Goal: Task Accomplishment & Management: Manage account settings

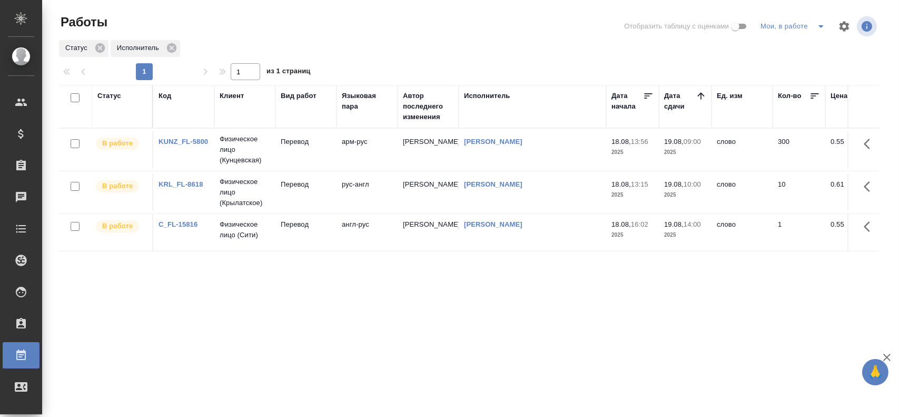
click at [316, 168] on td "Перевод" at bounding box center [306, 149] width 61 height 37
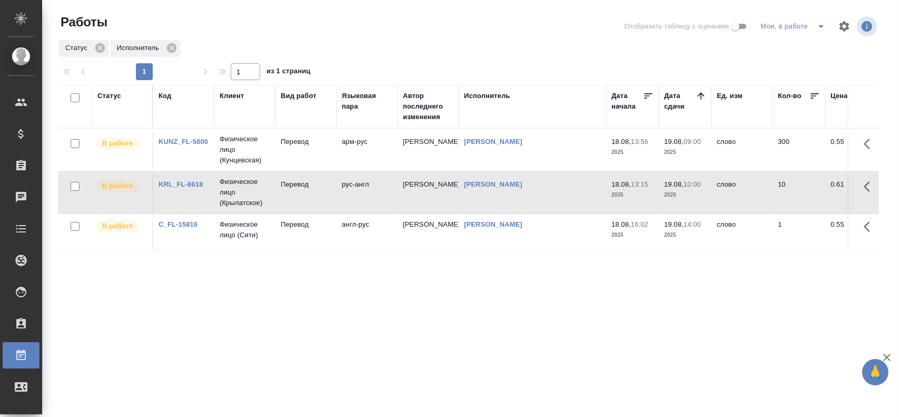
click at [316, 168] on td "Перевод" at bounding box center [306, 149] width 61 height 37
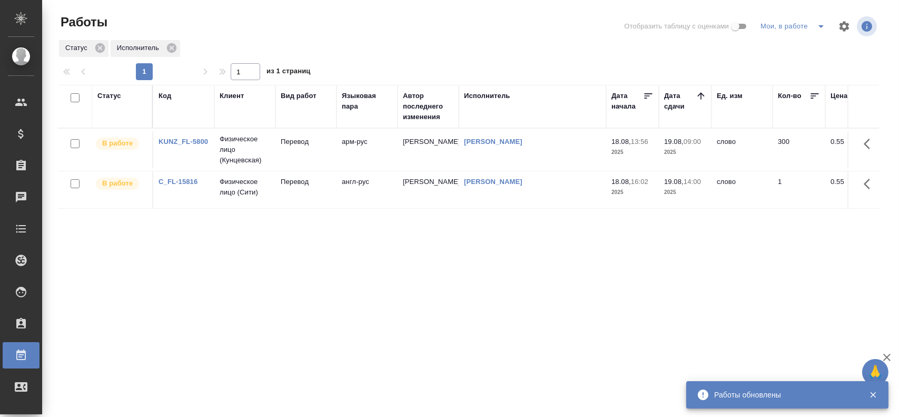
click at [282, 159] on td "Перевод" at bounding box center [306, 149] width 61 height 37
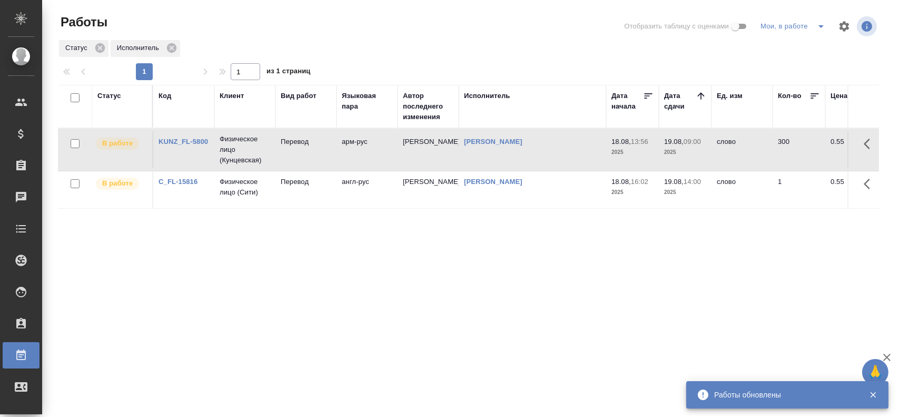
click at [282, 159] on td "Перевод" at bounding box center [306, 149] width 61 height 37
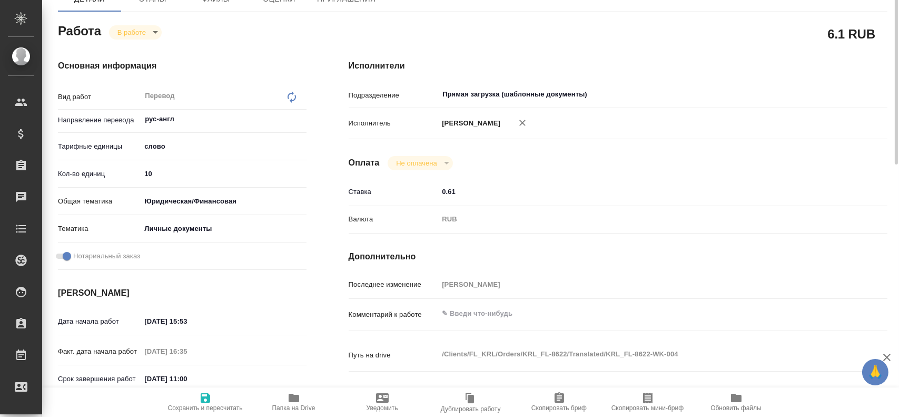
scroll to position [53, 0]
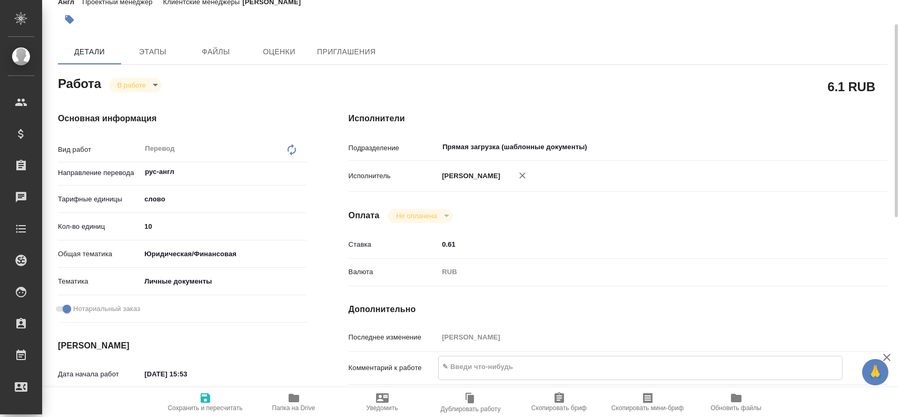
click at [463, 365] on textarea at bounding box center [640, 367] width 403 height 18
type textarea "с"
type textarea "СОБ + СОРБ + удо + смежная удо + штамп"
click at [217, 402] on span "Сохранить и пересчитать" at bounding box center [206, 401] width 76 height 20
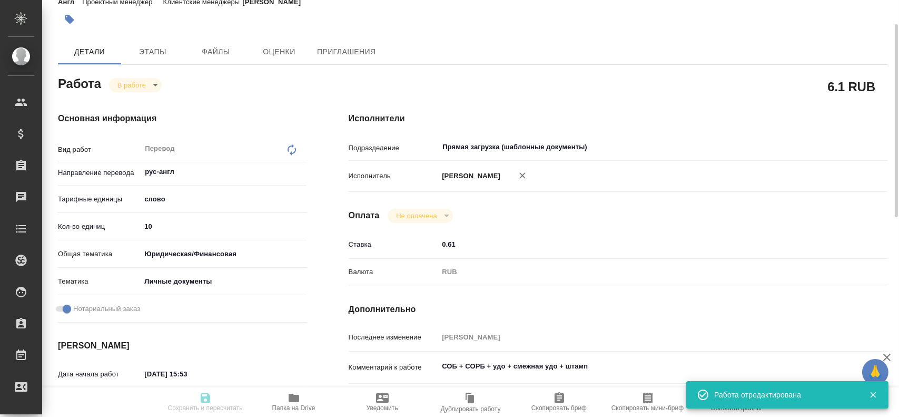
type input "inProgress"
type input "рус-англ"
type input "5a8b1489cc6b4906c91bfd90"
type input "10"
type input "yr-fn"
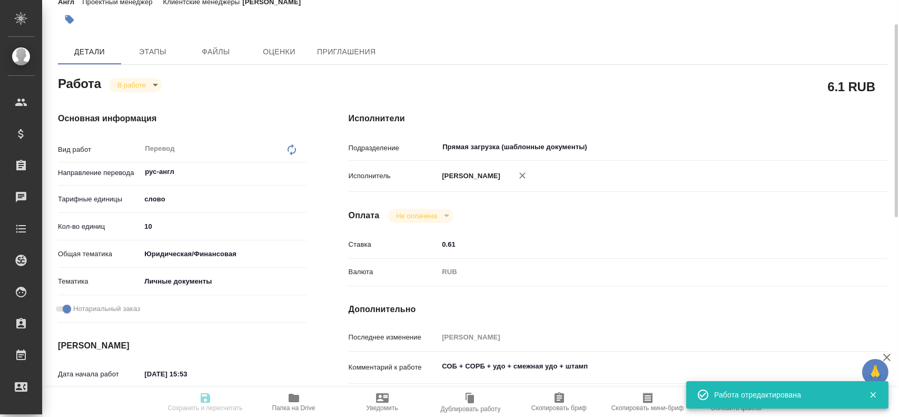
type input "5a8b8b956a9677013d343cfe"
checkbox input "true"
type input "18.08.2025 15:53"
type input "18.08.2025 16:35"
type input "19.08.2025 11:00"
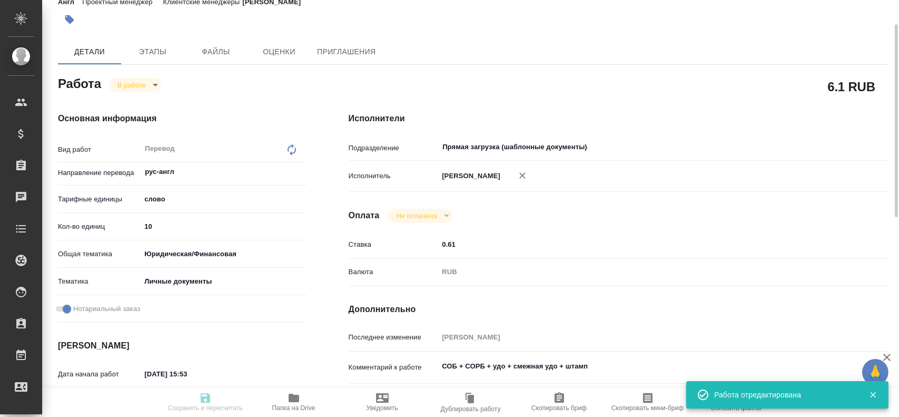
type input "19.08.2025 12:00"
type input "Прямая загрузка (шаблонные документы)"
type input "notPayed"
type input "0.61"
type input "RUB"
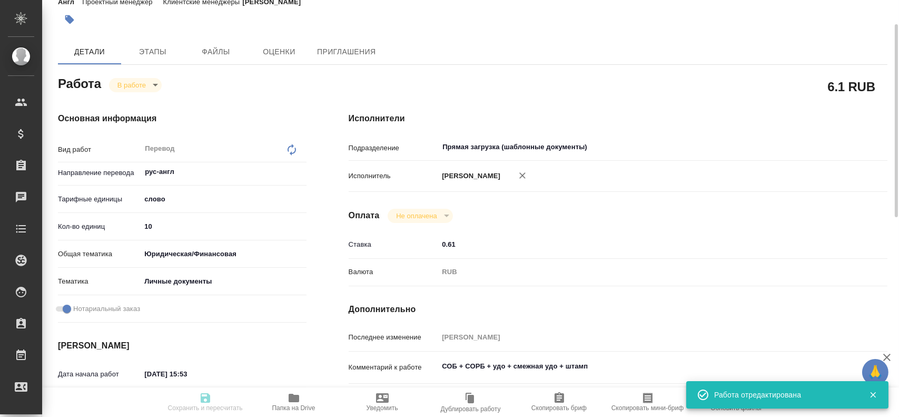
type input "[PERSON_NAME]"
type input "KRL_FL-8622"
type input "Перевод станд. несрочный"
type input "Корректура, Редактура, Перевод, Приёмка по качеству, Постредактура машинного пе…"
type input "Касымов Тимур"
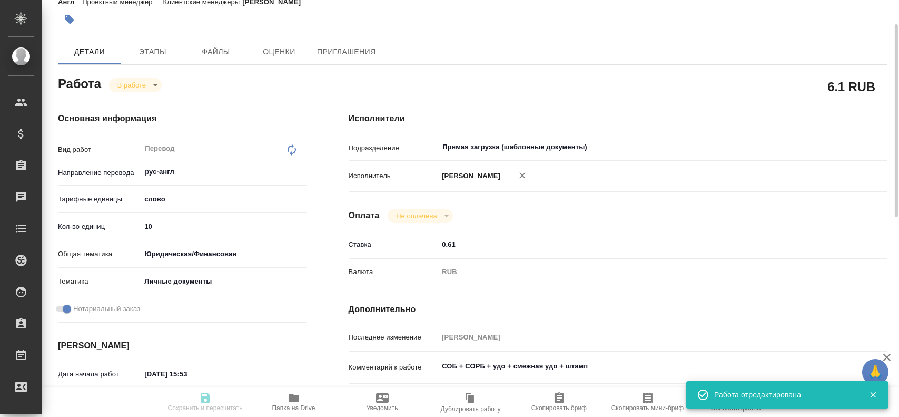
type input "Тарабановская Анастасия"
type input "/Clients/FL_KRL/Orders/KRL_FL-8622"
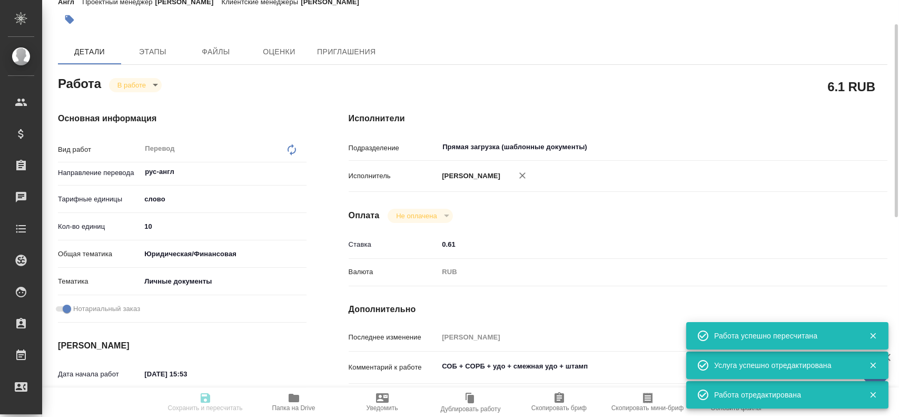
type input "inProgress"
type input "рус-англ"
type input "5a8b1489cc6b4906c91bfd90"
type input "10"
type input "yr-fn"
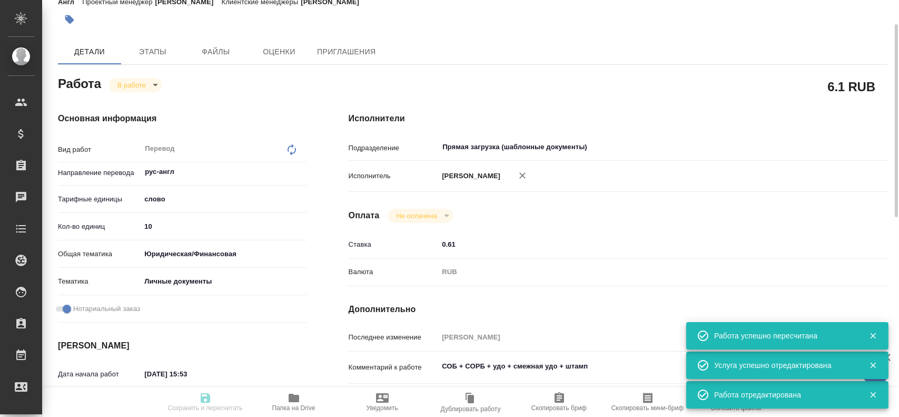
type input "5a8b8b956a9677013d343cfe"
checkbox input "true"
type input "18.08.2025 15:53"
type input "18.08.2025 16:35"
type input "19.08.2025 11:00"
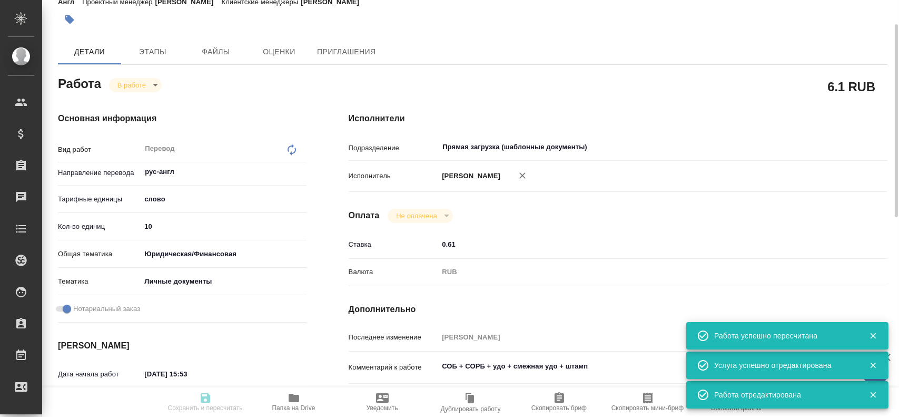
type input "19.08.2025 12:00"
type input "Прямая загрузка (шаблонные документы)"
type input "notPayed"
type input "0.61"
type input "RUB"
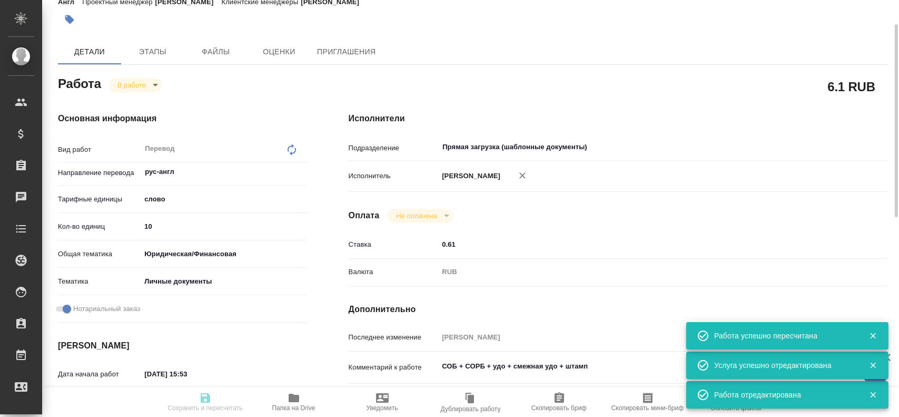
type input "Гусев Александр"
type input "KRL_FL-8622"
type input "Перевод станд. несрочный"
type input "Корректура, Редактура, Перевод, Приёмка по качеству, Постредактура машинного пе…"
type input "Касымов Тимур"
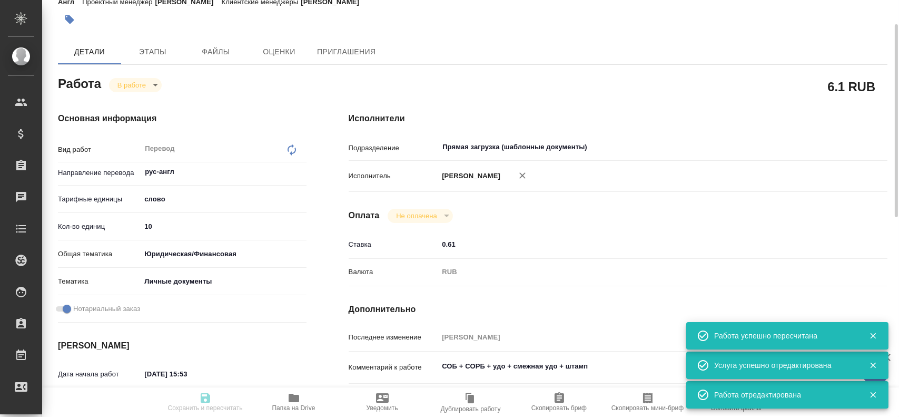
type input "/Clients/FL_KRL/Orders/KRL_FL-8622"
click at [145, 228] on input "10" at bounding box center [223, 226] width 165 height 15
click at [145, 228] on input "10" at bounding box center [223, 226] width 164 height 15
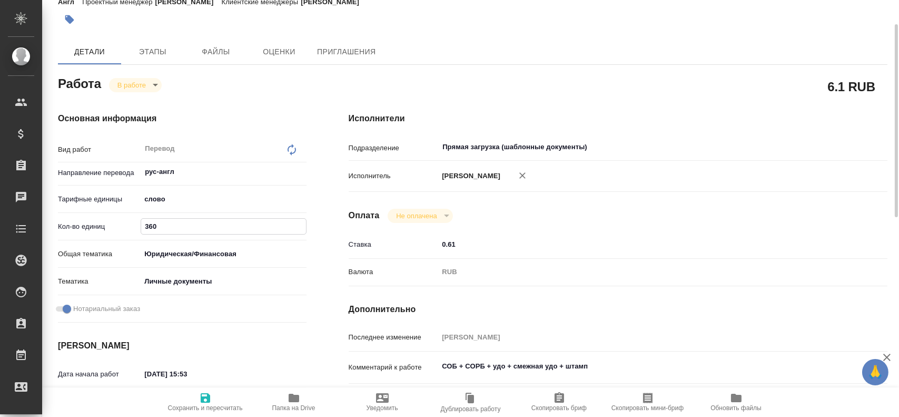
type input "360"
click at [199, 395] on icon "button" at bounding box center [205, 397] width 13 height 13
type input "inProgress"
type input "рус-англ"
type input "5a8b1489cc6b4906c91bfd90"
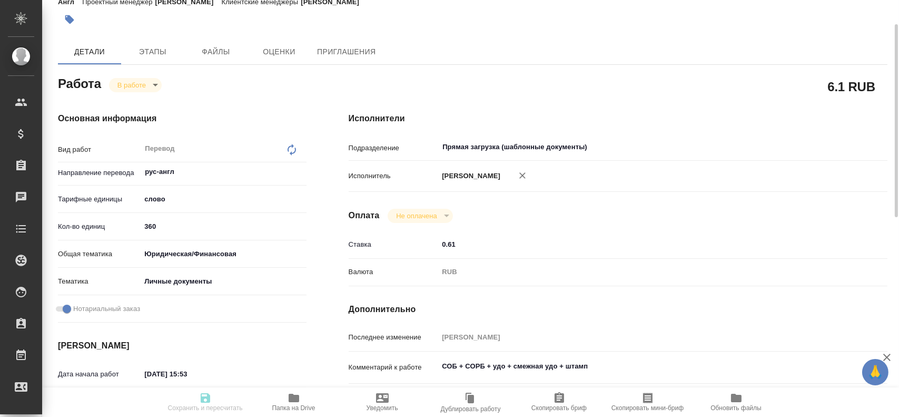
type input "360"
type input "yr-fn"
type input "5a8b8b956a9677013d343cfe"
checkbox input "true"
type input "18.08.2025 15:53"
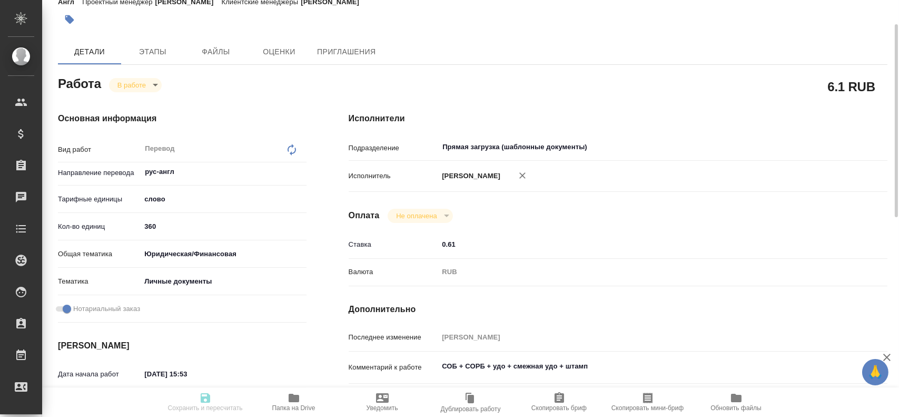
type input "18.08.2025 16:35"
type input "19.08.2025 11:00"
type input "19.08.2025 12:00"
type input "Прямая загрузка (шаблонные документы)"
type input "notPayed"
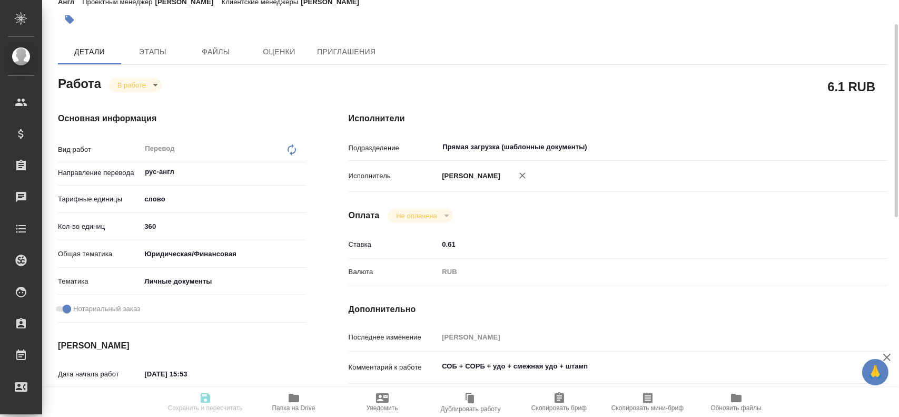
type input "0.61"
type input "RUB"
type input "Гусев Александр"
type input "KRL_FL-8622"
type input "Перевод станд. несрочный"
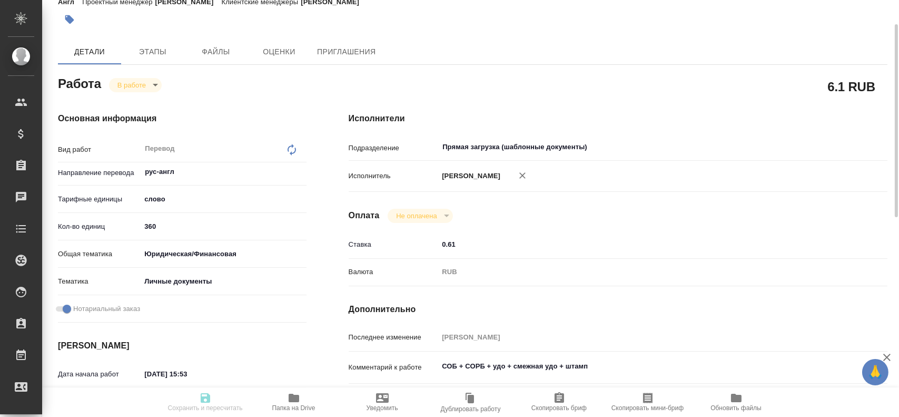
type input "Корректура, Редактура, Перевод, Приёмка по качеству, Постредактура машинного пе…"
type input "Касымов Тимур"
type input "/Clients/FL_KRL/Orders/KRL_FL-8622"
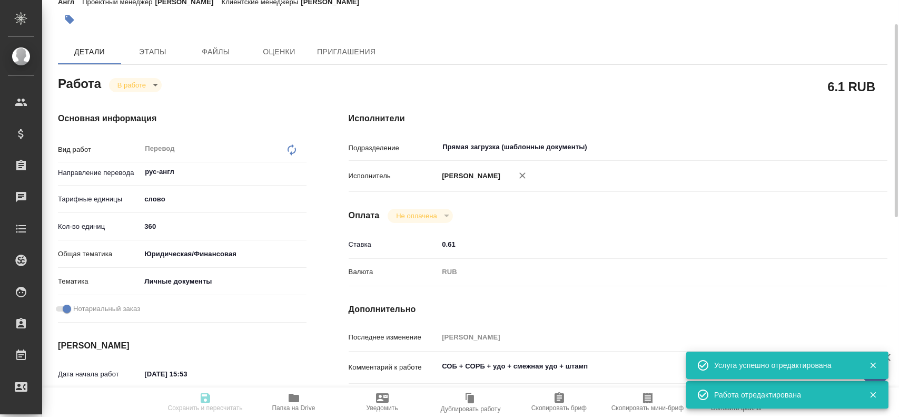
type input "inProgress"
type input "рус-англ"
type input "5a8b1489cc6b4906c91bfd90"
type input "360"
type input "yr-fn"
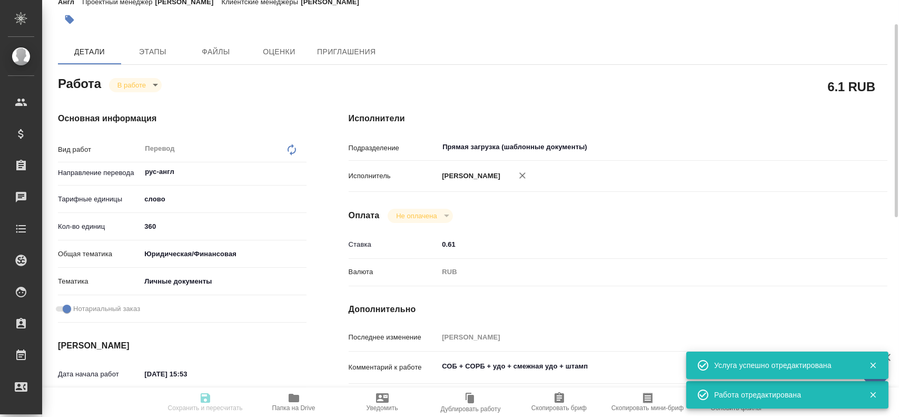
type input "5a8b8b956a9677013d343cfe"
checkbox input "true"
type input "18.08.2025 15:53"
type input "18.08.2025 16:35"
type input "19.08.2025 11:00"
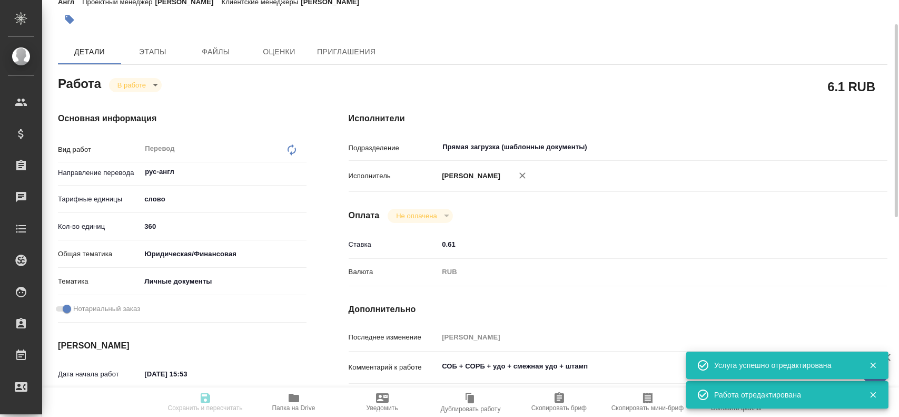
type input "19.08.2025 12:00"
type input "Прямая загрузка (шаблонные документы)"
type input "notPayed"
type input "0.61"
type input "RUB"
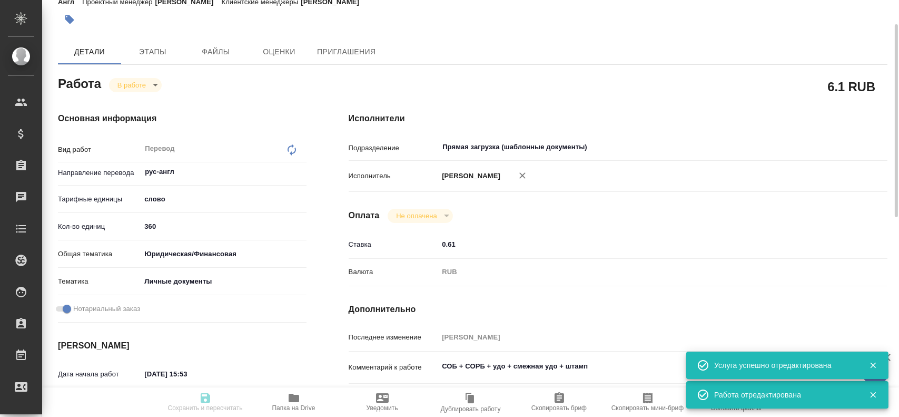
type input "Гусев Александр"
type input "KRL_FL-8622"
type input "Перевод станд. несрочный"
type input "Корректура, Редактура, Перевод, Приёмка по качеству, Постредактура машинного пе…"
type input "Касымов Тимур"
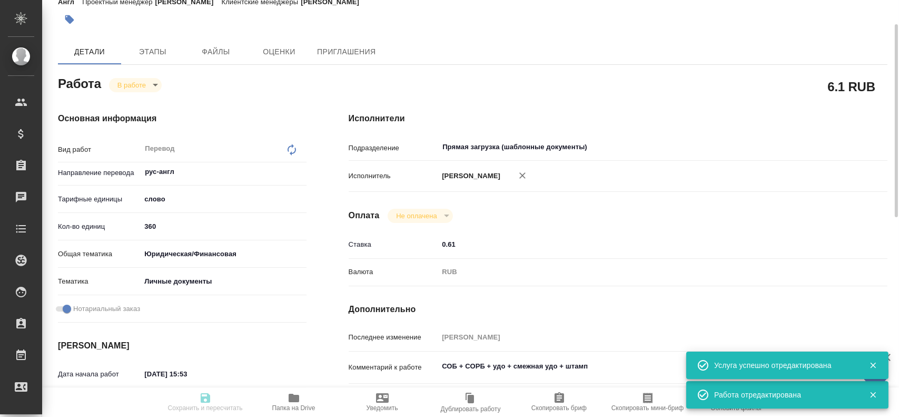
type input "/Clients/FL_KRL/Orders/KRL_FL-8622"
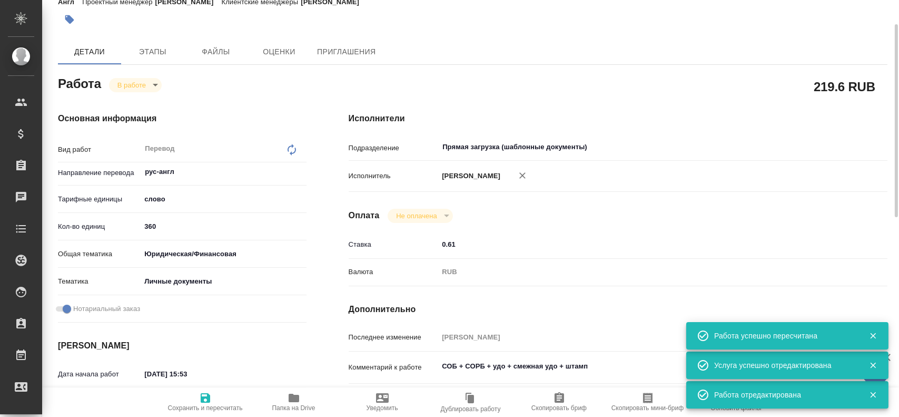
click at [117, 87] on body "🙏 .cls-1 fill:#fff; AWATERA Gusev Alexandr Клиенты Спецификации Заказы 0 Чаты T…" at bounding box center [449, 208] width 899 height 417
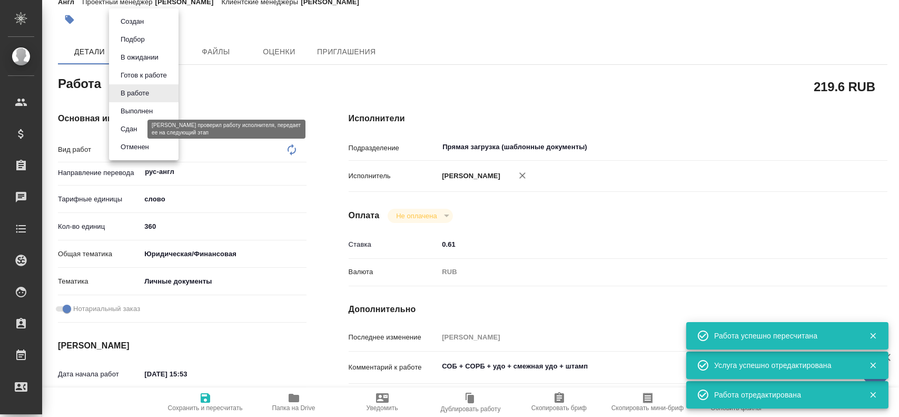
click at [134, 129] on button "Сдан" at bounding box center [128, 129] width 23 height 12
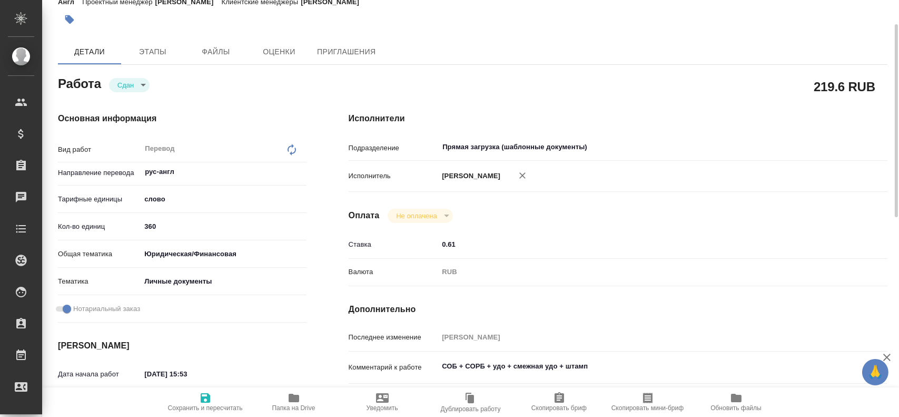
type textarea "x"
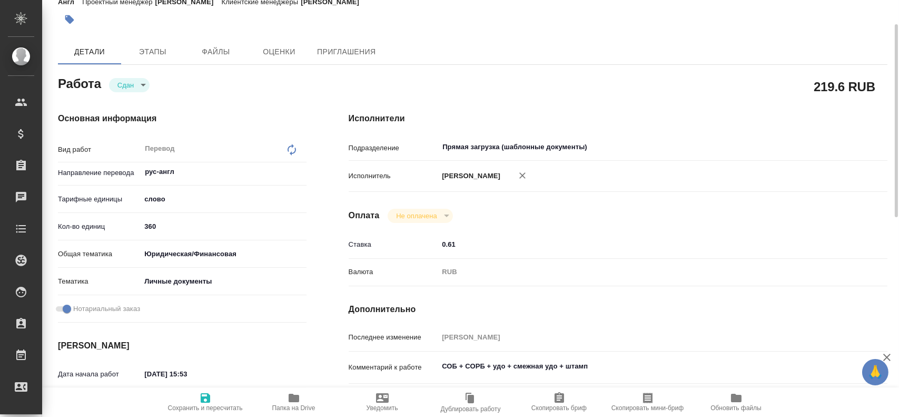
type textarea "x"
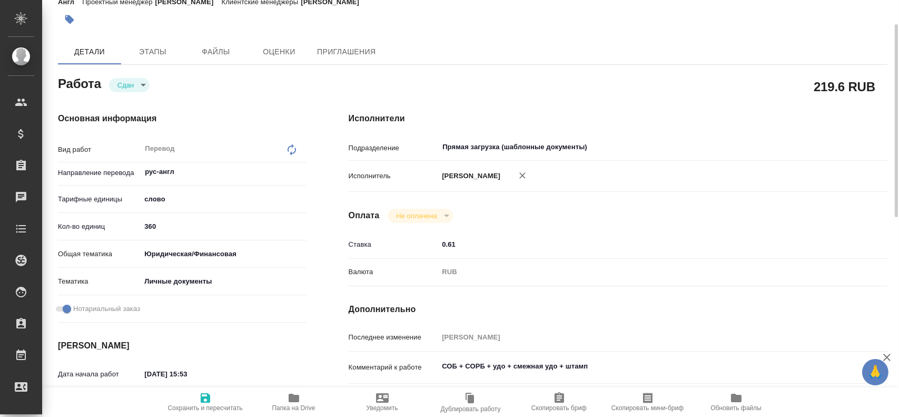
click at [205, 398] on icon "button" at bounding box center [205, 397] width 9 height 9
type textarea "x"
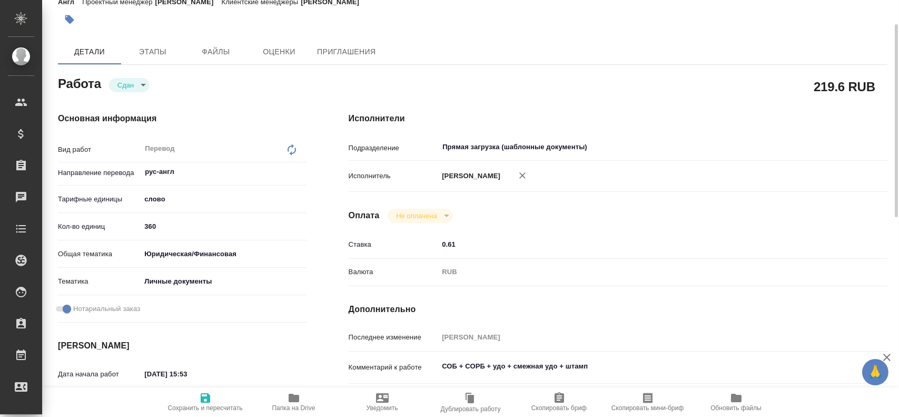
type textarea "x"
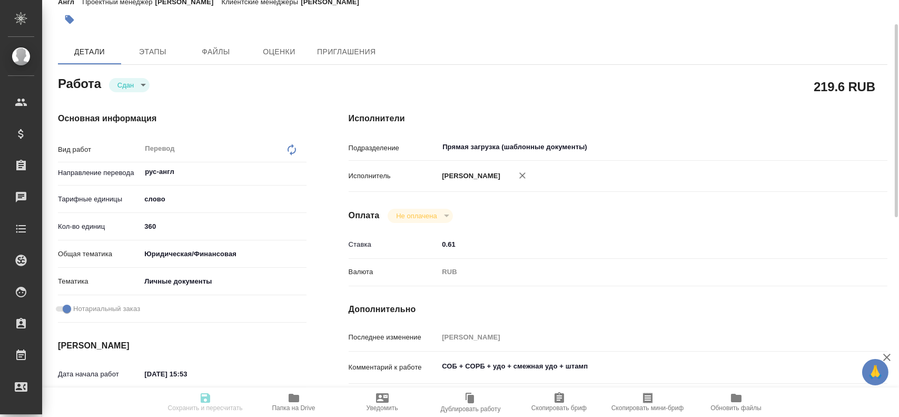
type textarea "x"
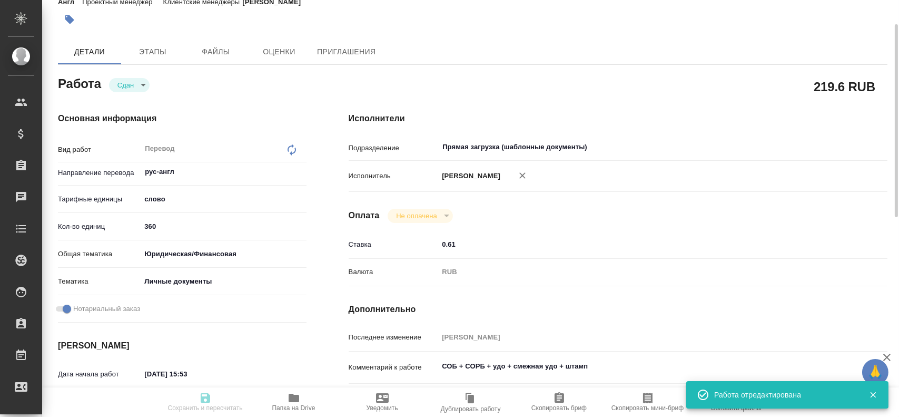
type textarea "x"
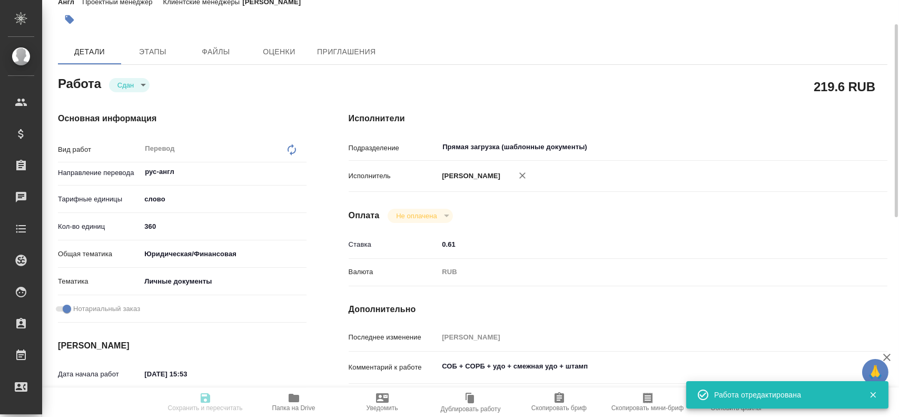
type input "closed"
type textarea "Перевод"
type textarea "x"
type input "рус-англ"
type input "5a8b1489cc6b4906c91bfd90"
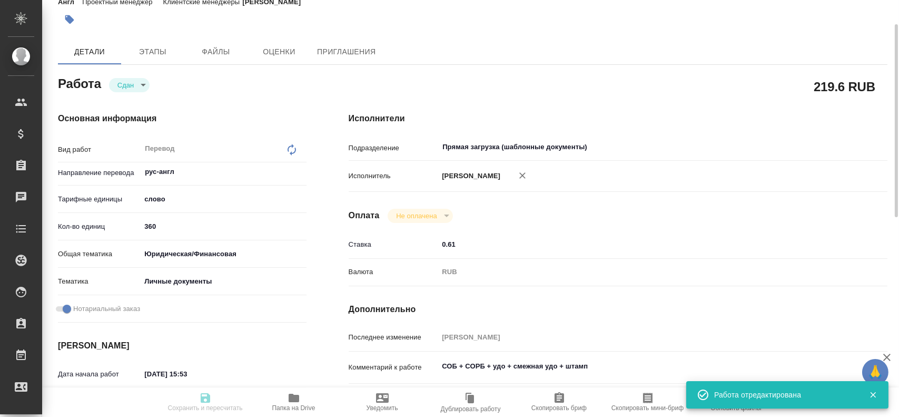
type input "360"
type input "yr-fn"
type input "5a8b8b956a9677013d343cfe"
checkbox input "true"
type input "18.08.2025 15:53"
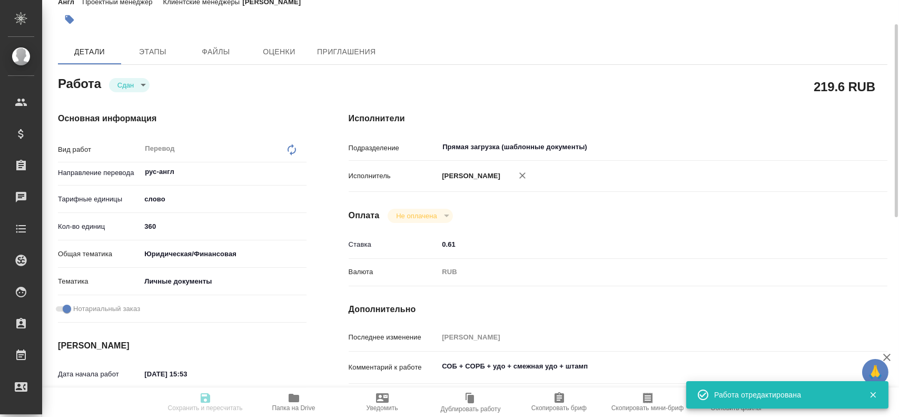
type input "18.08.2025 16:35"
type input "19.08.2025 11:00"
type input "18.08.2025 18:38"
type input "19.08.2025 12:00"
type input "Прямая загрузка (шаблонные документы)"
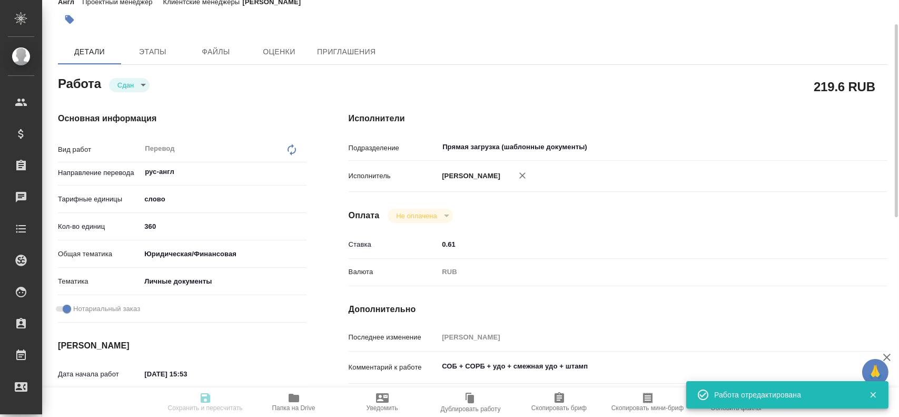
type input "notPayed"
type input "0.61"
type input "RUB"
type input "Гусев Александр"
type textarea "СОБ + СОРБ + удо + смежная удо + штамп"
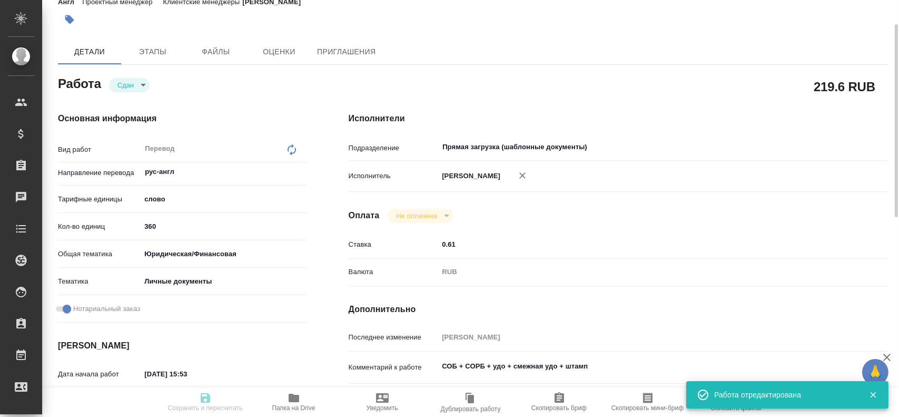
type textarea "x"
type textarea "/Clients/FL_KRL/Orders/KRL_FL-8622/Translated/KRL_FL-8622-WK-004"
type textarea "x"
type input "KRL_FL-8622"
type input "Перевод станд. несрочный"
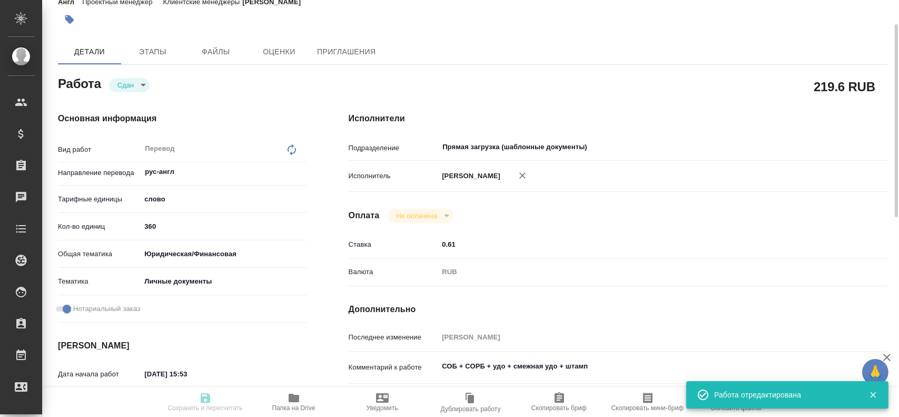
type input "Корректура, Редактура, Перевод, Приёмка по качеству, Постредактура машинного пе…"
type input "Касымов Тимур"
type input "/Clients/FL_KRL/Orders/KRL_FL-8622"
type textarea "x"
type textarea "НОТ В референс вложены цвет сканы в помощь."
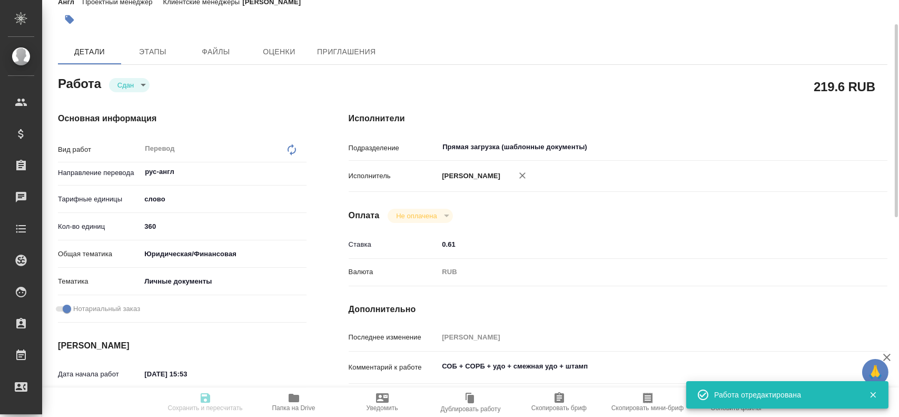
type textarea "x"
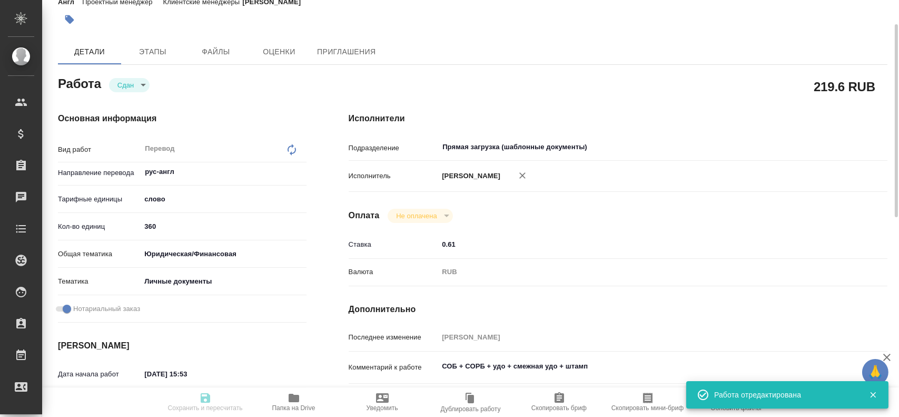
type textarea "x"
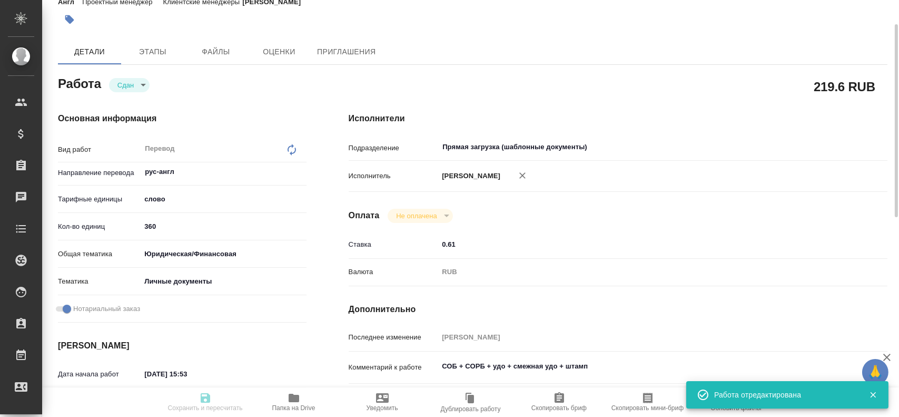
type textarea "x"
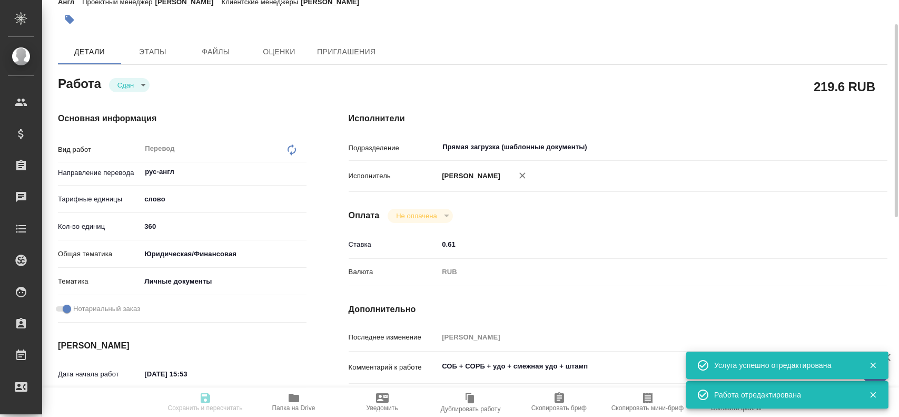
type textarea "x"
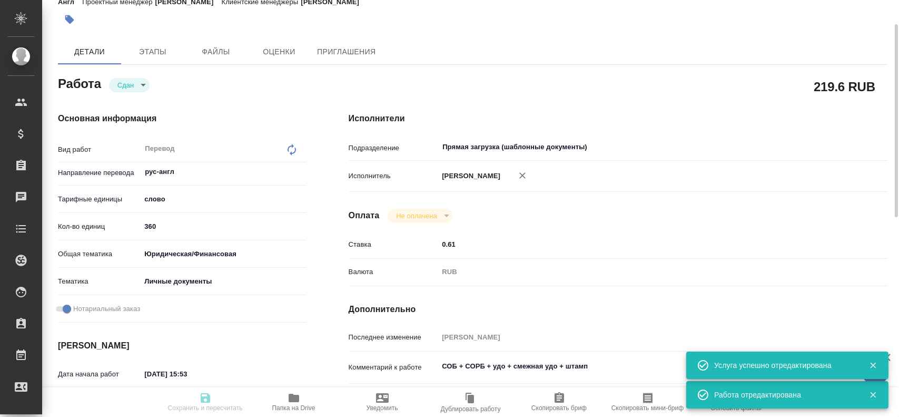
type textarea "x"
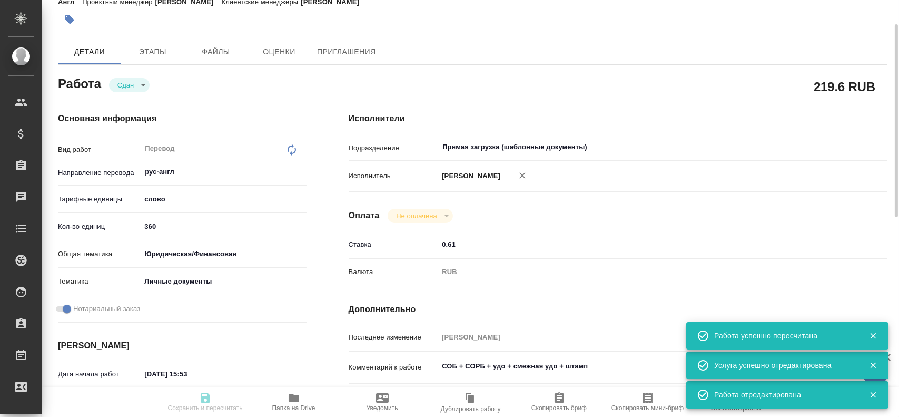
type input "closed"
type textarea "Перевод"
type textarea "x"
type input "рус-англ"
type input "5a8b1489cc6b4906c91bfd90"
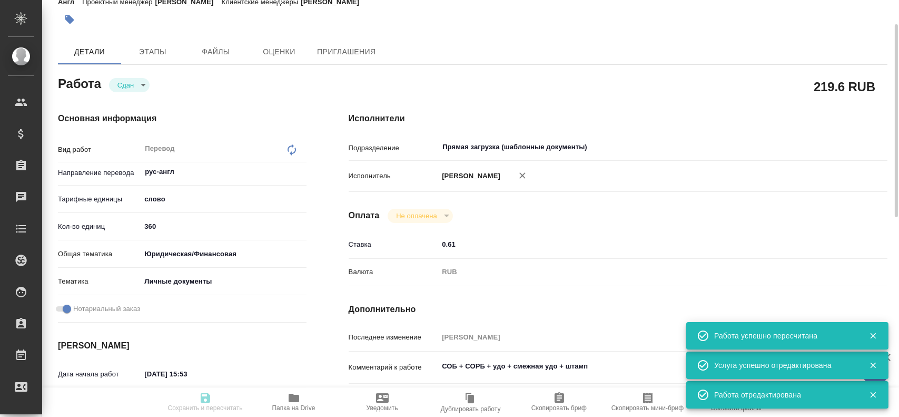
type input "360"
type input "yr-fn"
type input "5a8b8b956a9677013d343cfe"
checkbox input "true"
type input "18.08.2025 15:53"
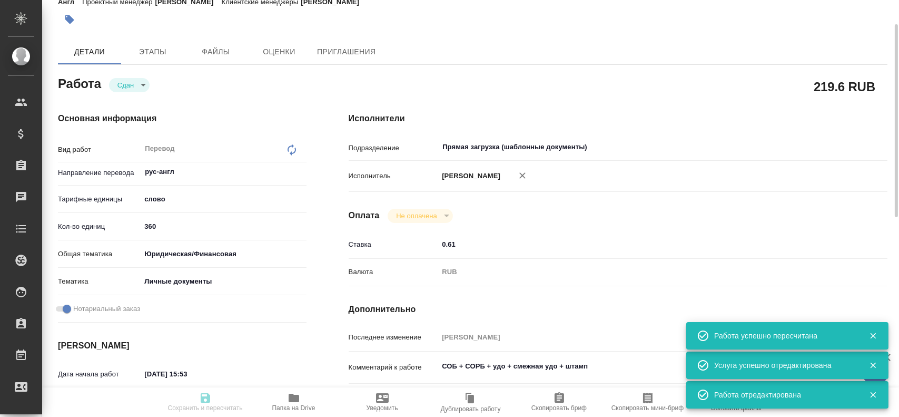
type input "18.08.2025 16:35"
type input "19.08.2025 11:00"
type input "18.08.2025 18:38"
type input "19.08.2025 12:00"
type input "Прямая загрузка (шаблонные документы)"
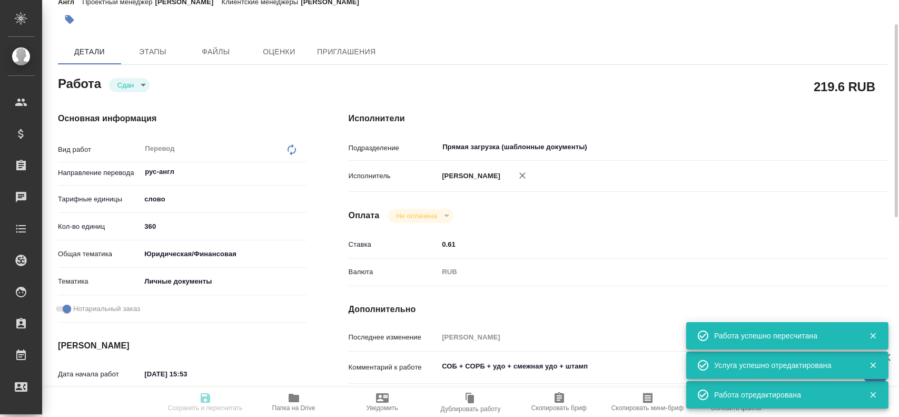
type input "notPayed"
type input "0.61"
type input "RUB"
type input "Гусев Александр"
type textarea "СОБ + СОРБ + удо + смежная удо + штамп"
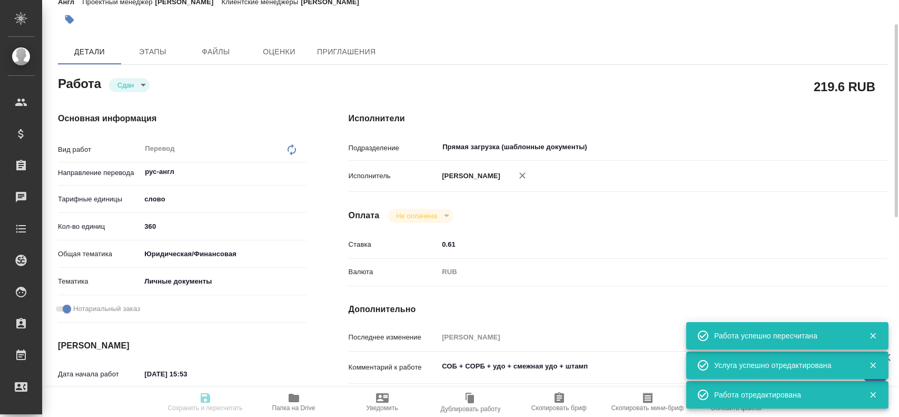
type textarea "x"
type textarea "/Clients/FL_KRL/Orders/KRL_FL-8622/Translated/KRL_FL-8622-WK-004"
type textarea "x"
type input "KRL_FL-8622"
type input "Перевод станд. несрочный"
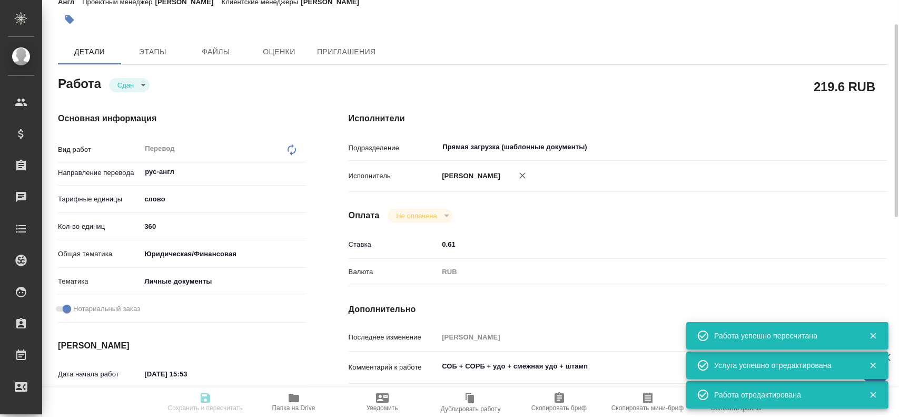
type input "Корректура, Редактура, Перевод, Приёмка по качеству, Постредактура машинного пе…"
type input "Касымов Тимур"
type input "/Clients/FL_KRL/Orders/KRL_FL-8622"
type textarea "x"
type textarea "НОТ В референс вложены цвет сканы в помощь."
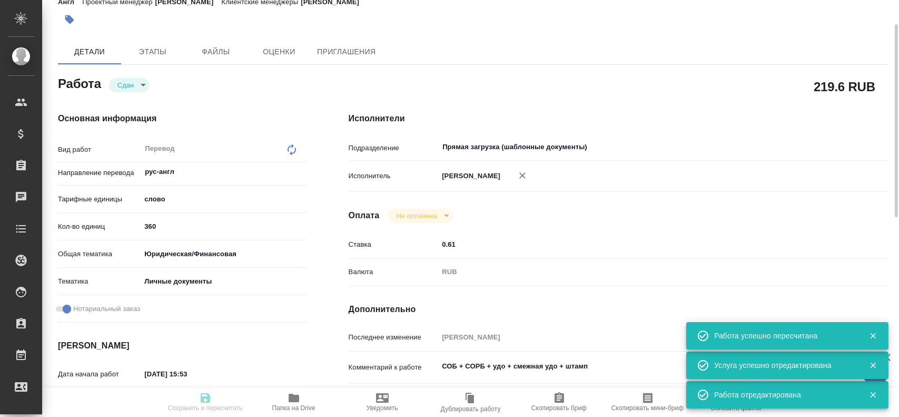
type textarea "x"
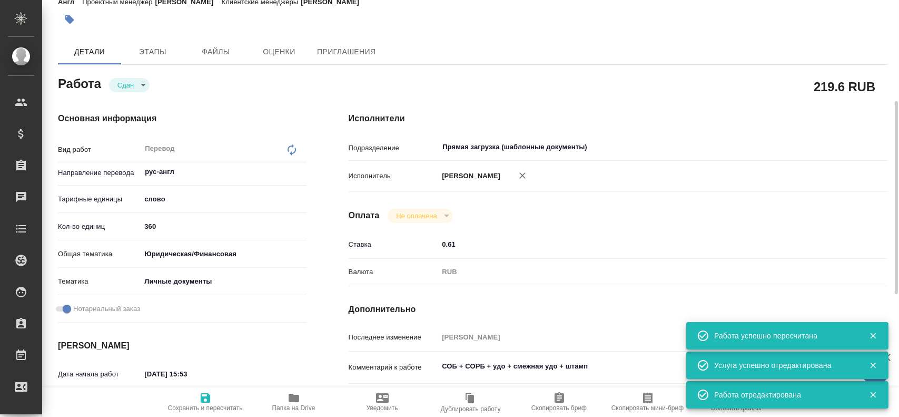
scroll to position [0, 0]
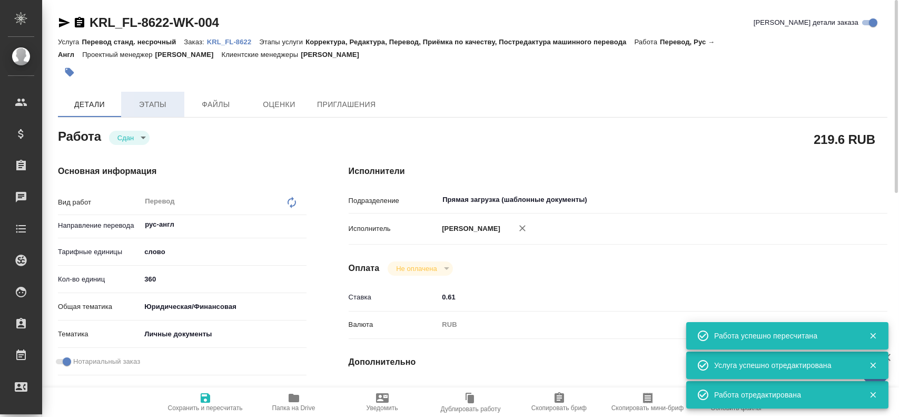
click at [156, 111] on button "Этапы" at bounding box center [152, 104] width 63 height 25
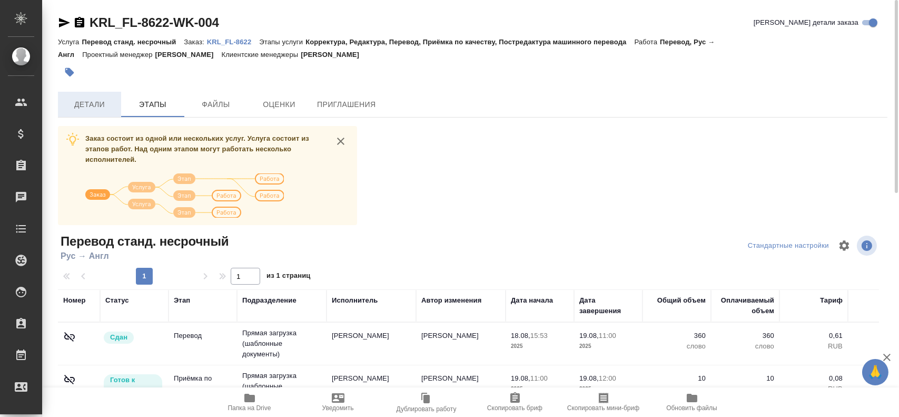
click at [86, 108] on span "Детали" at bounding box center [89, 104] width 51 height 13
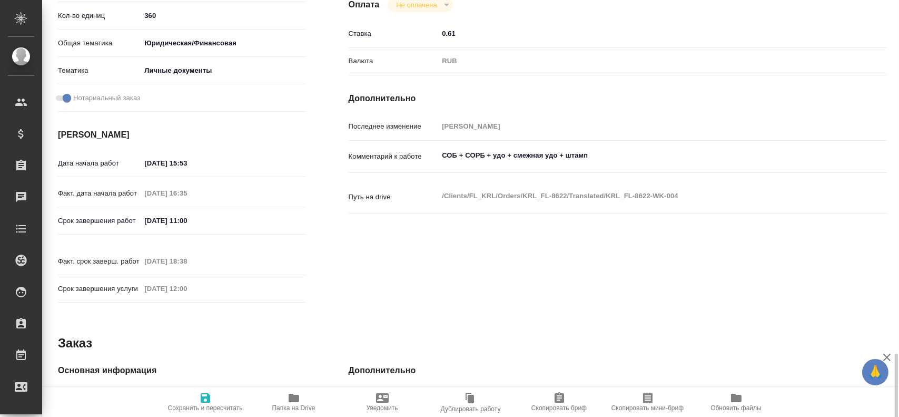
scroll to position [421, 0]
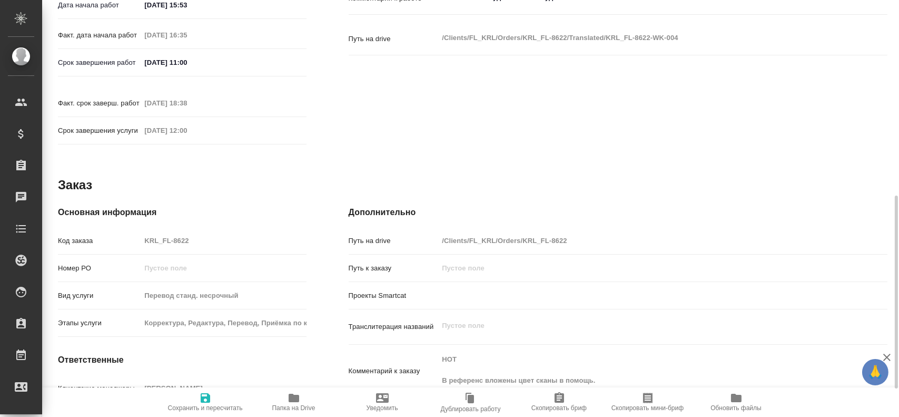
click at [124, 231] on div "Код заказа KRL_FL-8622" at bounding box center [182, 240] width 249 height 18
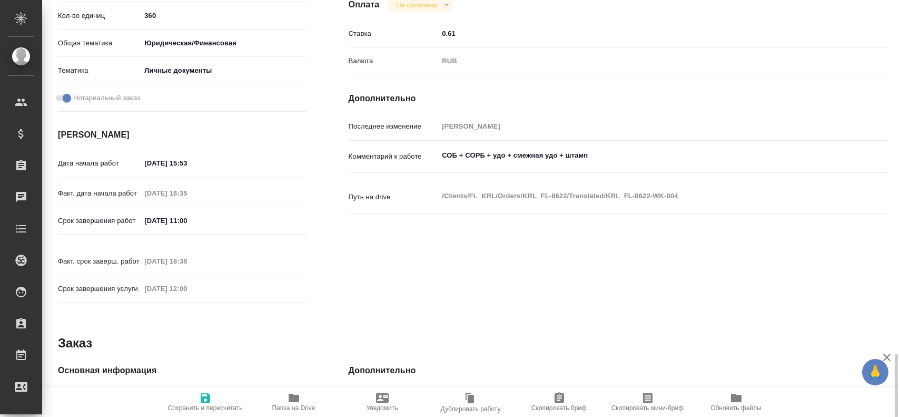
scroll to position [0, 0]
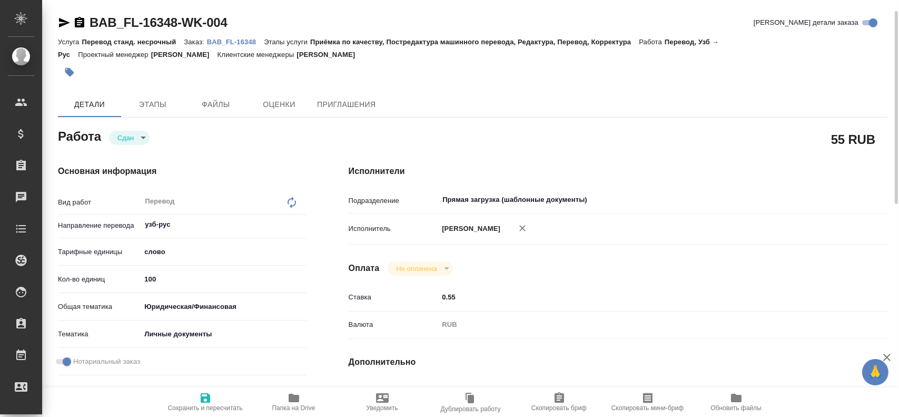
scroll to position [8, 0]
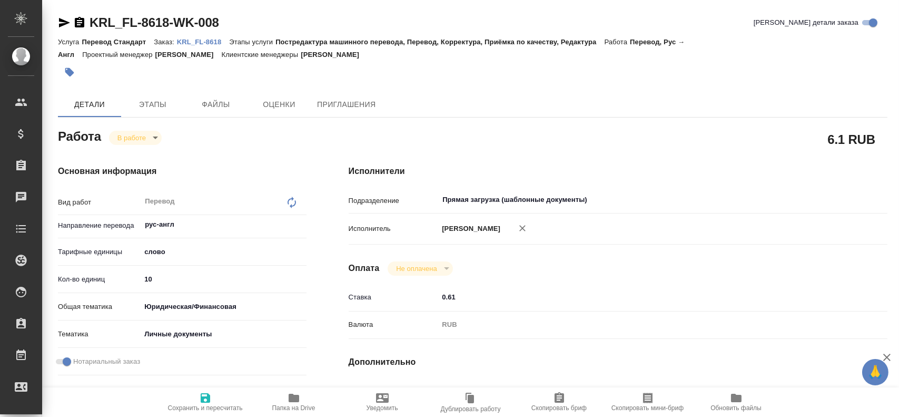
type textarea "x"
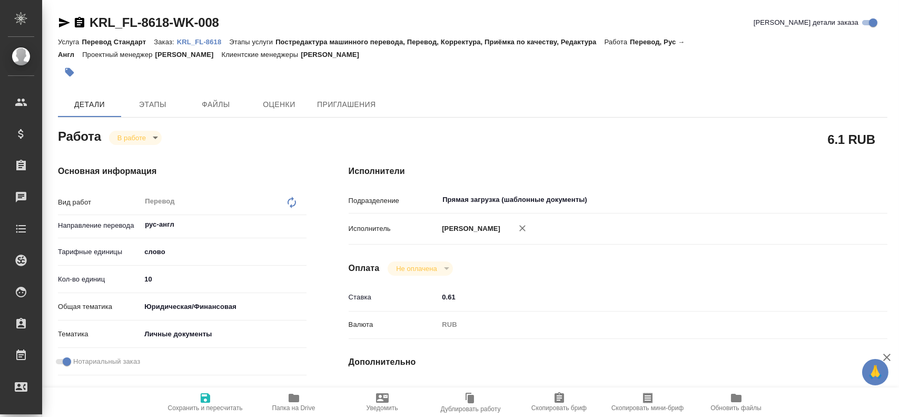
type textarea "x"
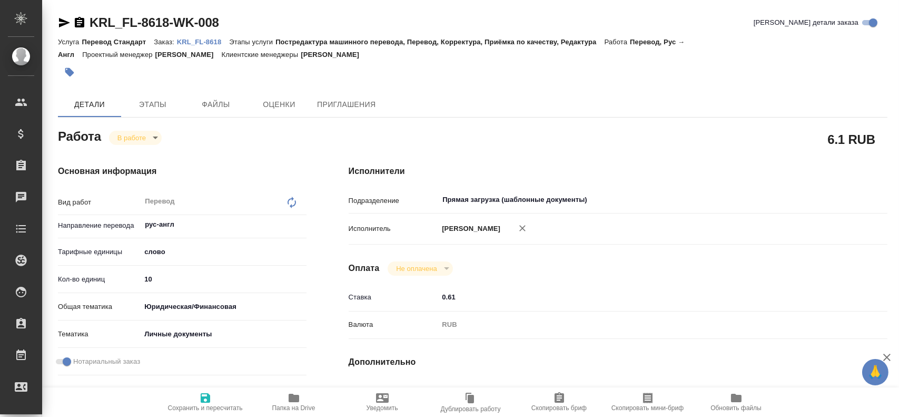
type textarea "x"
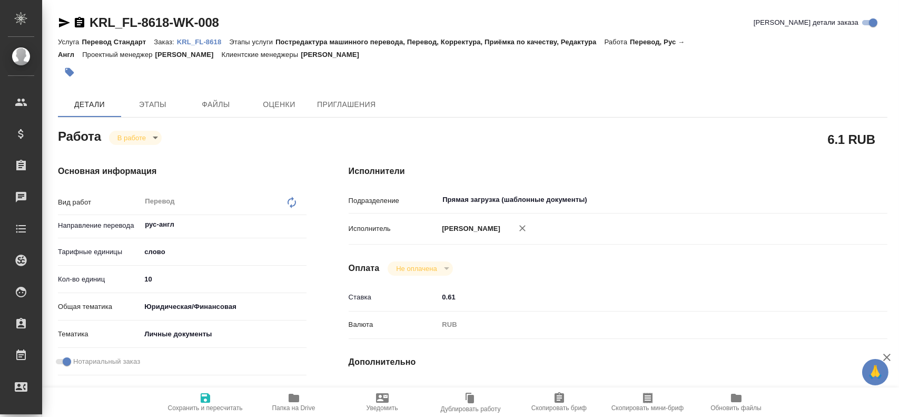
type textarea "x"
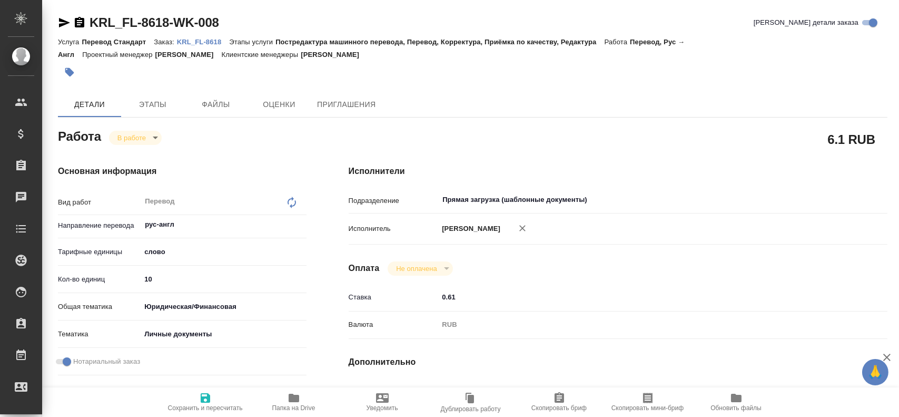
type textarea "x"
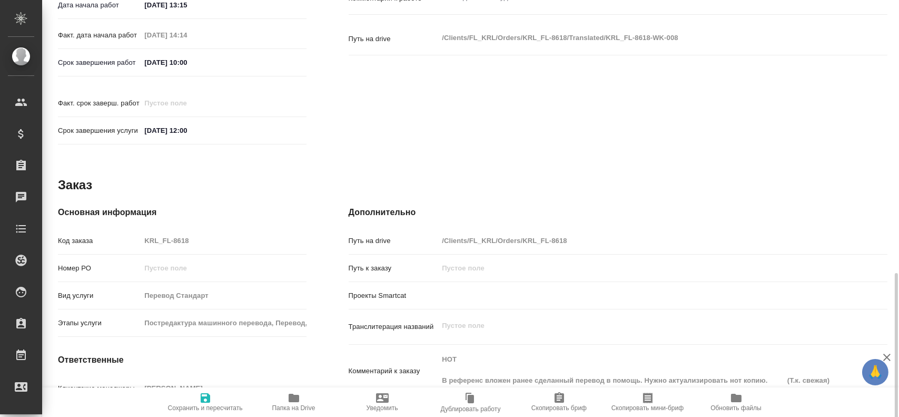
scroll to position [474, 0]
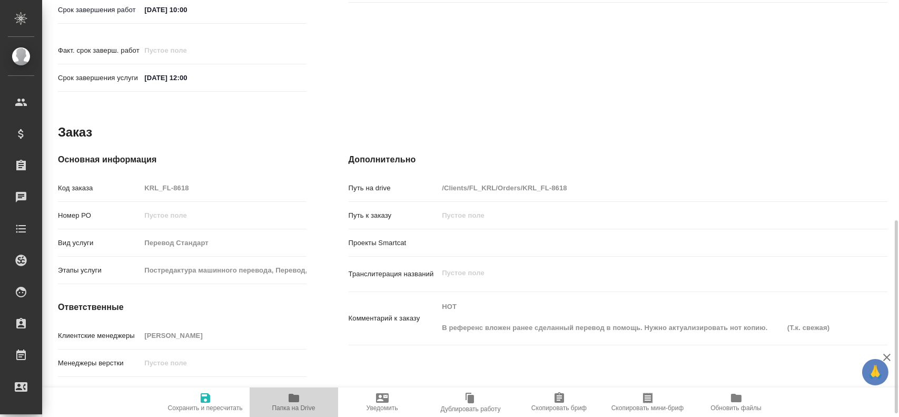
click at [299, 402] on icon "button" at bounding box center [294, 397] width 13 height 13
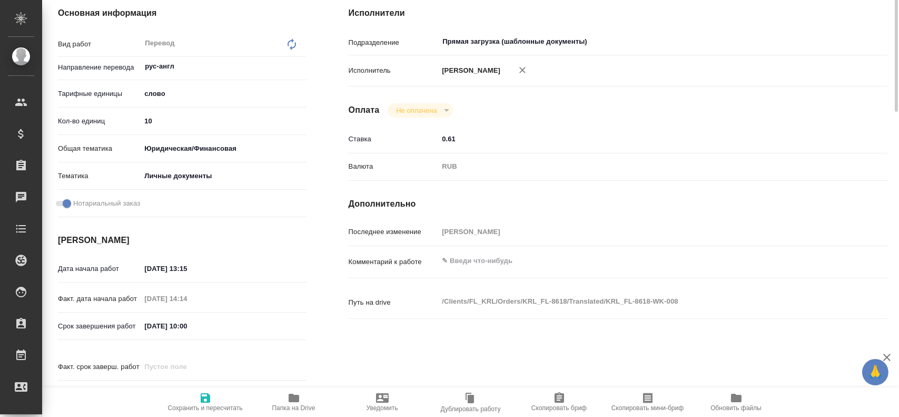
scroll to position [53, 0]
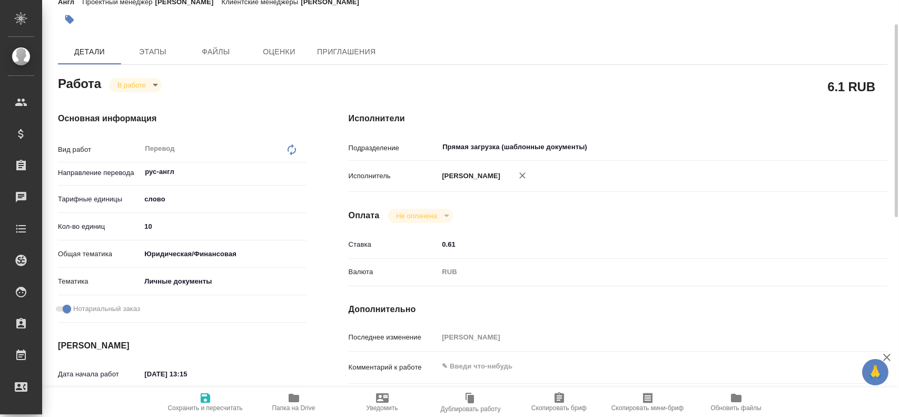
click at [148, 223] on input "10" at bounding box center [223, 226] width 165 height 15
click at [148, 223] on input "10" at bounding box center [223, 226] width 164 height 15
type textarea "x"
type input "3"
type textarea "x"
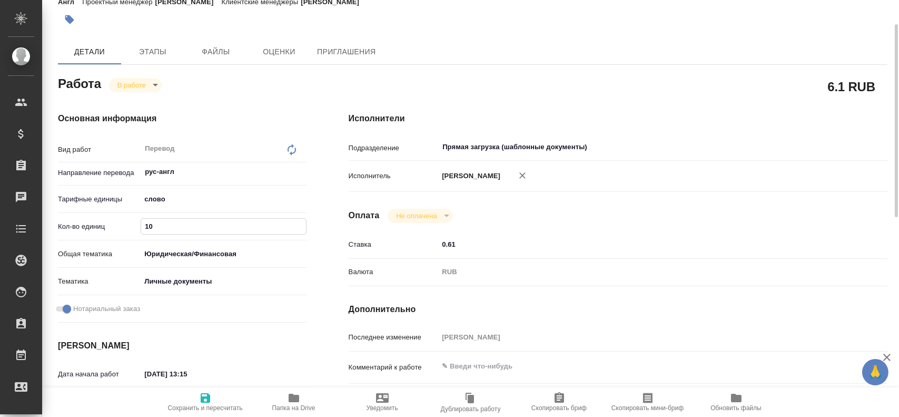
type textarea "x"
type input "30"
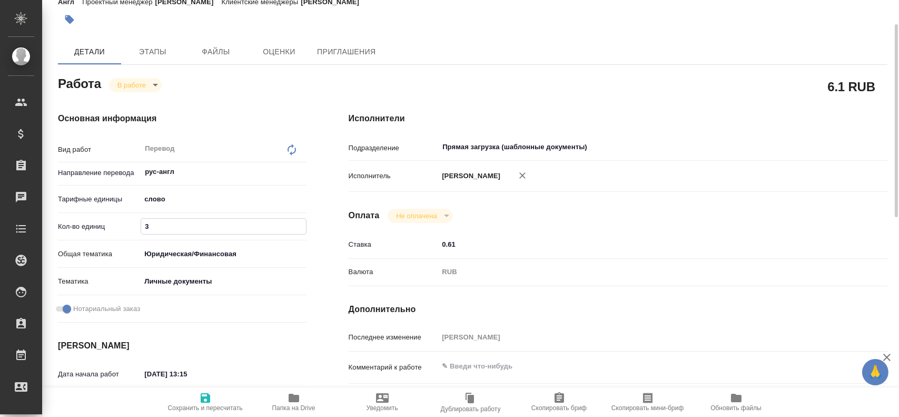
type textarea "x"
type input "30"
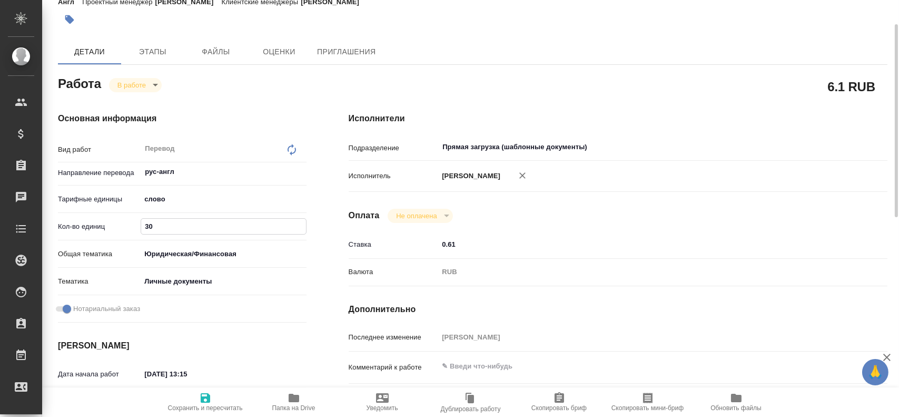
click at [201, 397] on icon "button" at bounding box center [205, 397] width 9 height 9
type textarea "x"
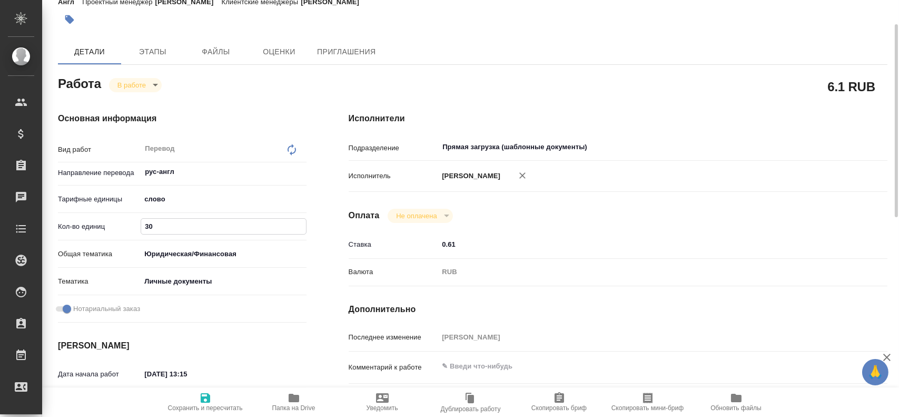
type textarea "x"
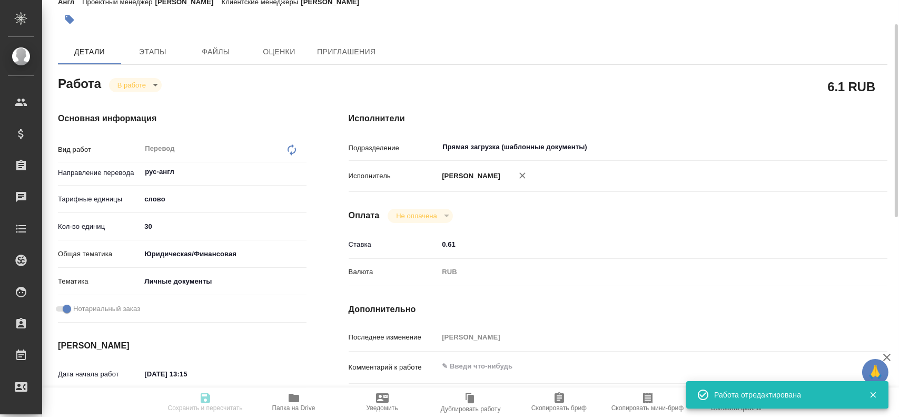
type textarea "x"
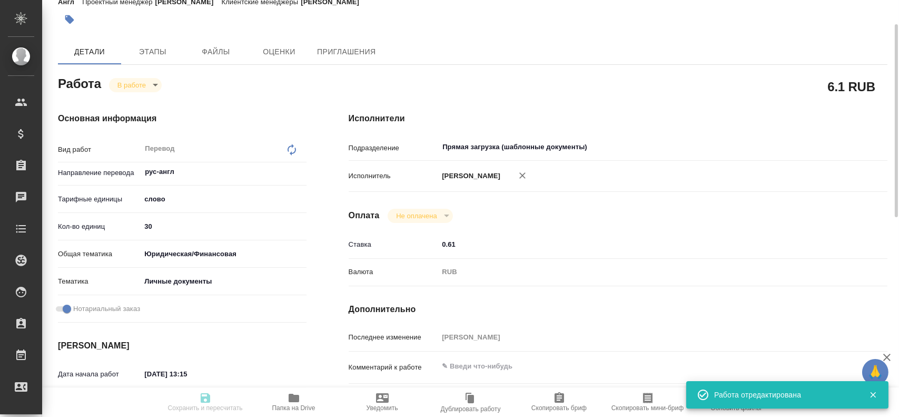
type input "inProgress"
type textarea "Перевод"
type textarea "x"
type input "рус-англ"
type input "5a8b1489cc6b4906c91bfd90"
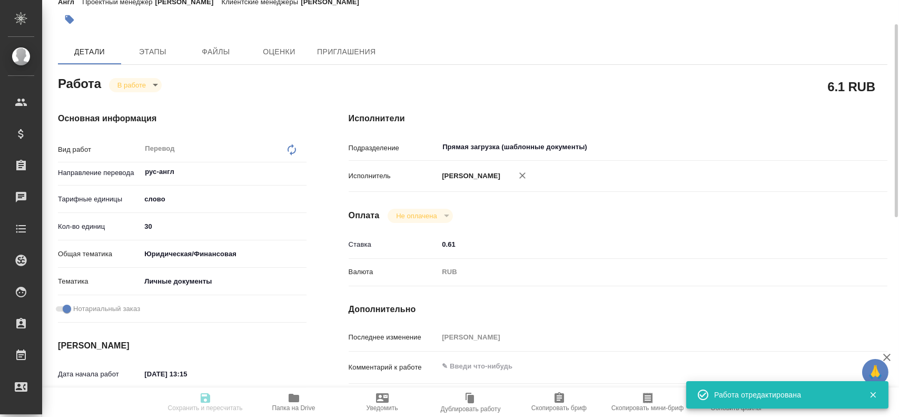
type input "30"
type input "yr-fn"
type input "5a8b8b956a9677013d343cfe"
checkbox input "true"
type input "18.08.2025 13:15"
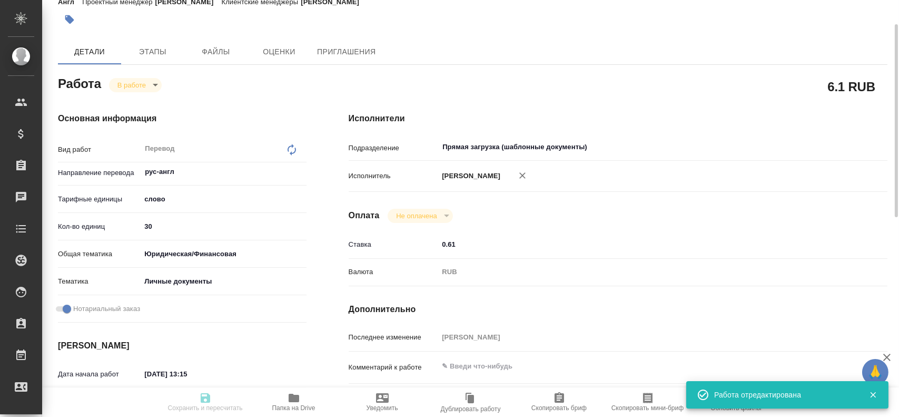
type input "18.08.2025 14:14"
type input "19.08.2025 10:00"
type input "27.08.2025 12:00"
type input "Прямая загрузка (шаблонные документы)"
type input "notPayed"
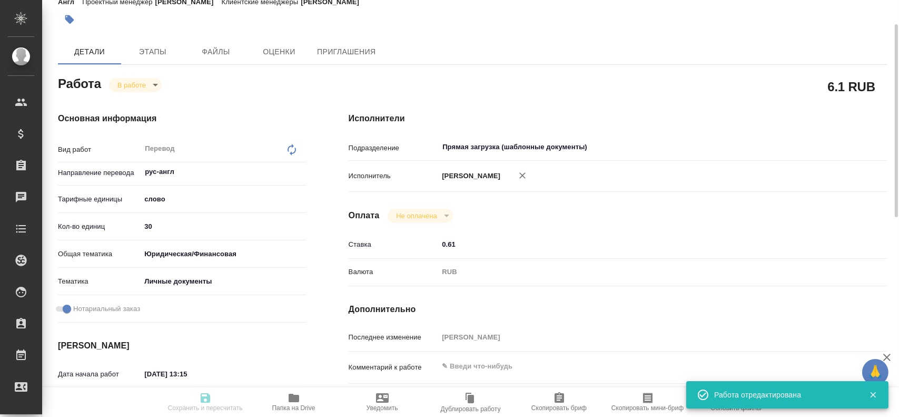
type input "0.61"
type input "RUB"
type input "[PERSON_NAME]"
type textarea "x"
type textarea "/Clients/FL_KRL/Orders/KRL_FL-8618/Translated/KRL_FL-8618-WK-008"
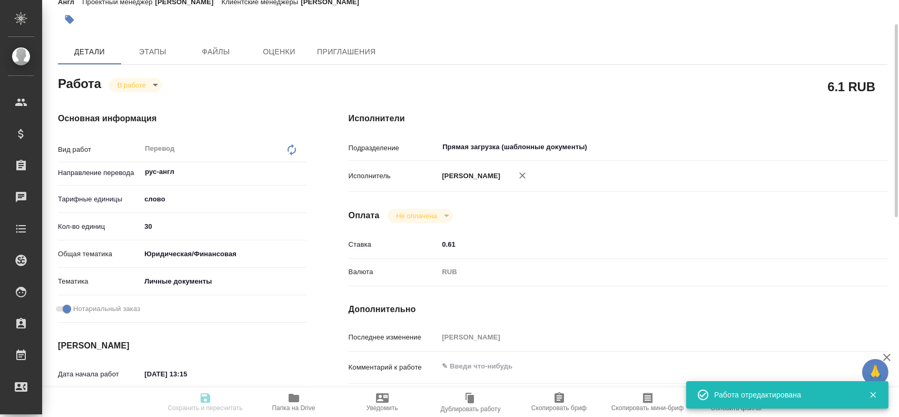
type textarea "x"
type input "KRL_FL-8618"
type input "Перевод Стандарт"
type input "Постредактура машинного перевода, Перевод, Корректура, Приёмка по качеству, Ред…"
type input "Касымов Тимур"
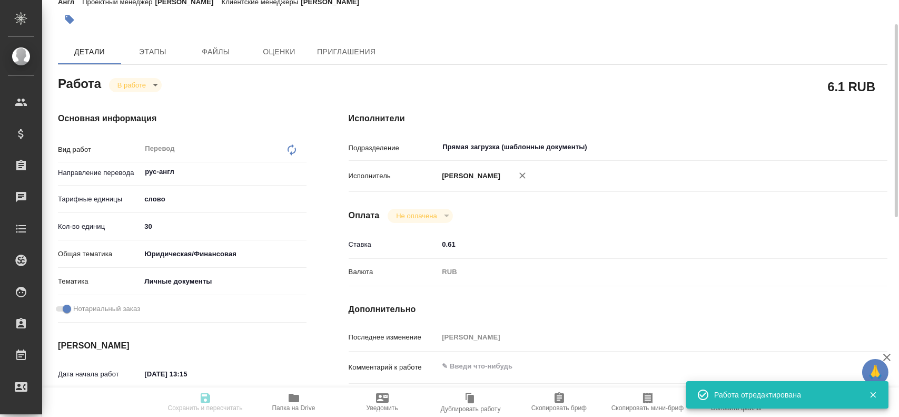
type input "/Clients/FL_KRL/Orders/KRL_FL-8618"
type textarea "x"
type textarea "НОТ В референс вложен ранее сделанный перевод в помощь. Нужно актуализировать н…"
type textarea "x"
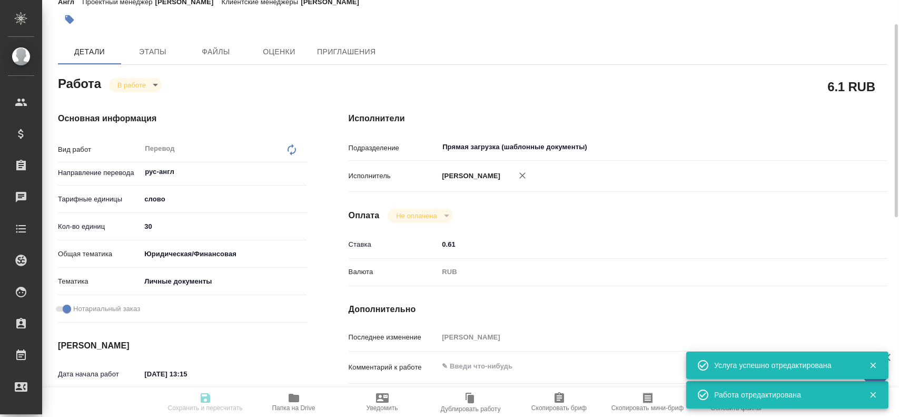
type textarea "x"
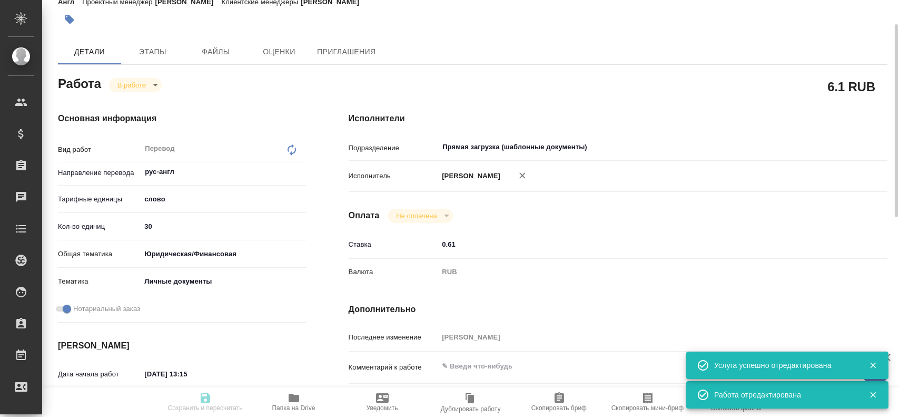
type textarea "x"
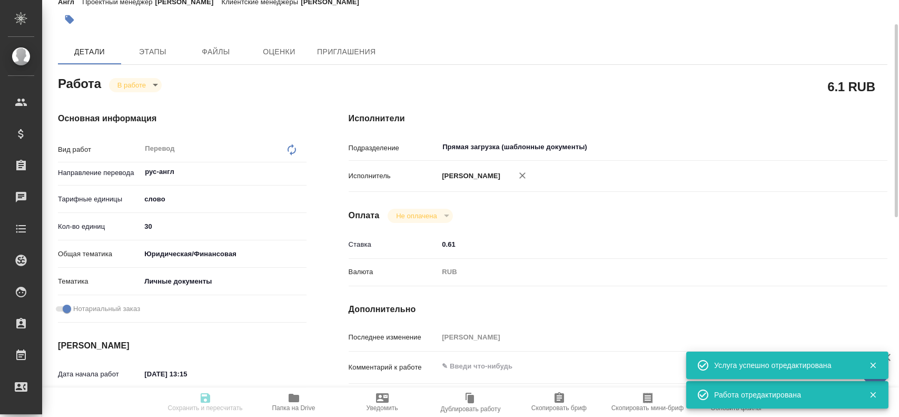
type textarea "x"
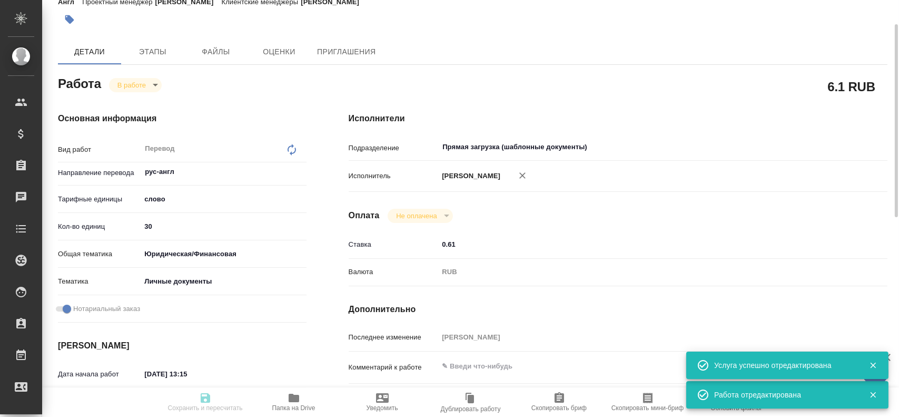
type textarea "x"
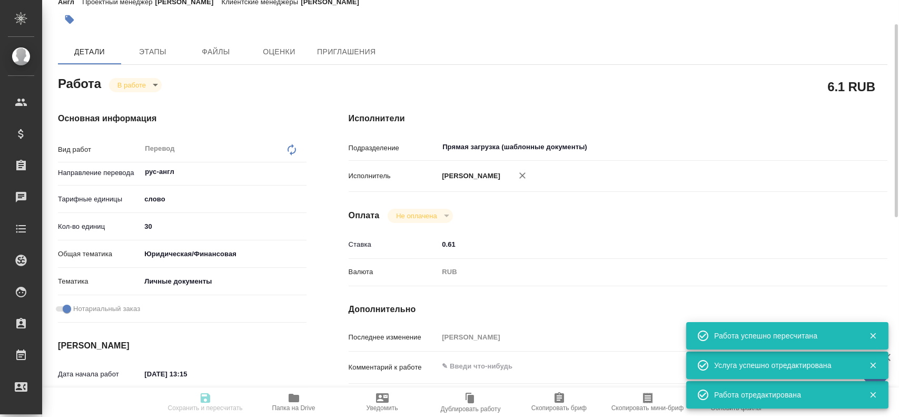
type input "inProgress"
type textarea "Перевод"
type textarea "x"
type input "рус-англ"
type input "5a8b1489cc6b4906c91bfd90"
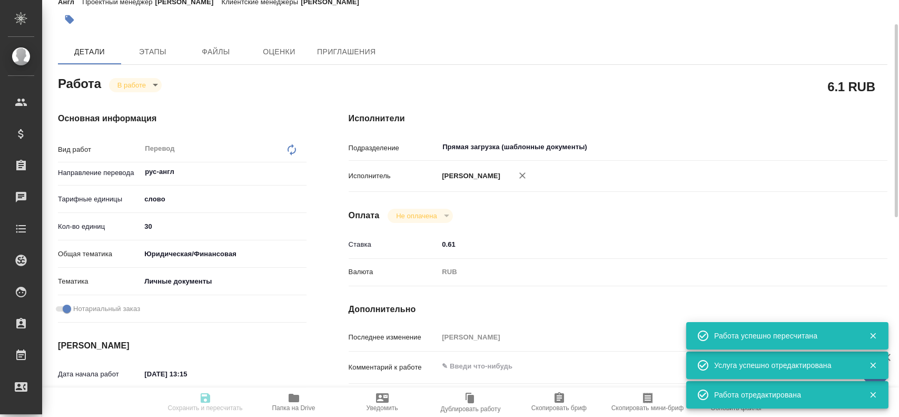
type input "30"
type input "yr-fn"
type input "5a8b8b956a9677013d343cfe"
checkbox input "true"
type input "18.08.2025 13:15"
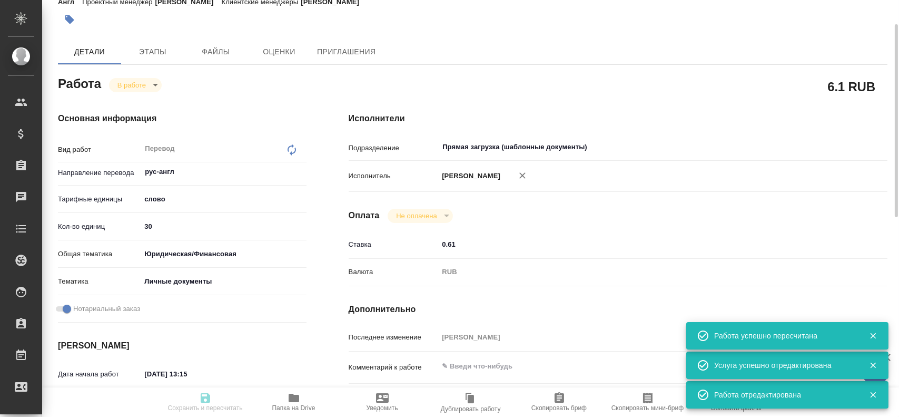
type input "18.08.2025 14:14"
type input "19.08.2025 10:00"
type input "27.08.2025 12:00"
type input "Прямая загрузка (шаблонные документы)"
type input "notPayed"
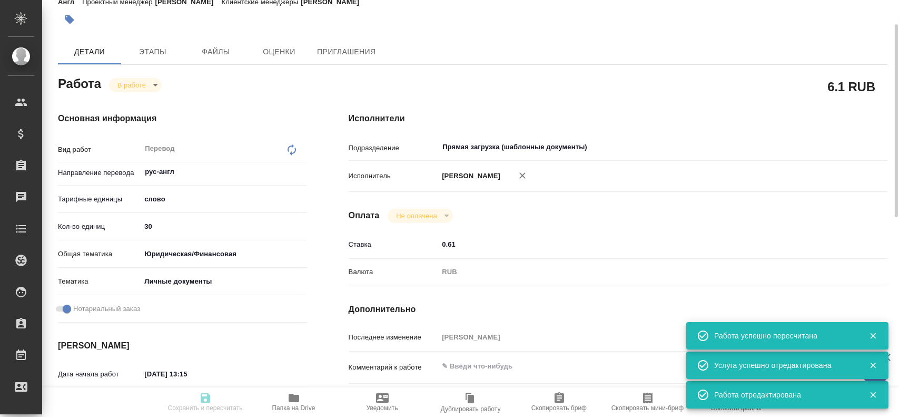
type input "0.61"
type input "RUB"
type input "[PERSON_NAME]"
type textarea "x"
type textarea "/Clients/FL_KRL/Orders/KRL_FL-8618/Translated/KRL_FL-8618-WK-008"
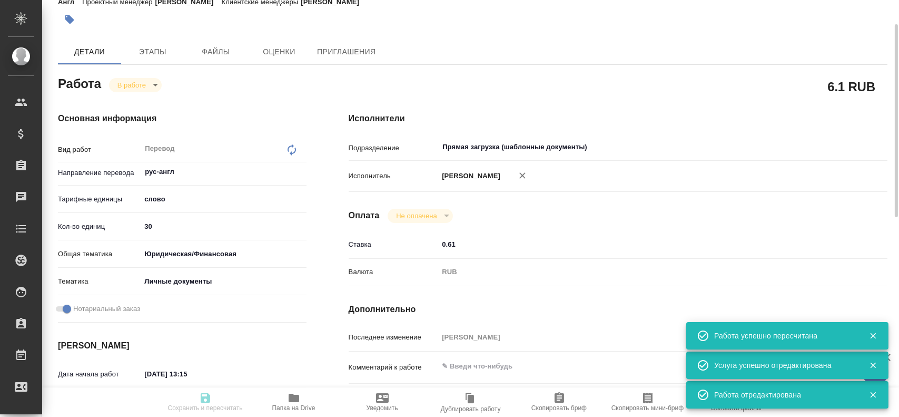
type textarea "x"
type input "KRL_FL-8618"
type input "Перевод Стандарт"
type input "Постредактура машинного перевода, Перевод, Корректура, Приёмка по качеству, Ред…"
type input "Касымов Тимур"
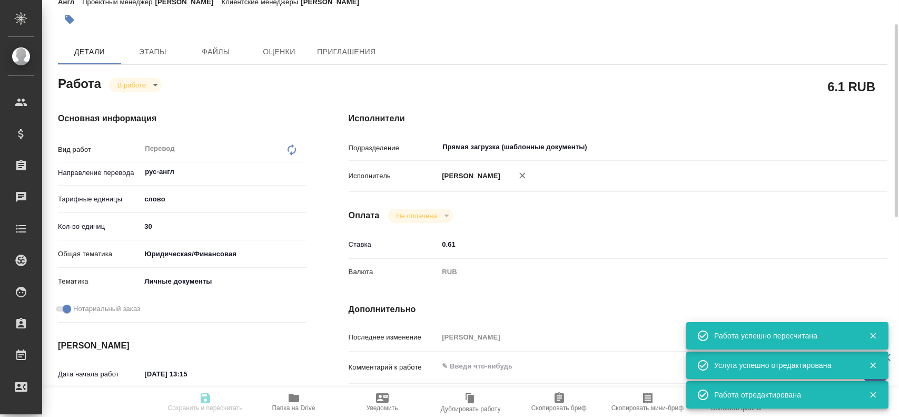
type input "/Clients/FL_KRL/Orders/KRL_FL-8618"
type textarea "x"
type textarea "НОТ В референс вложен ранее сделанный перевод в помощь. Нужно актуализировать н…"
type textarea "x"
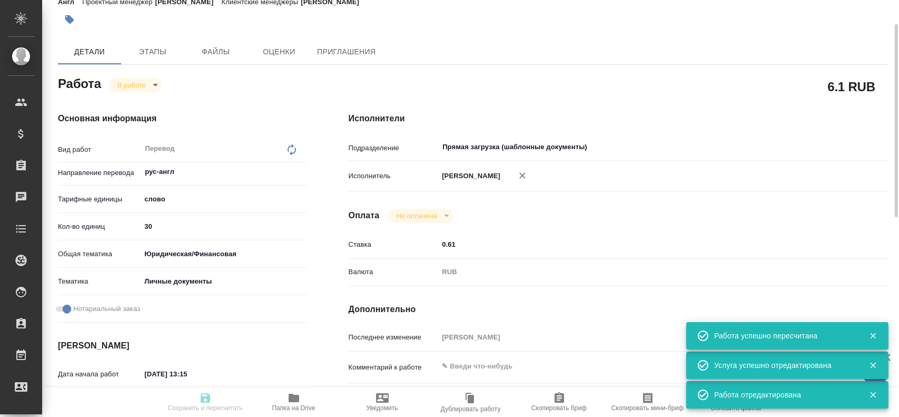
type textarea "x"
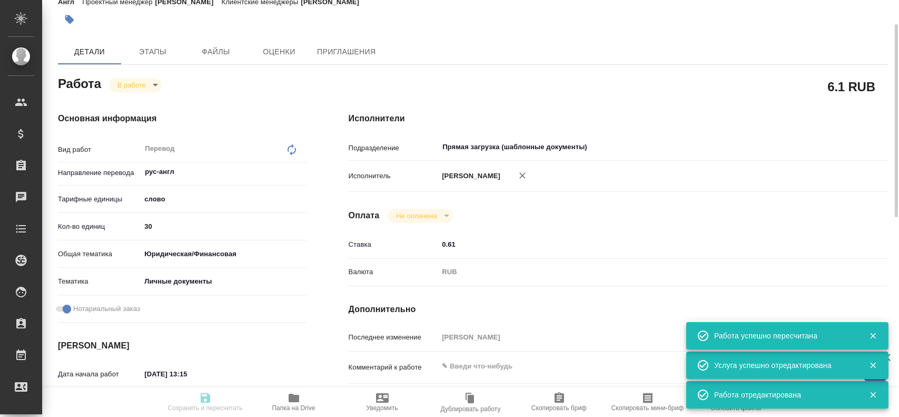
type textarea "x"
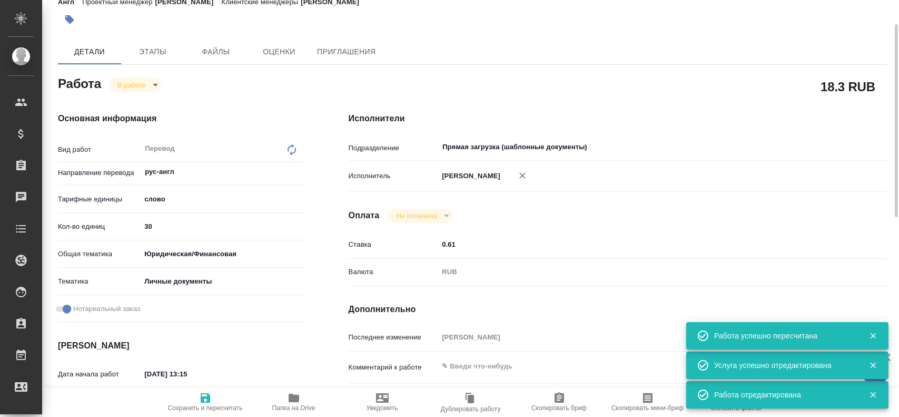
type textarea "x"
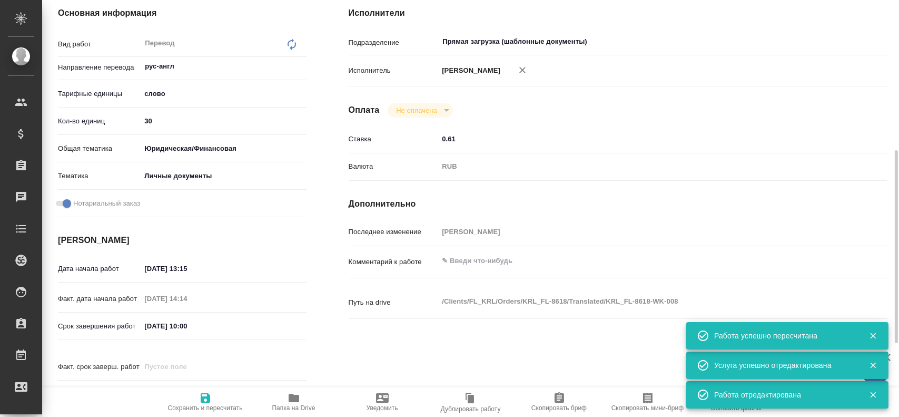
type textarea "x"
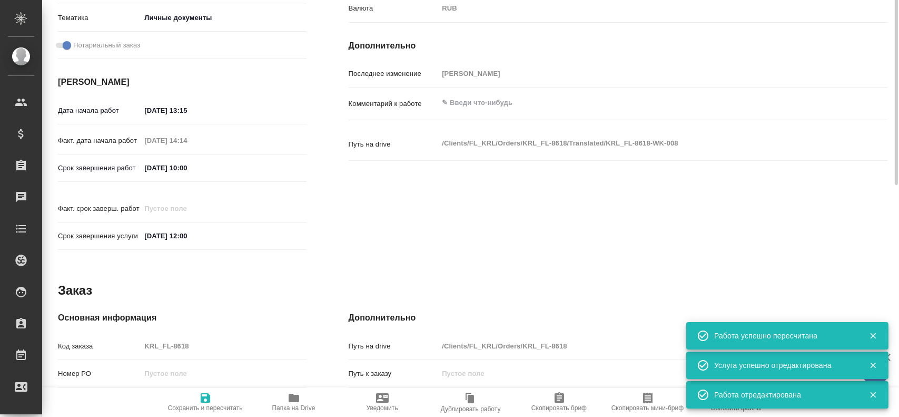
scroll to position [421, 0]
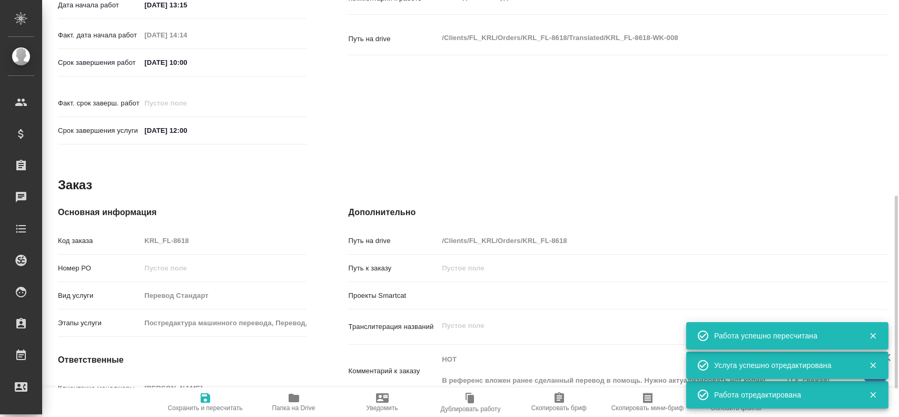
type textarea "x"
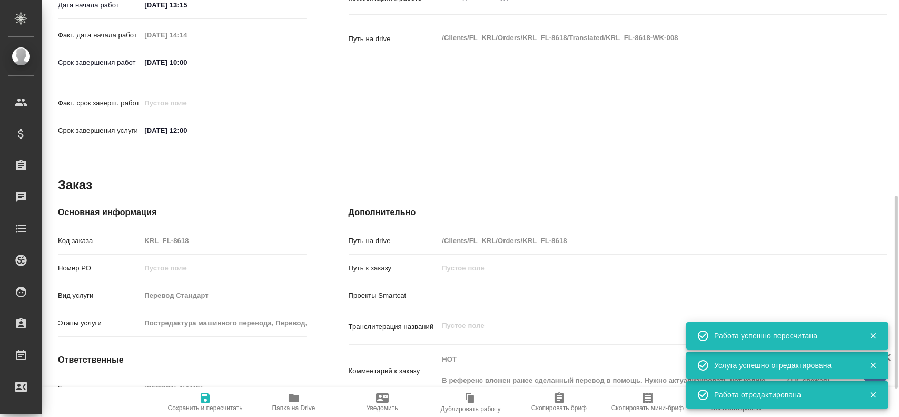
click at [127, 231] on div "Код заказа KRL_FL-8618" at bounding box center [182, 240] width 249 height 18
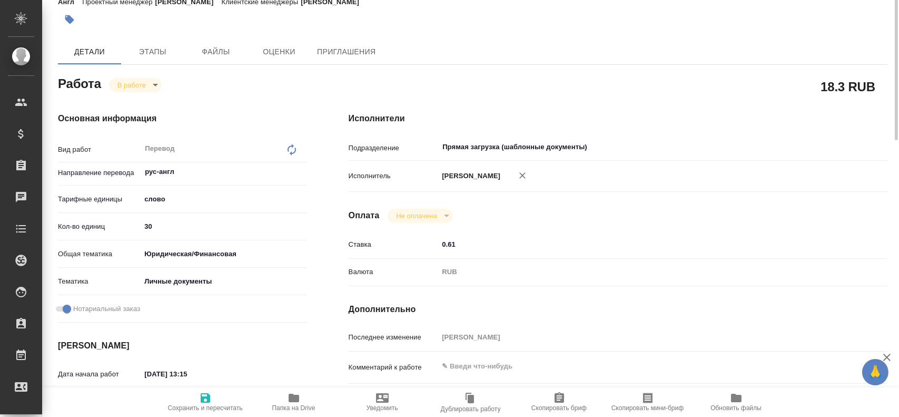
scroll to position [0, 0]
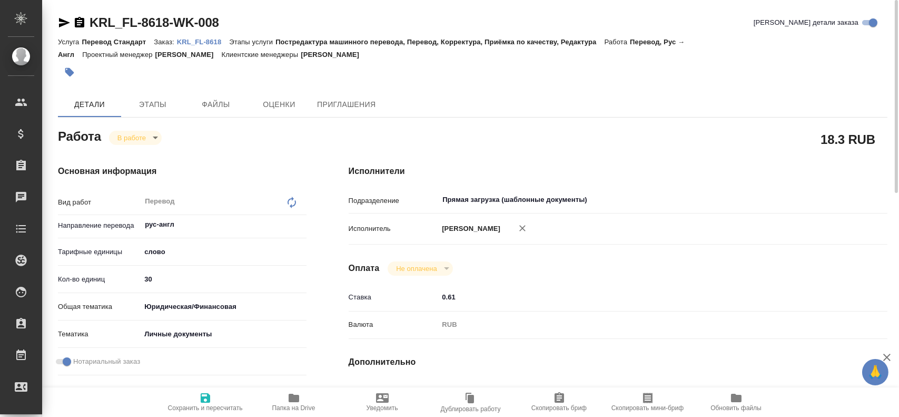
click at [128, 143] on body "🙏 .cls-1 fill:#fff; AWATERA Gusev Alexandr Клиенты Спецификации Заказы 0 Чаты T…" at bounding box center [449, 208] width 899 height 417
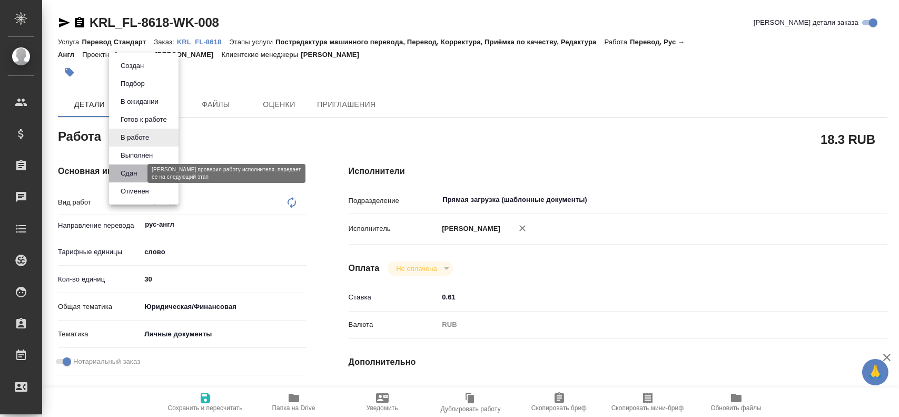
click at [130, 178] on button "Сдан" at bounding box center [128, 174] width 23 height 12
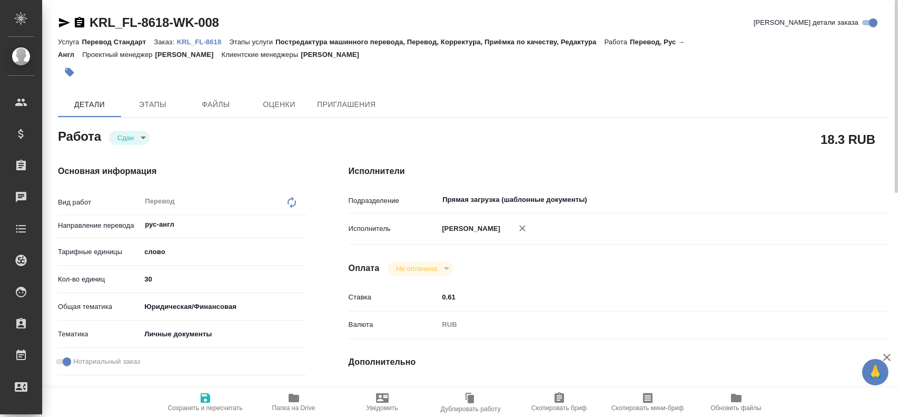
type textarea "x"
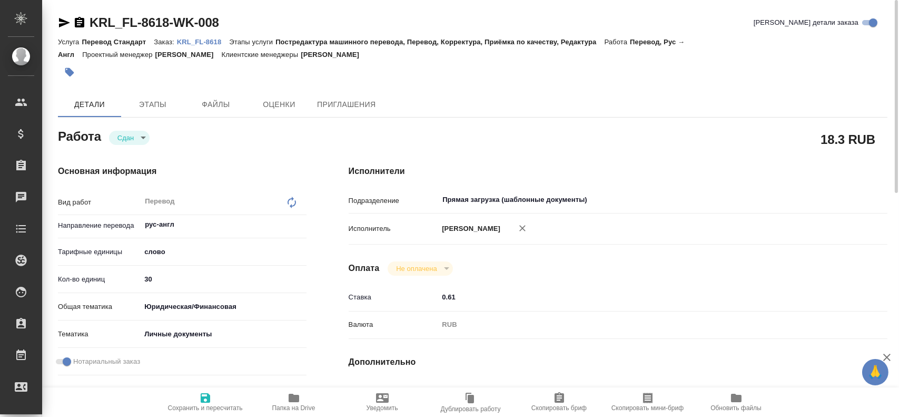
type textarea "x"
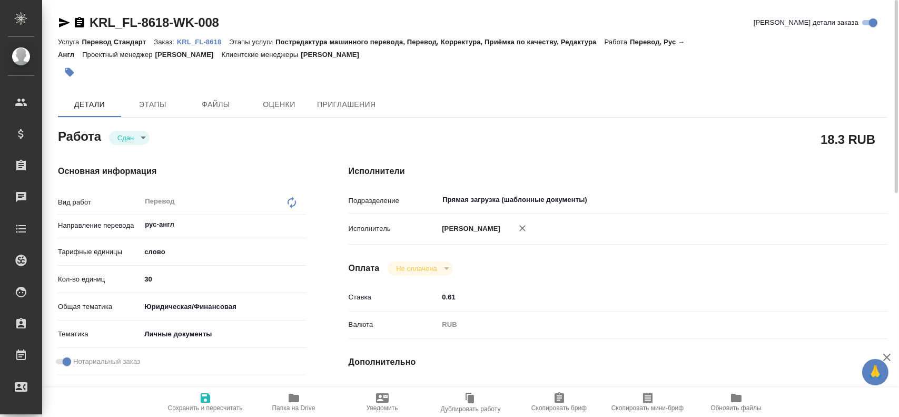
type textarea "x"
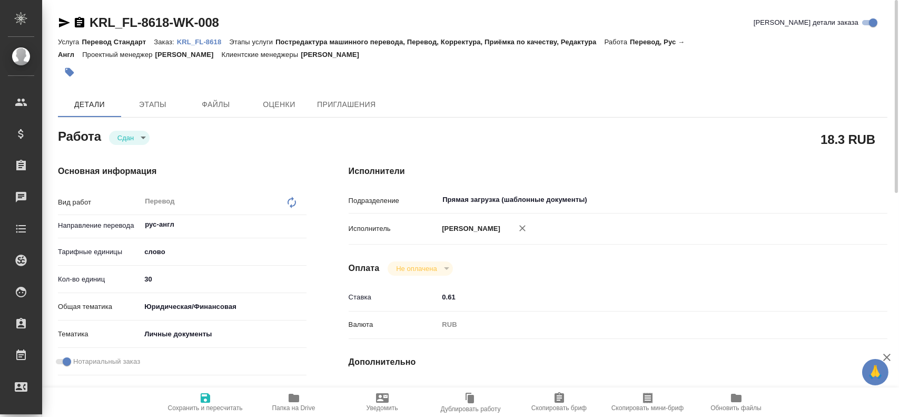
type textarea "x"
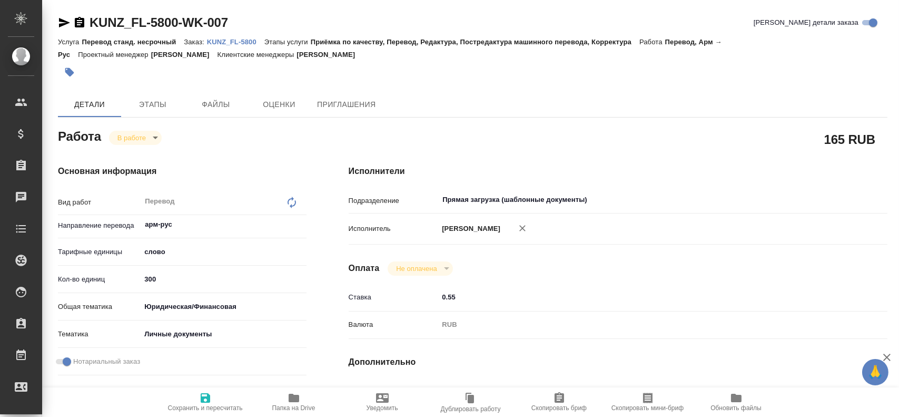
type textarea "x"
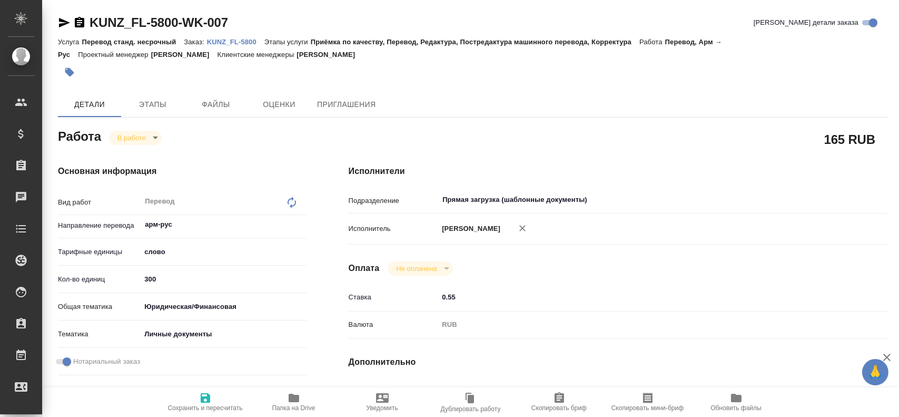
type textarea "x"
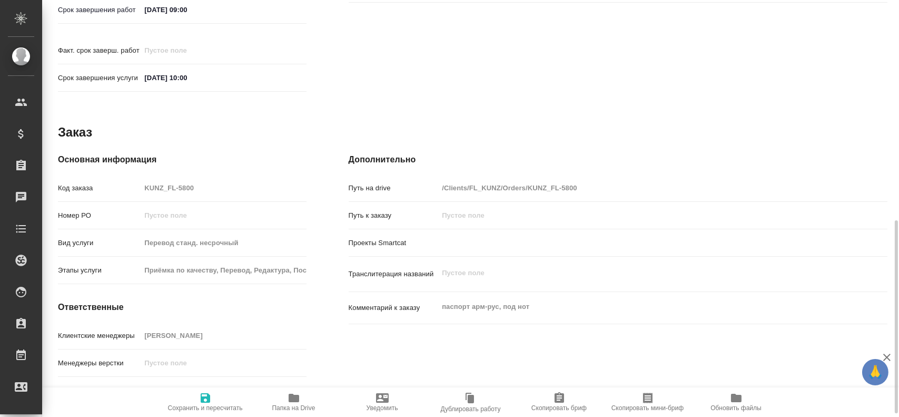
type textarea "x"
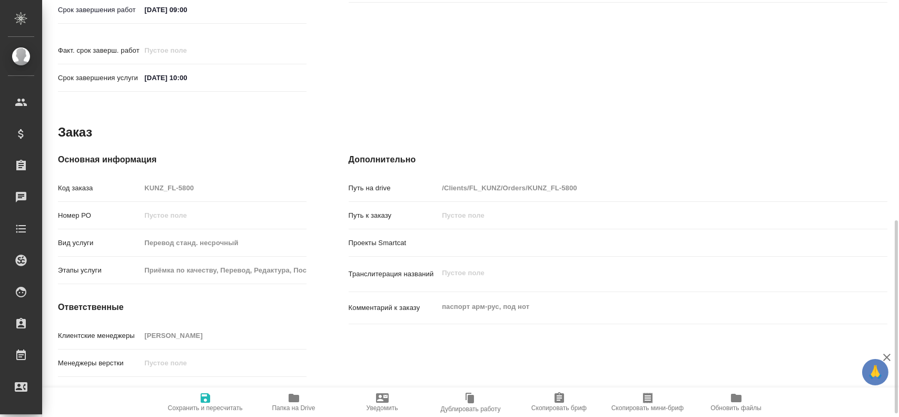
scroll to position [482, 0]
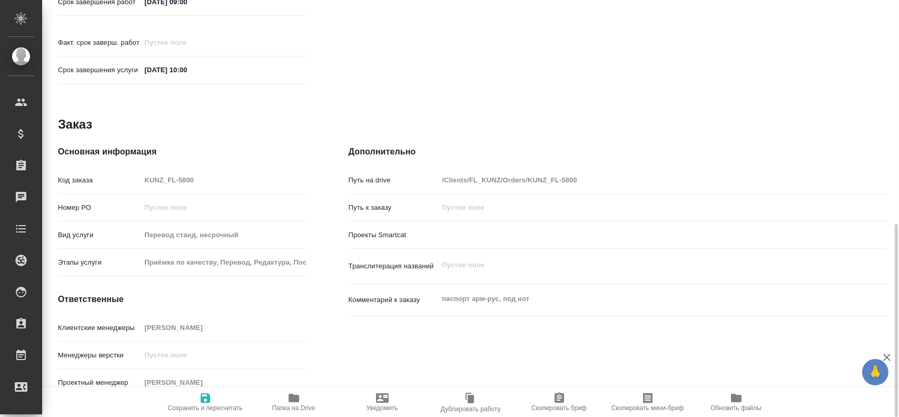
type textarea "x"
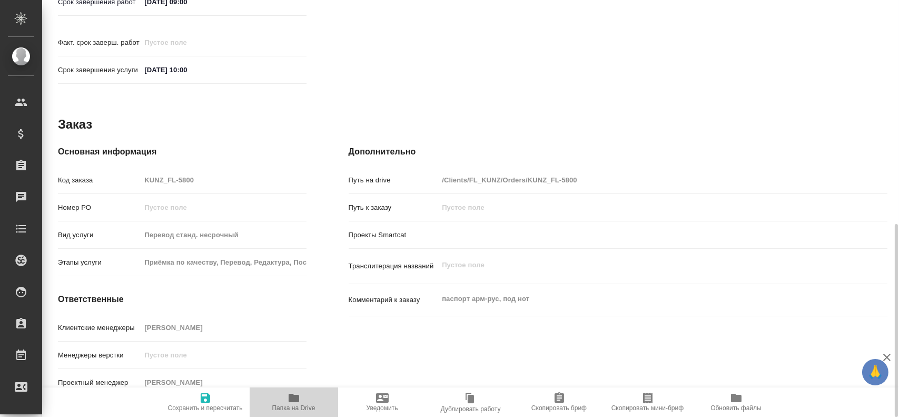
click at [287, 399] on span "Папка на Drive" at bounding box center [294, 401] width 76 height 20
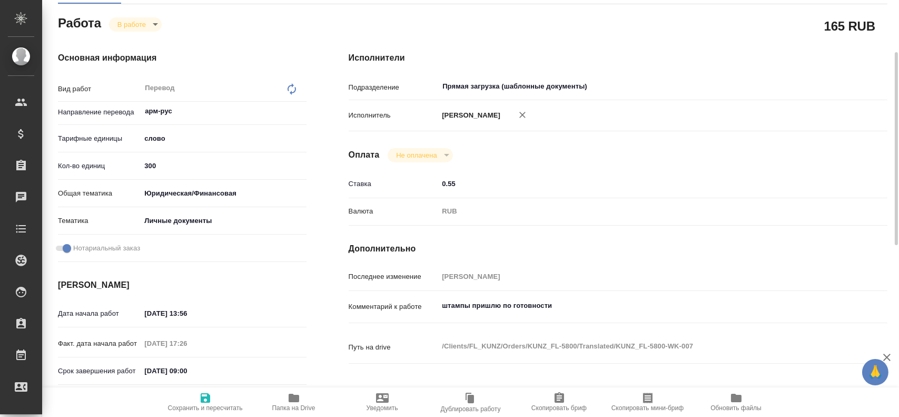
scroll to position [0, 0]
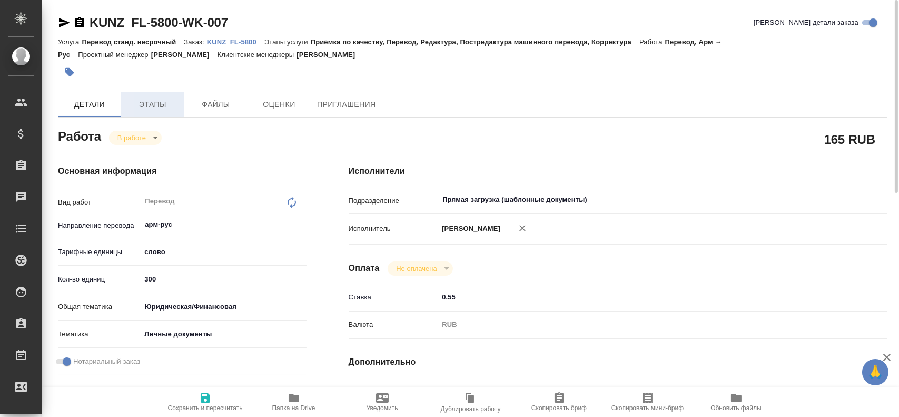
click at [149, 101] on span "Этапы" at bounding box center [152, 104] width 51 height 13
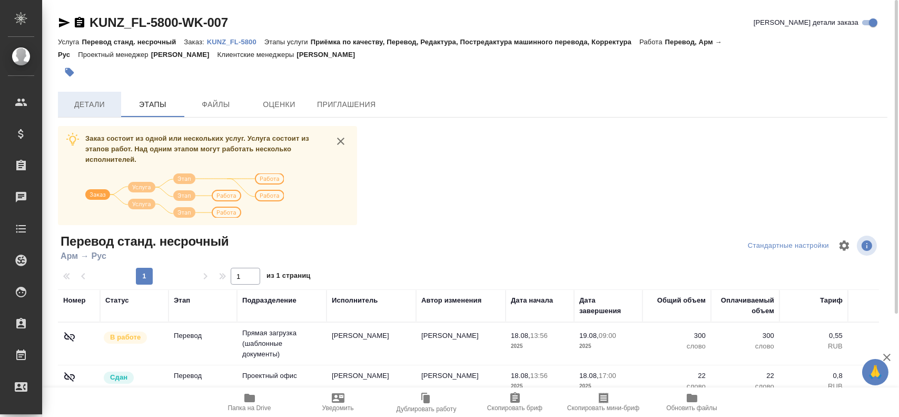
click at [102, 111] on button "Детали" at bounding box center [89, 104] width 63 height 25
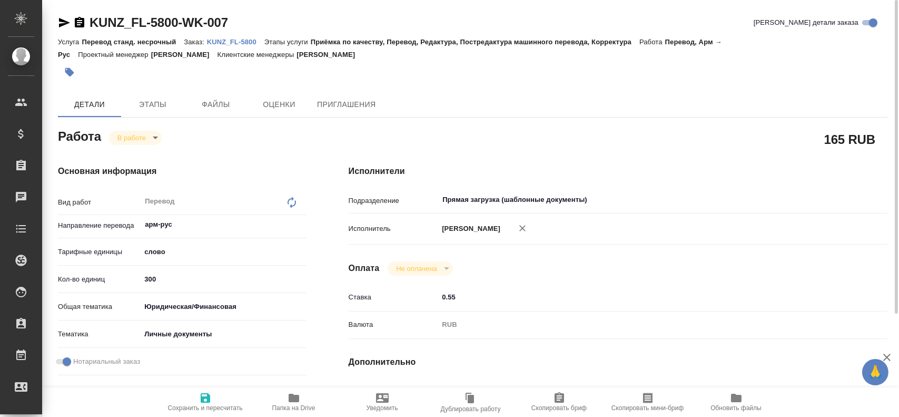
type textarea "x"
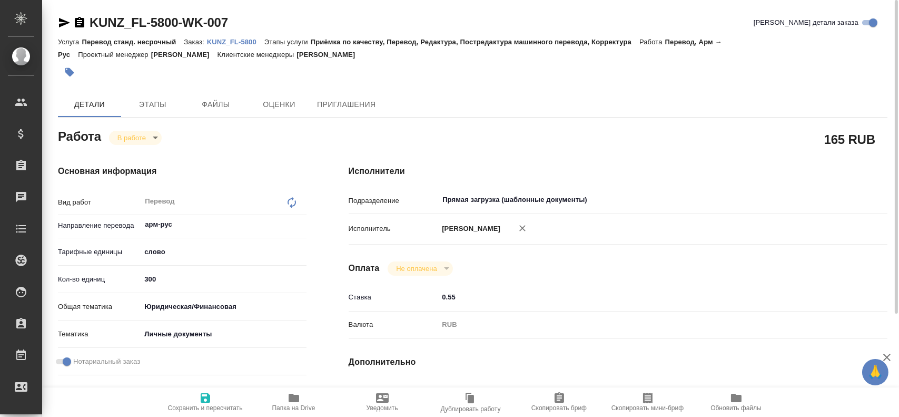
type textarea "x"
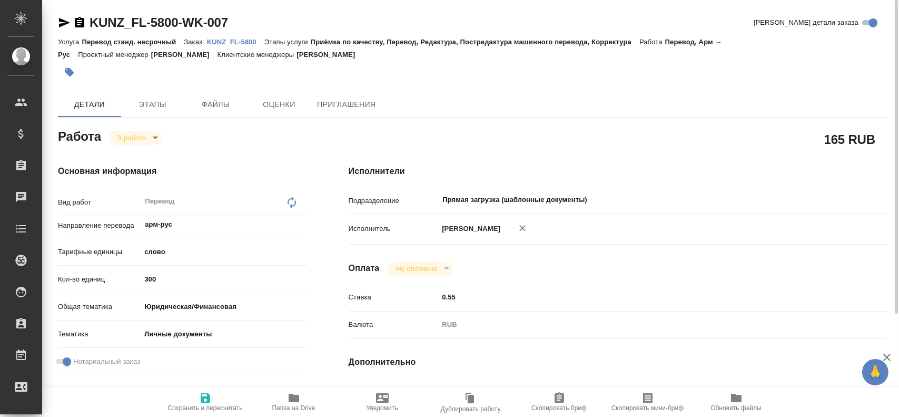
click at [126, 143] on body "🙏 .cls-1 fill:#fff; AWATERA [PERSON_NAME] Спецификации Заказы 0 Чаты Todo Проек…" at bounding box center [449, 208] width 899 height 417
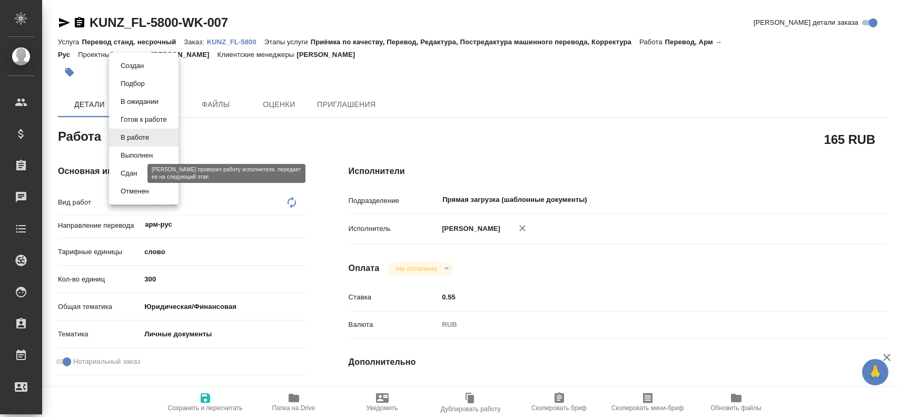
type textarea "x"
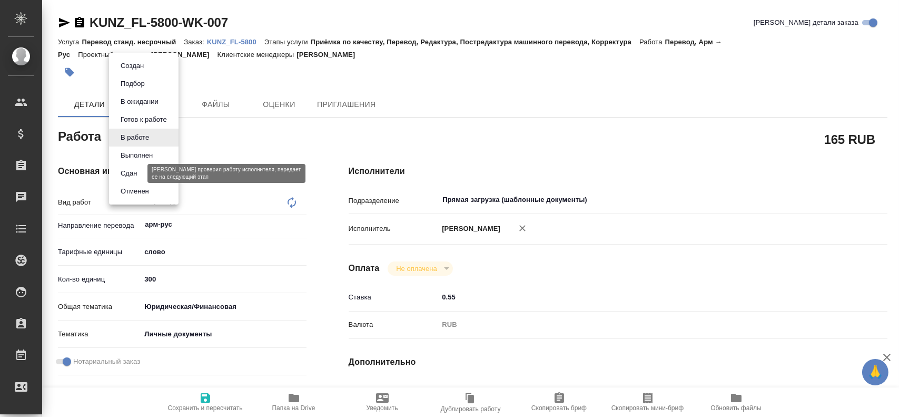
click at [125, 178] on button "Сдан" at bounding box center [128, 174] width 23 height 12
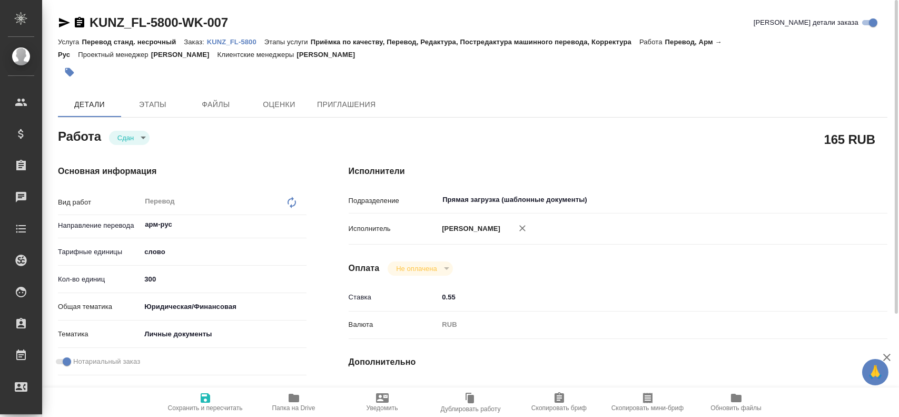
type textarea "x"
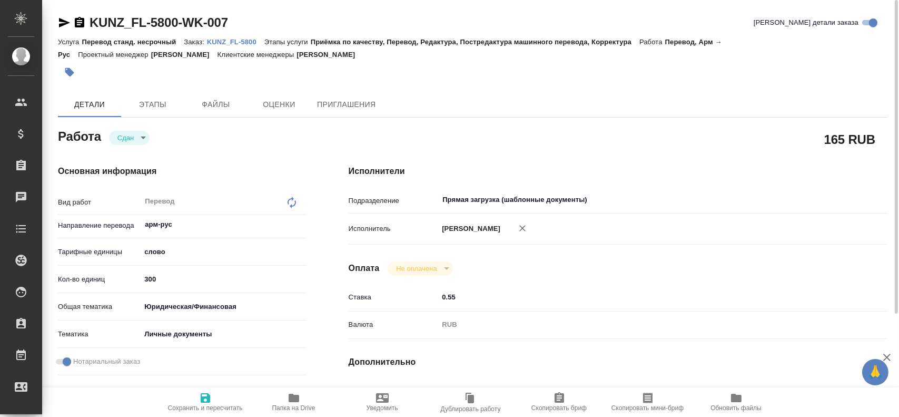
type textarea "x"
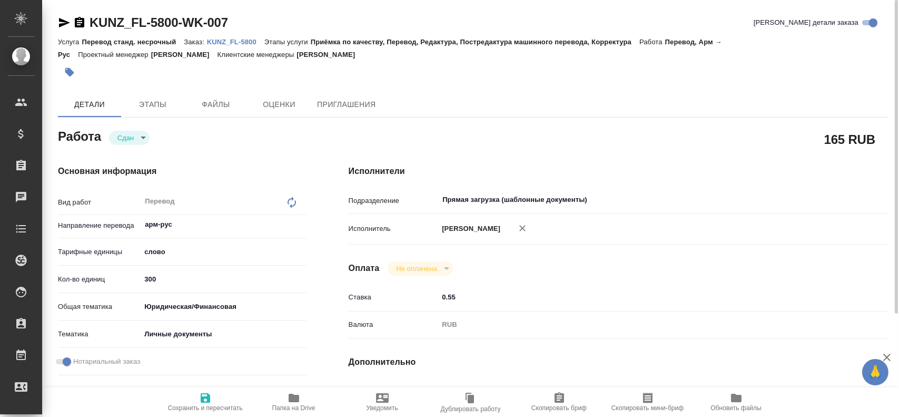
type textarea "x"
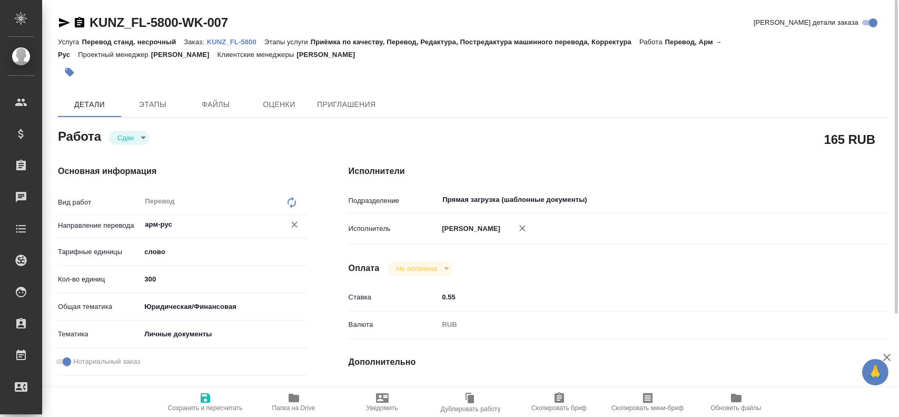
type textarea "x"
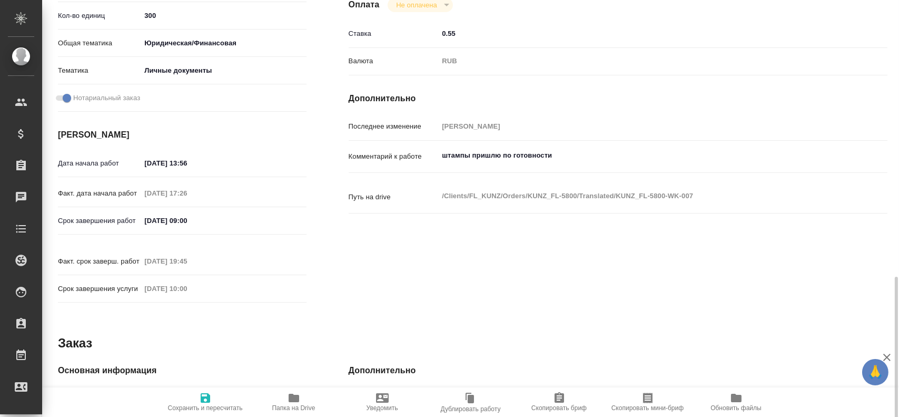
scroll to position [421, 0]
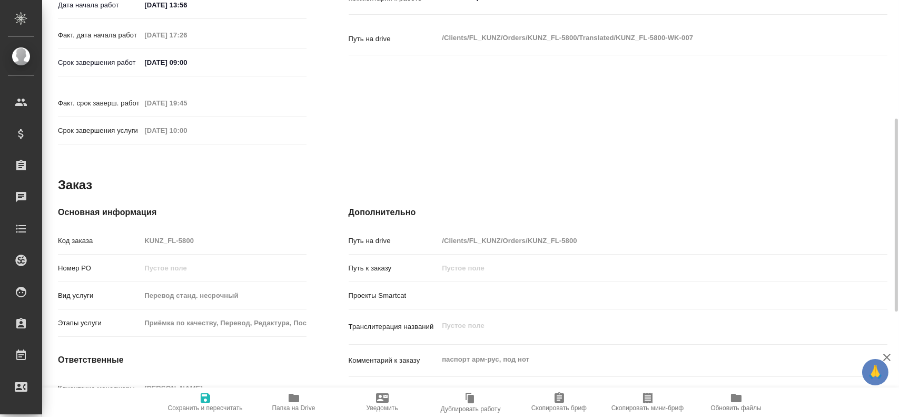
type textarea "x"
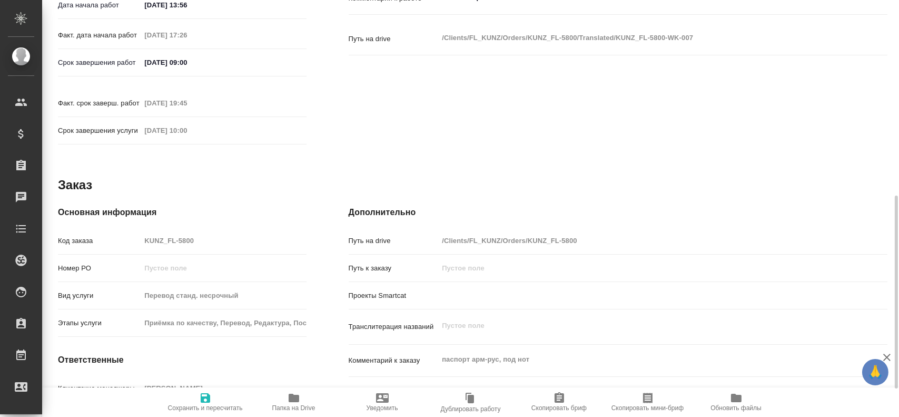
type textarea "x"
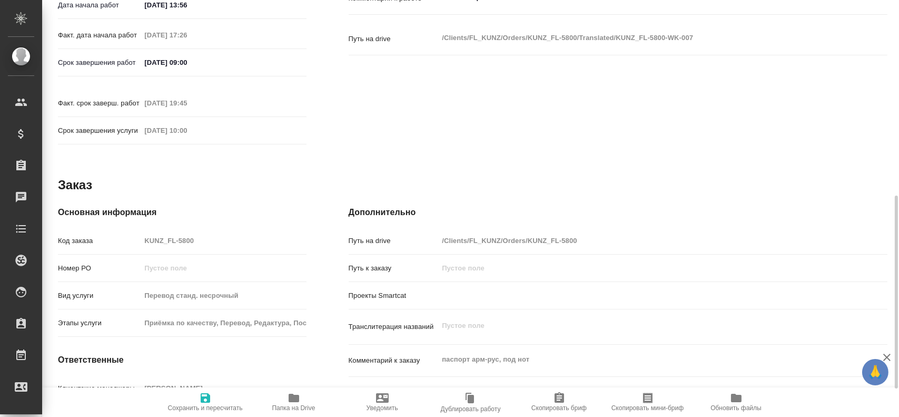
click at [124, 231] on div "Код заказа KUNZ_FL-5800" at bounding box center [182, 240] width 249 height 18
type textarea "x"
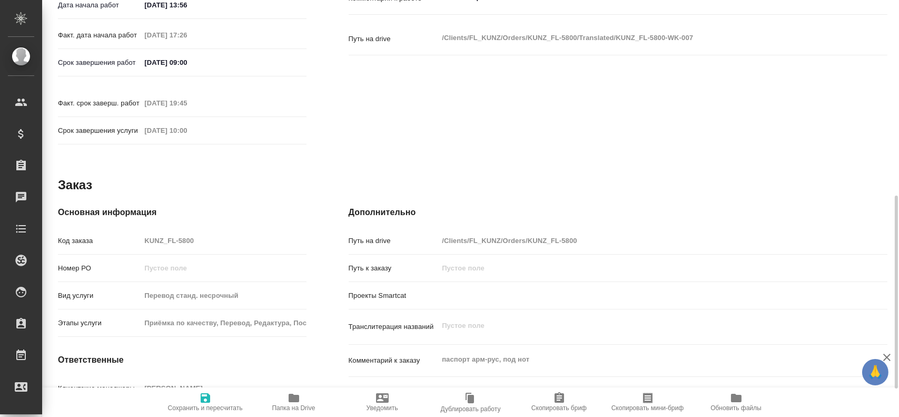
type textarea "x"
click at [130, 231] on div "Код заказа KUNZ_FL-5800" at bounding box center [182, 240] width 249 height 18
type textarea "x"
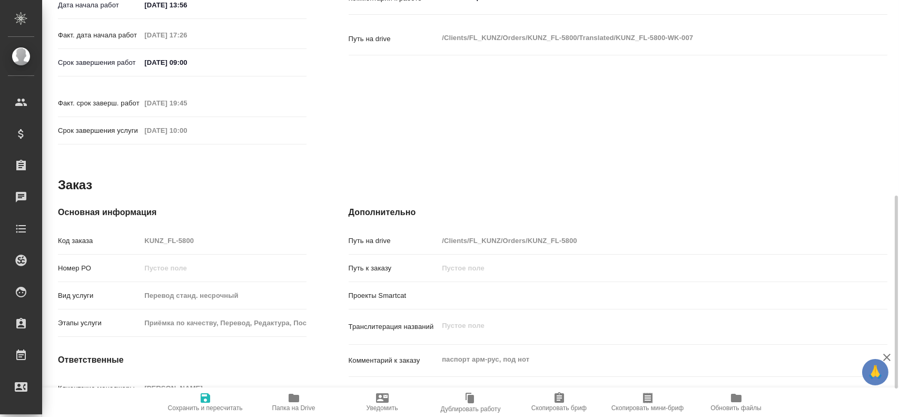
type textarea "x"
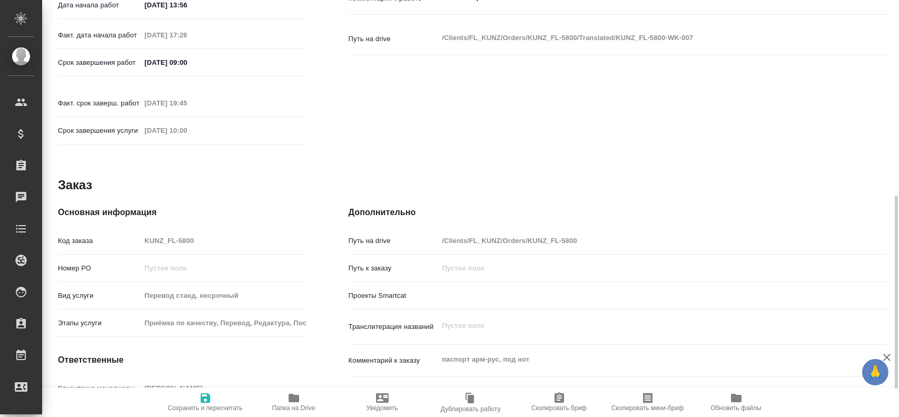
type textarea "x"
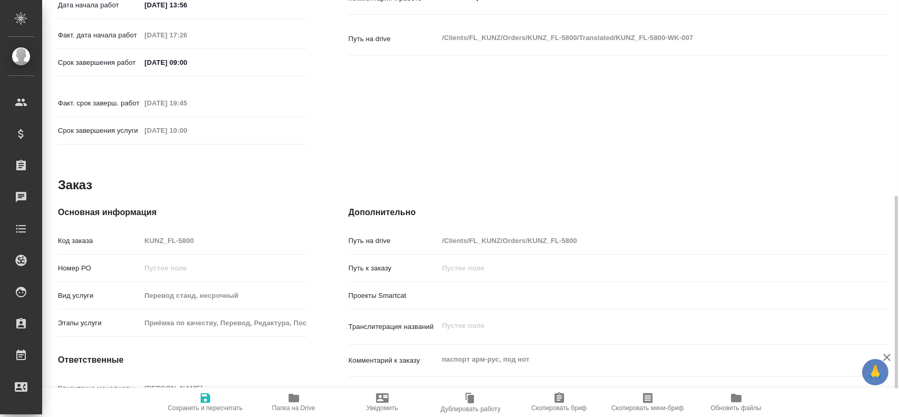
type textarea "x"
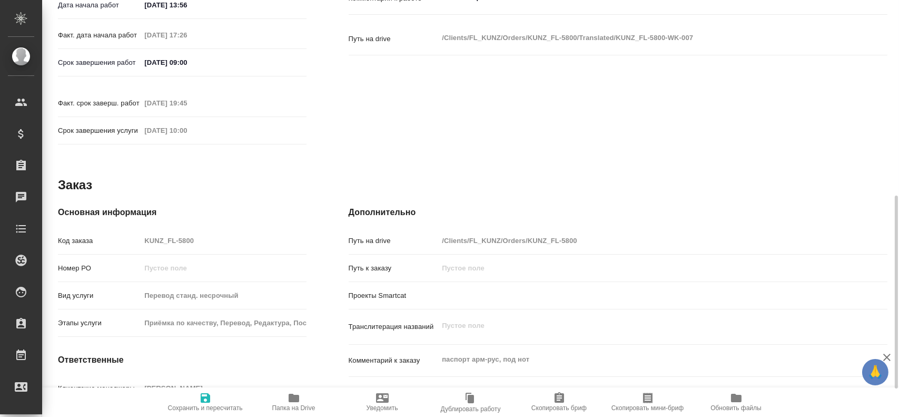
type textarea "x"
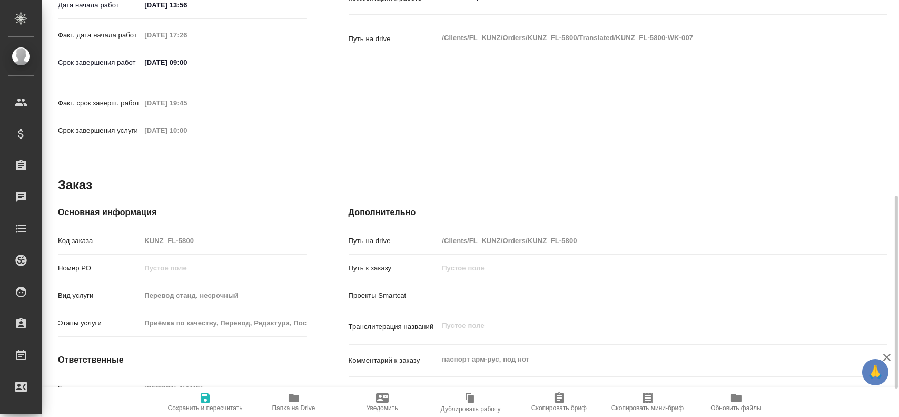
type textarea "x"
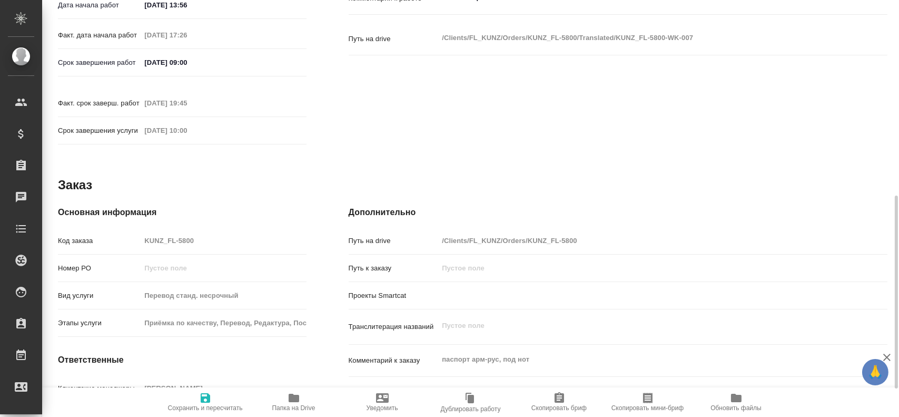
type textarea "x"
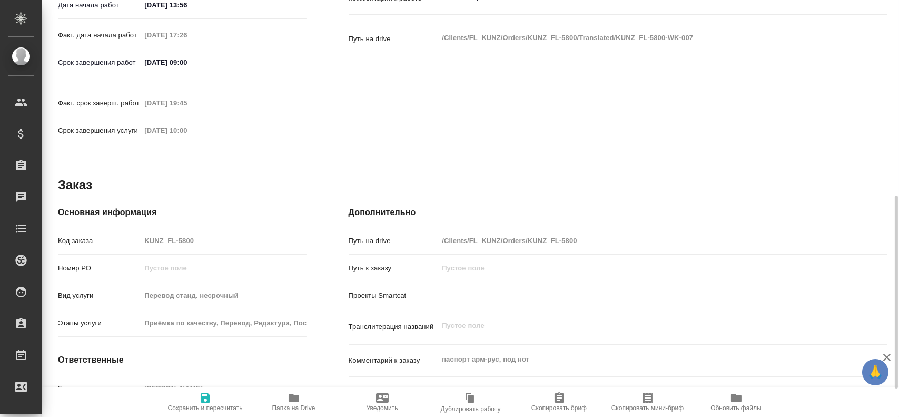
type textarea "x"
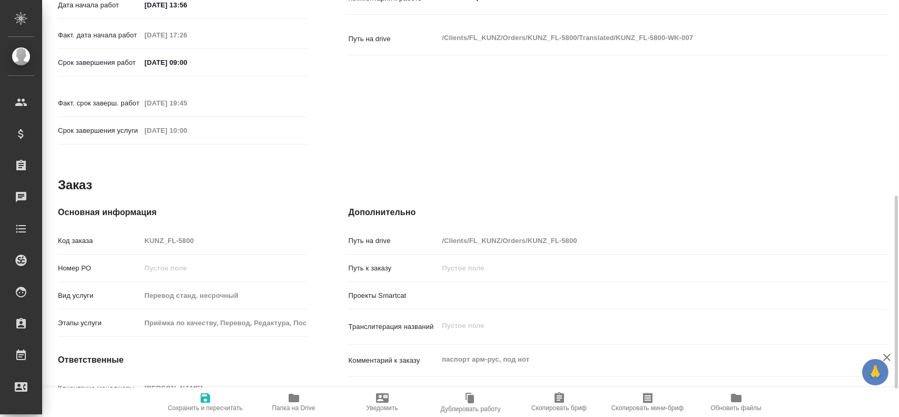
type textarea "x"
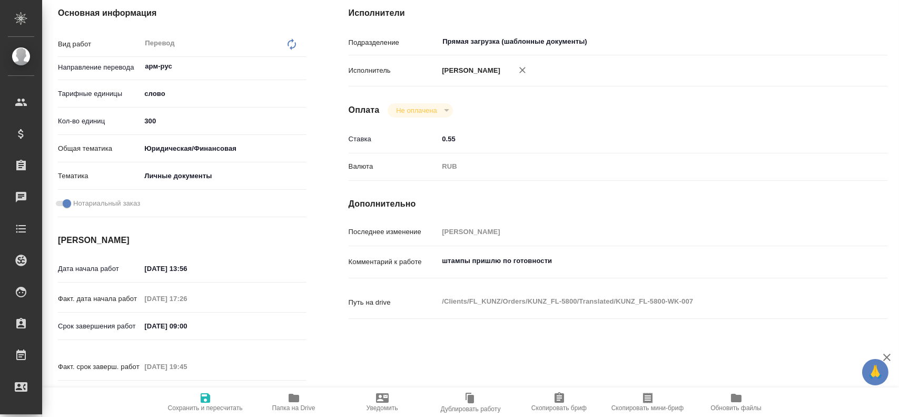
scroll to position [0, 0]
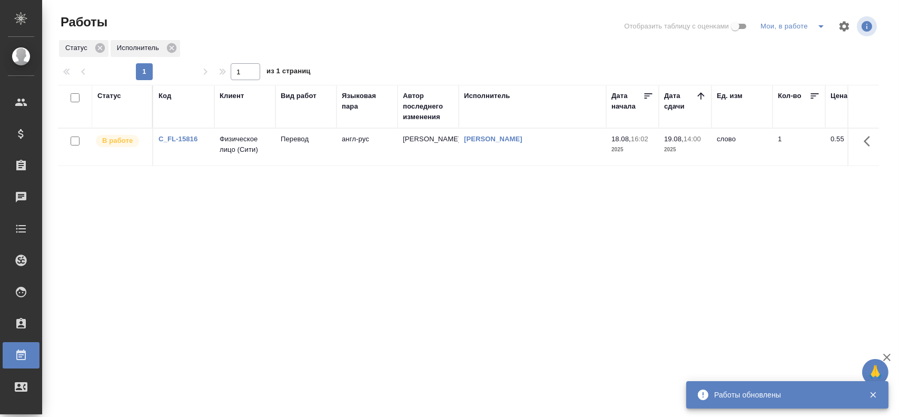
click at [308, 161] on td "Перевод" at bounding box center [306, 147] width 61 height 37
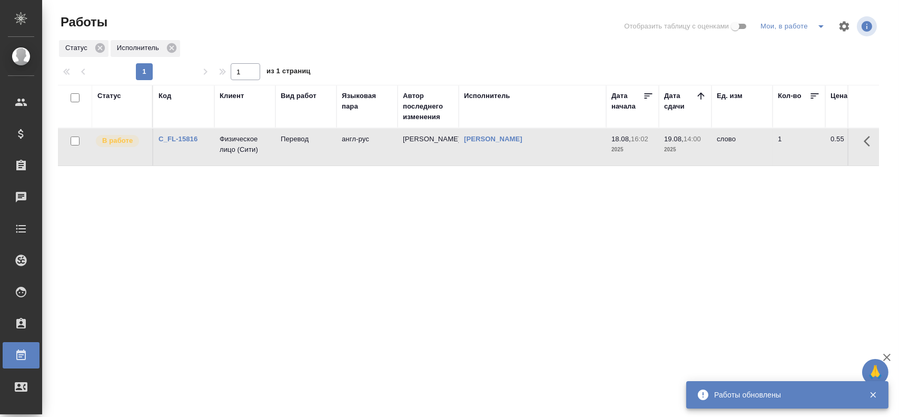
click at [308, 161] on td "Перевод" at bounding box center [306, 147] width 61 height 37
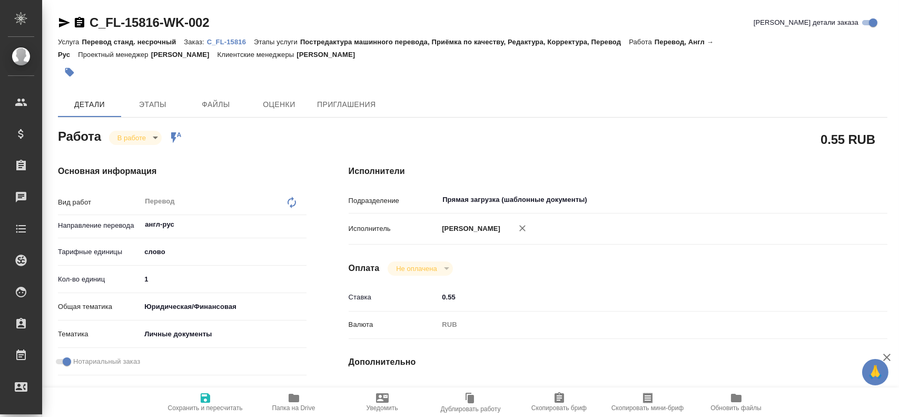
type textarea "x"
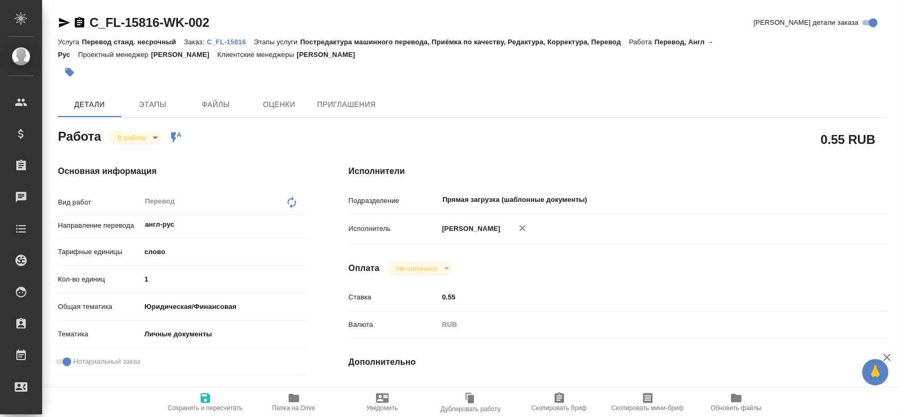
type textarea "x"
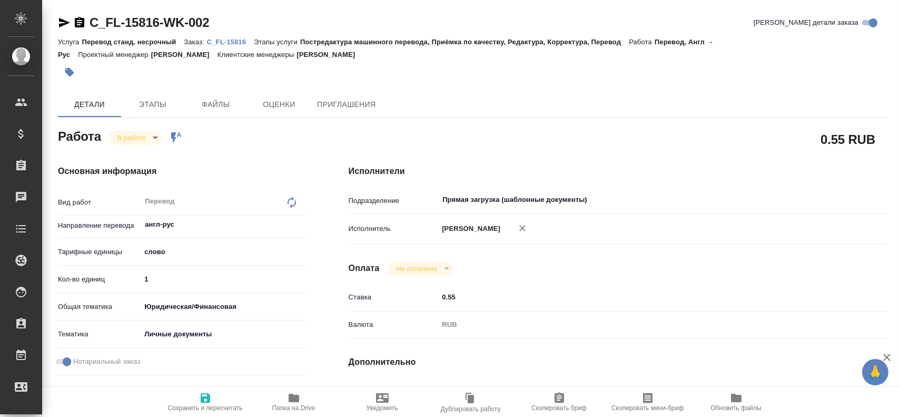
type textarea "x"
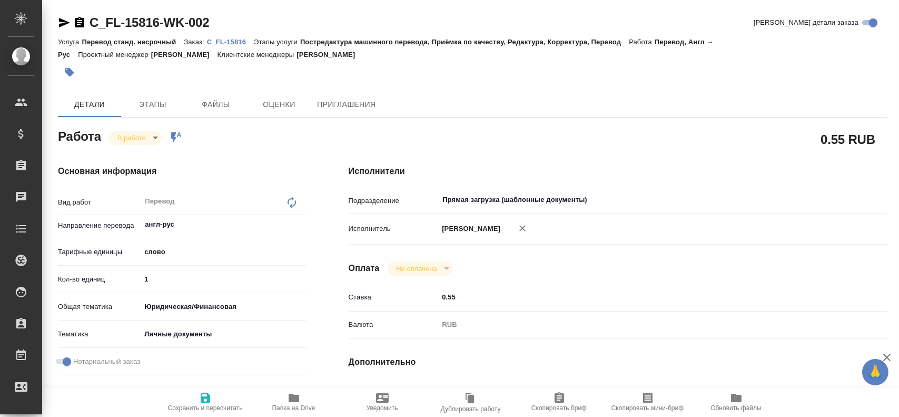
type textarea "x"
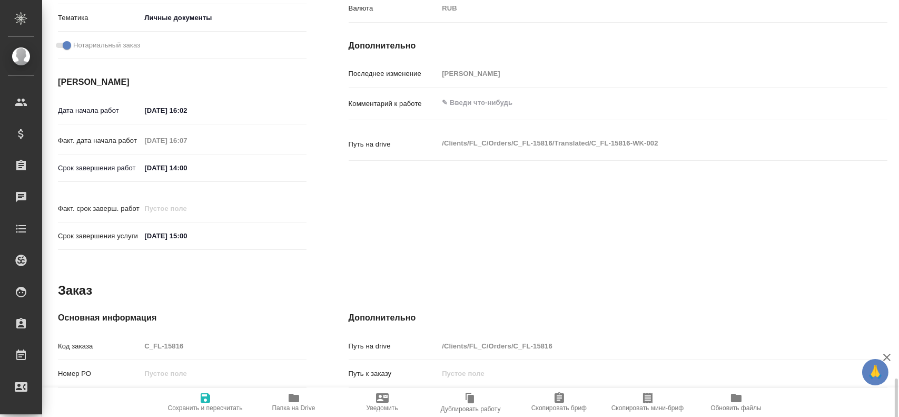
scroll to position [474, 0]
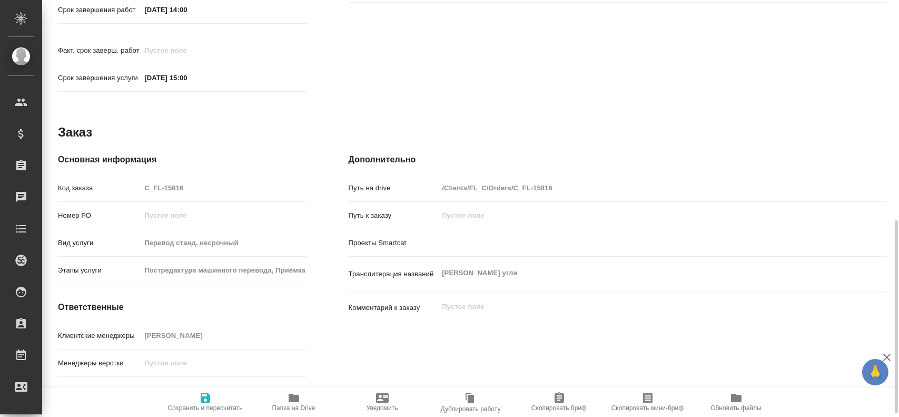
type textarea "x"
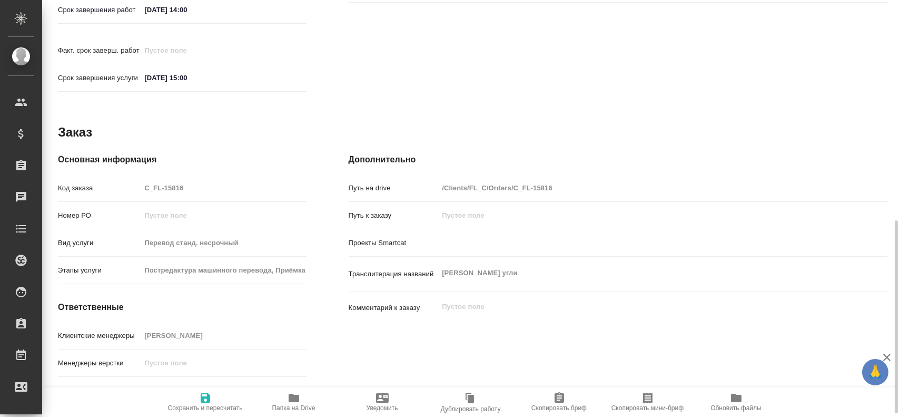
type textarea "x"
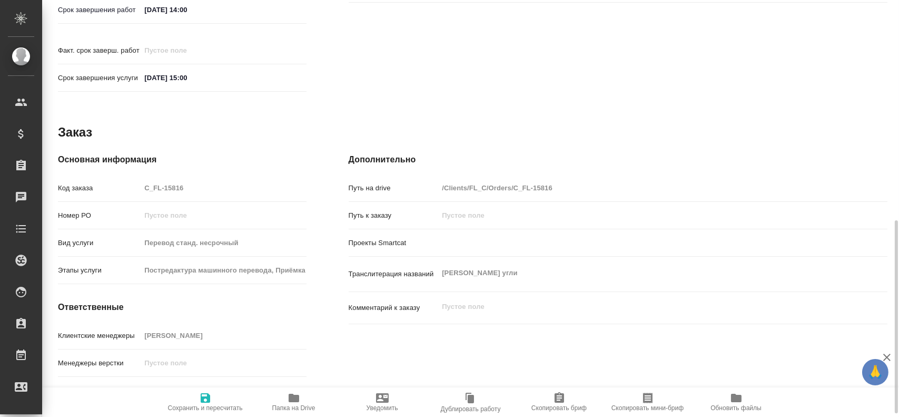
type textarea "x"
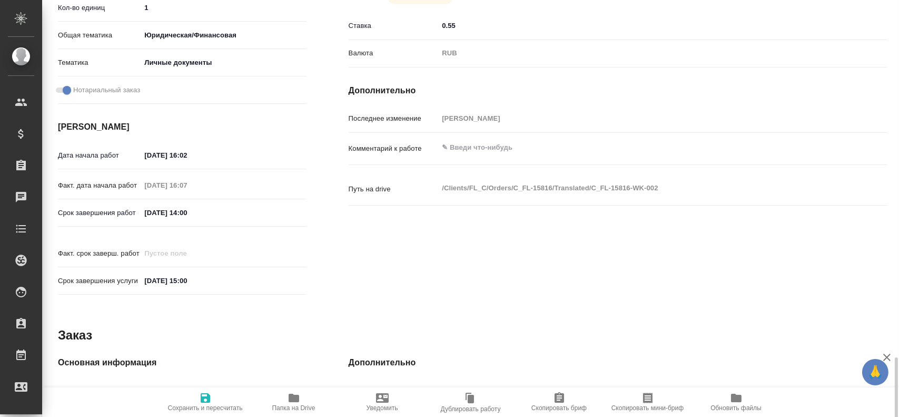
scroll to position [482, 0]
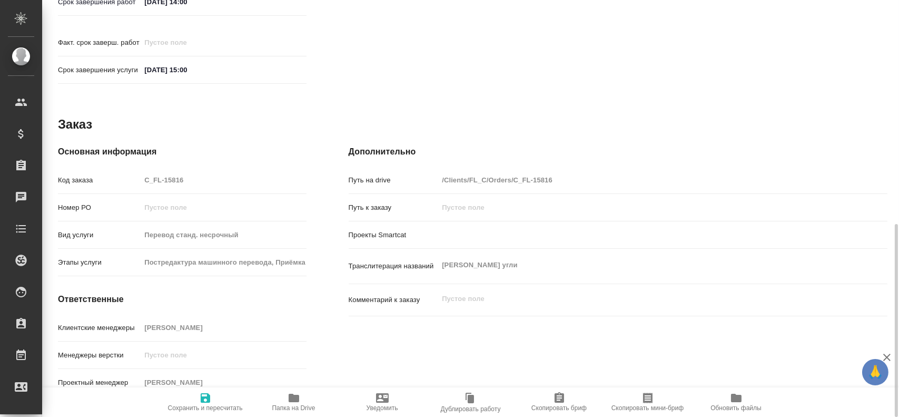
click at [296, 398] on icon "button" at bounding box center [294, 398] width 11 height 8
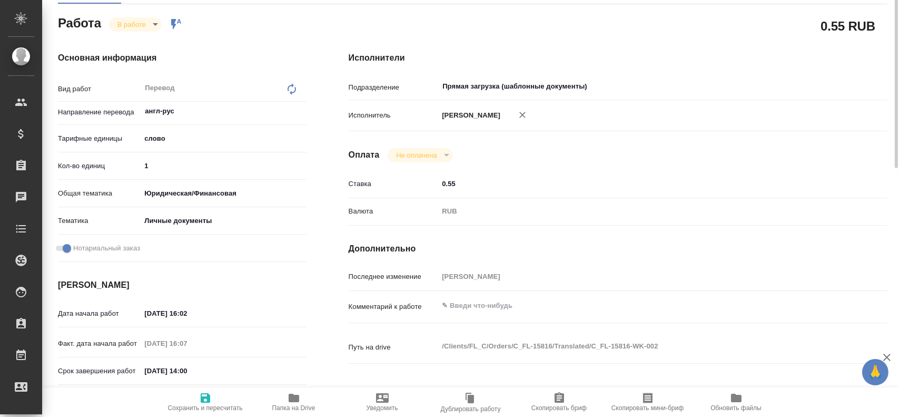
scroll to position [8, 0]
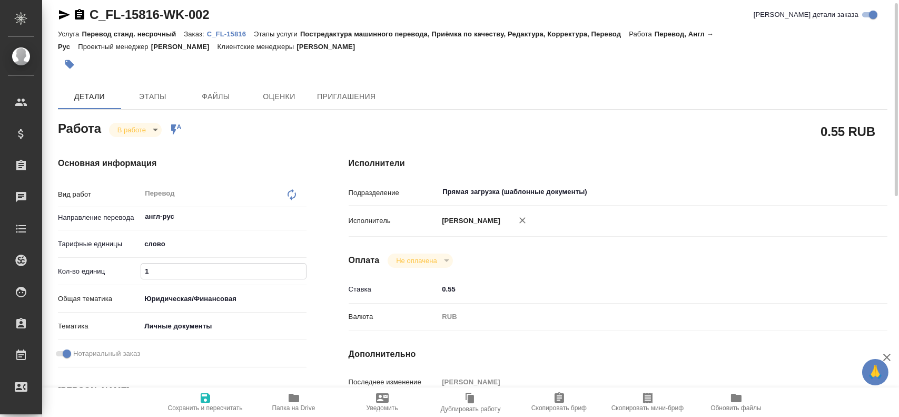
click at [175, 277] on input "1" at bounding box center [223, 270] width 164 height 15
type textarea "x"
type input "10"
type textarea "x"
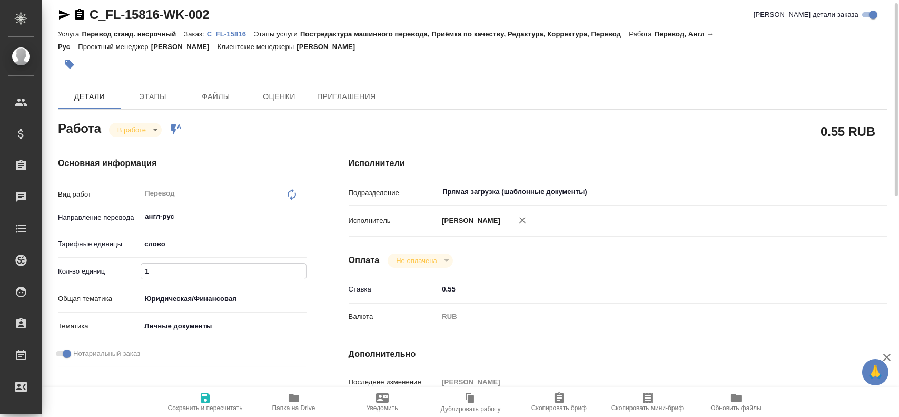
type textarea "x"
type input "100"
type textarea "x"
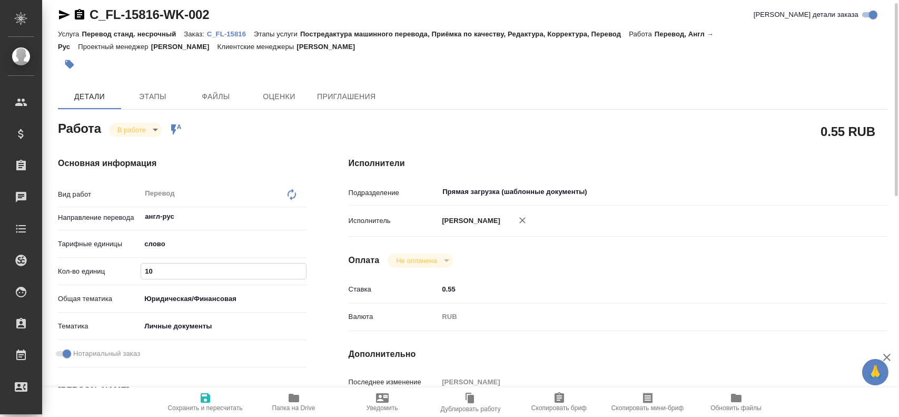
type textarea "x"
type input "100"
click at [203, 401] on icon "button" at bounding box center [205, 397] width 9 height 9
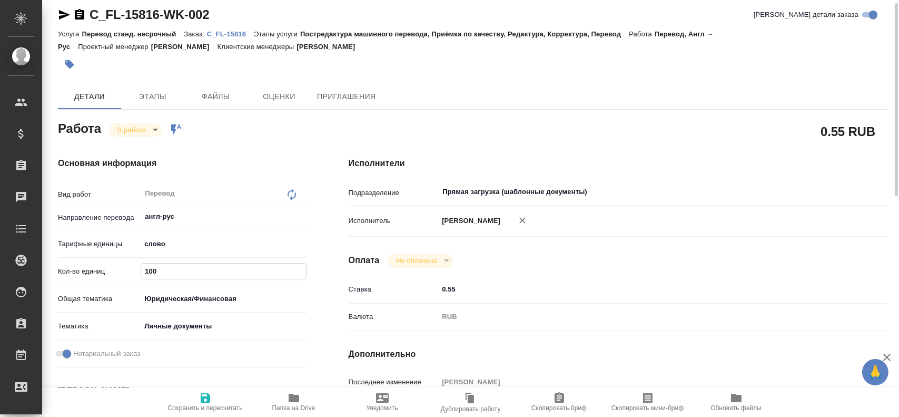
type textarea "x"
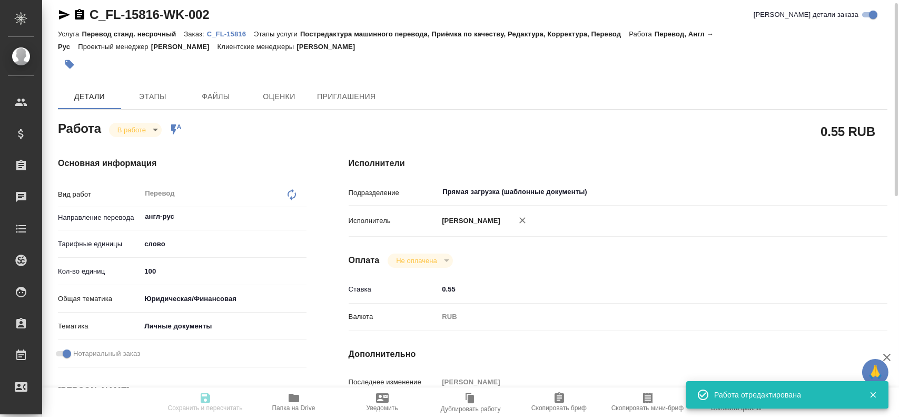
type textarea "x"
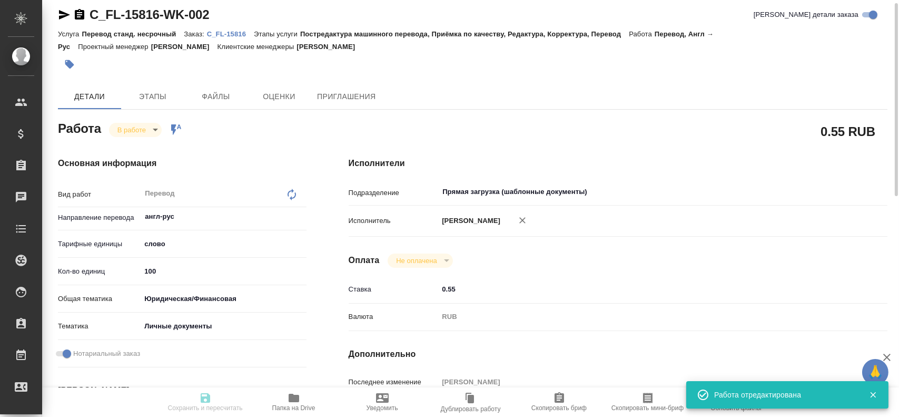
type textarea "x"
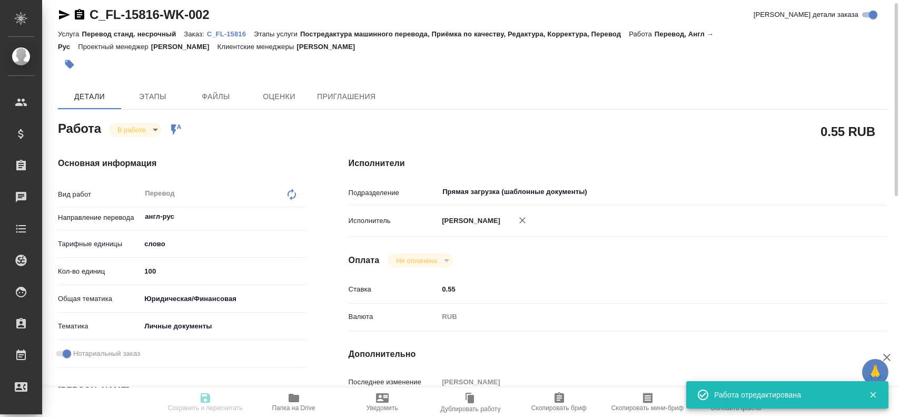
type input "inProgress"
type textarea "Перевод"
type textarea "x"
type input "англ-рус"
type input "5a8b1489cc6b4906c91bfd90"
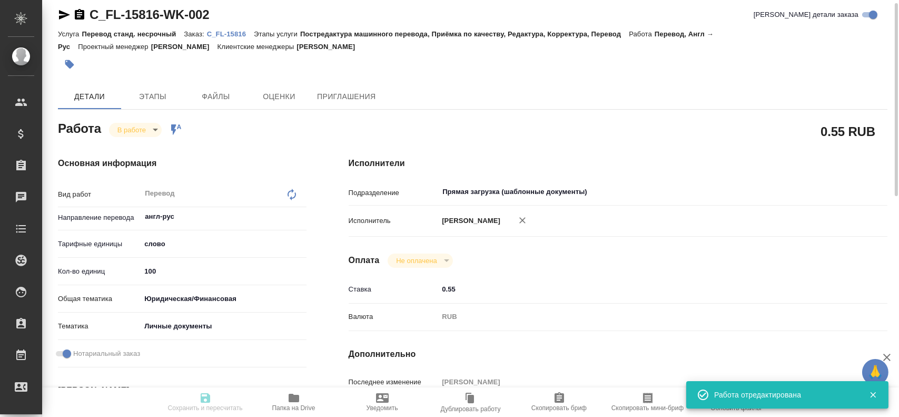
type input "100"
type input "yr-fn"
type input "5a8b8b956a9677013d343cfe"
checkbox input "true"
type input "18.08.2025 16:02"
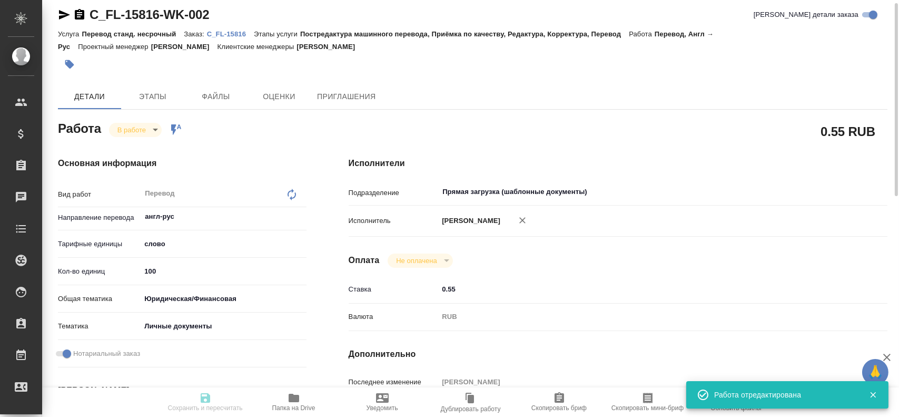
type input "18.08.2025 16:07"
type input "19.08.2025 14:00"
type input "19.08.2025 15:00"
type input "Прямая загрузка (шаблонные документы)"
type input "notPayed"
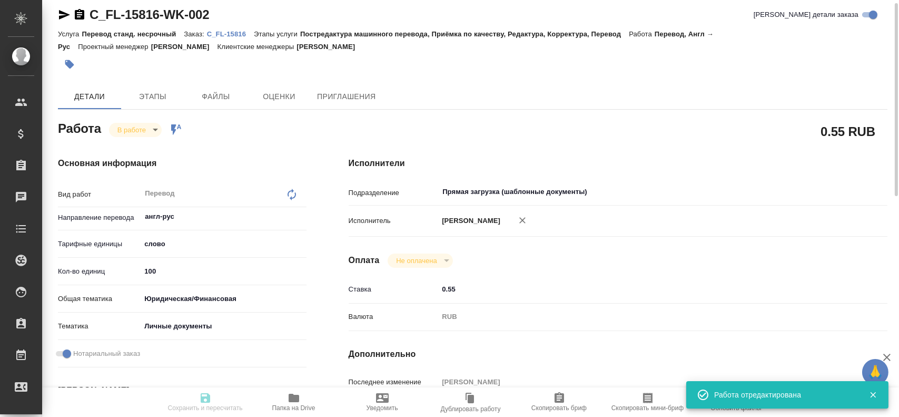
type input "0.55"
type input "RUB"
type input "Гусев Александр"
type textarea "x"
type textarea "/Clients/FL_C/Orders/C_FL-15816/Translated/C_FL-15816-WK-002"
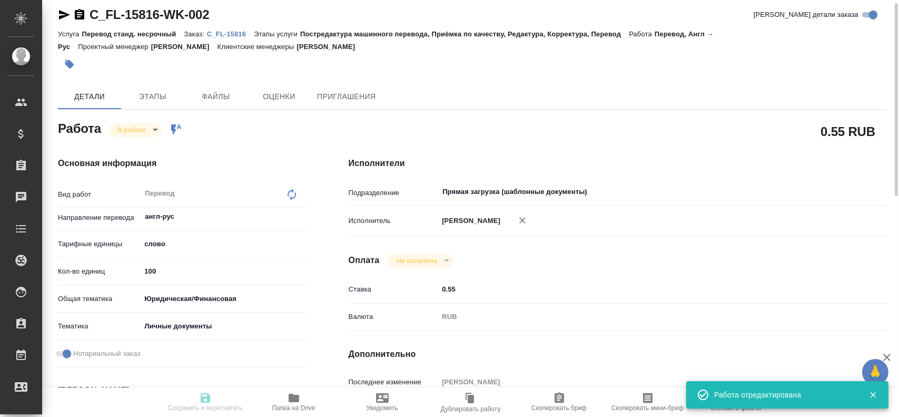
type textarea "x"
type input "C_FL-15816"
type input "Перевод станд. несрочный"
type input "Постредактура машинного перевода, Приёмка по качеству, Редактура, Корректура, П…"
type input "Димитриева Юлия"
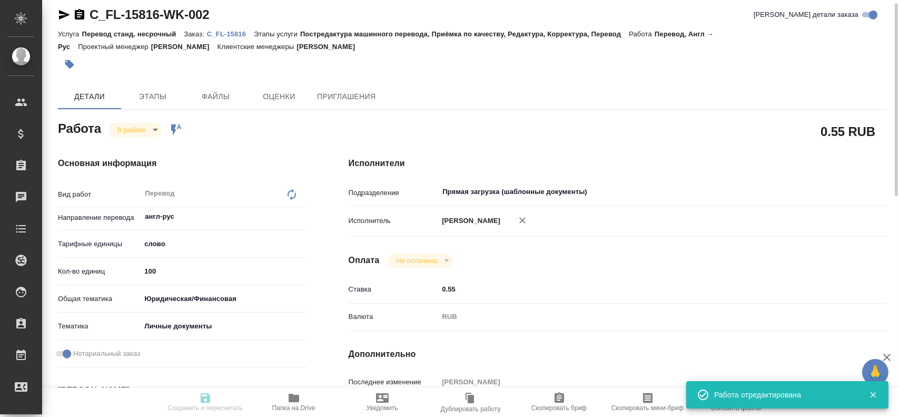
type input "/Clients/FL_C/Orders/C_FL-15816"
type textarea "Маруфов Исломбек Мусажон угли"
type textarea "x"
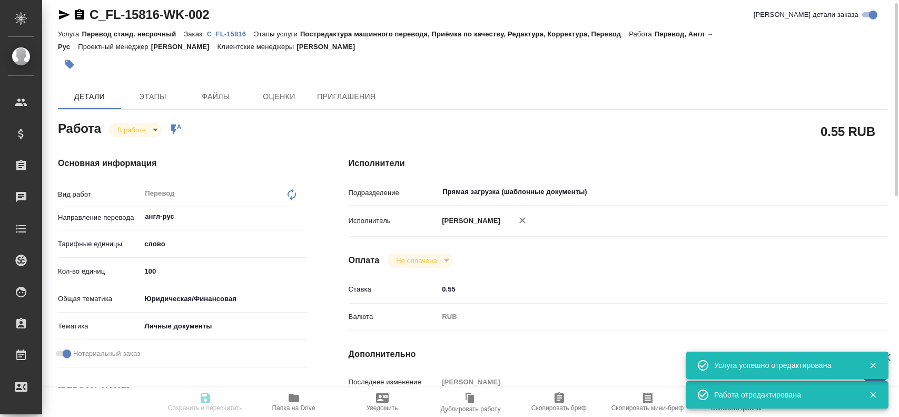
type textarea "x"
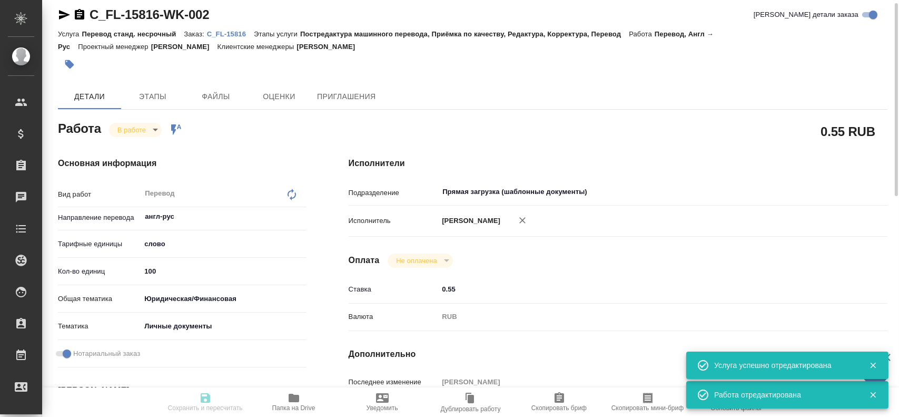
type textarea "x"
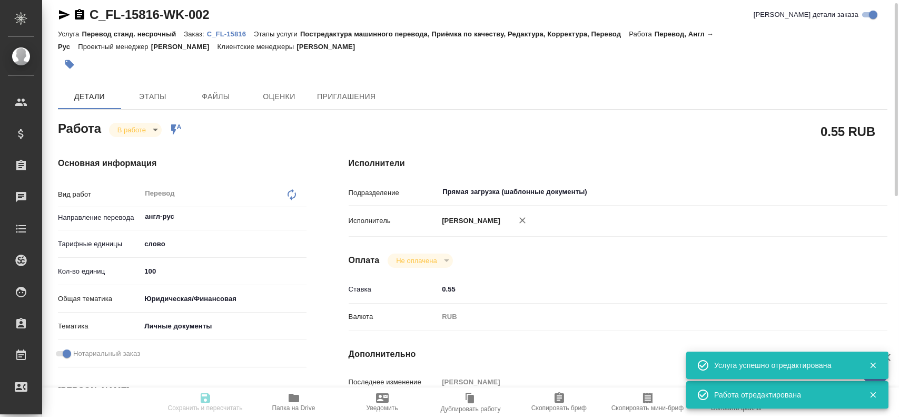
type textarea "x"
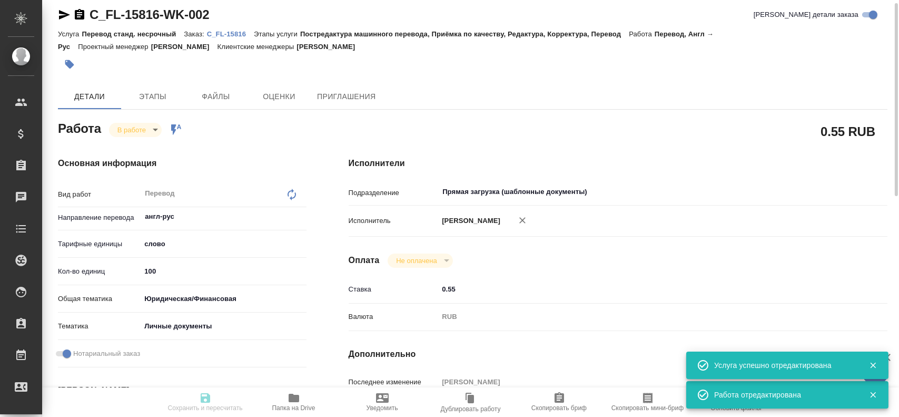
type input "inProgress"
type textarea "Перевод"
type textarea "x"
type input "англ-рус"
type input "5a8b1489cc6b4906c91bfd90"
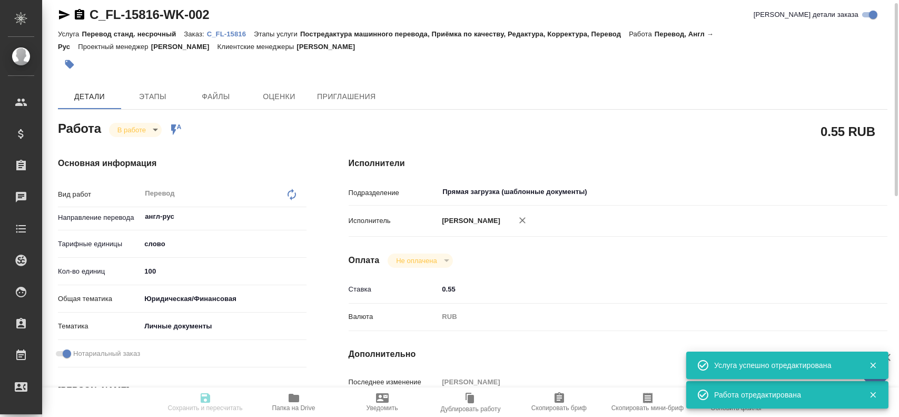
type input "100"
type input "yr-fn"
type input "5a8b8b956a9677013d343cfe"
checkbox input "true"
type input "18.08.2025 16:02"
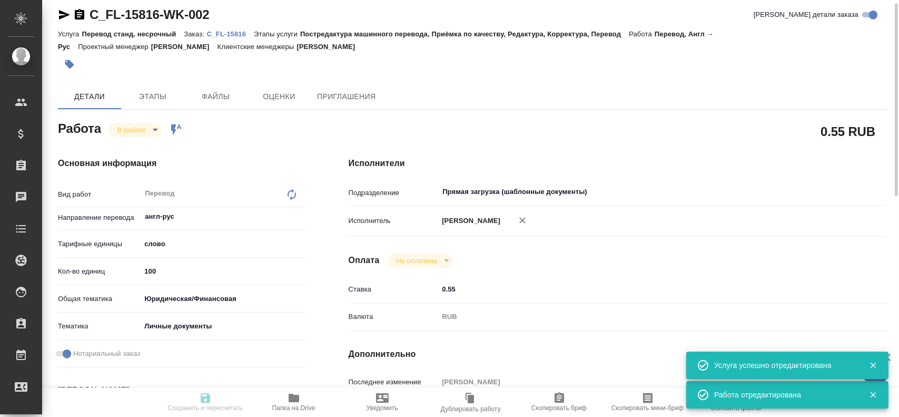
type input "18.08.2025 16:07"
type input "19.08.2025 14:00"
type input "19.08.2025 15:00"
type input "Прямая загрузка (шаблонные документы)"
type input "notPayed"
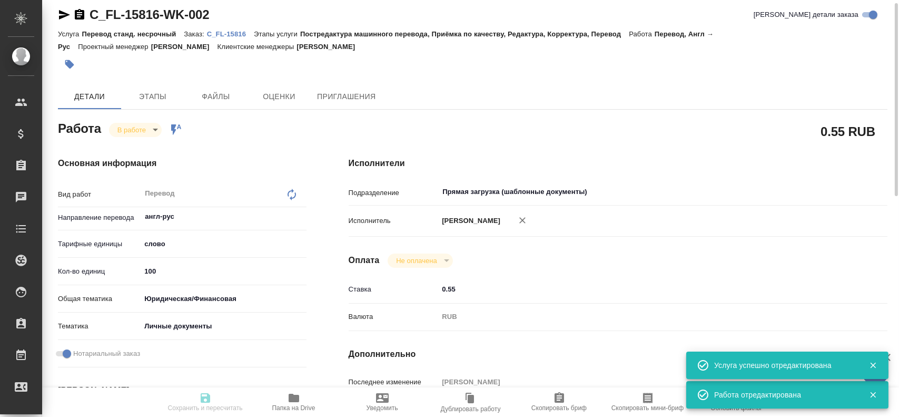
type input "0.55"
type input "RUB"
type input "Гусев Александр"
type textarea "x"
type textarea "/Clients/FL_C/Orders/C_FL-15816/Translated/C_FL-15816-WK-002"
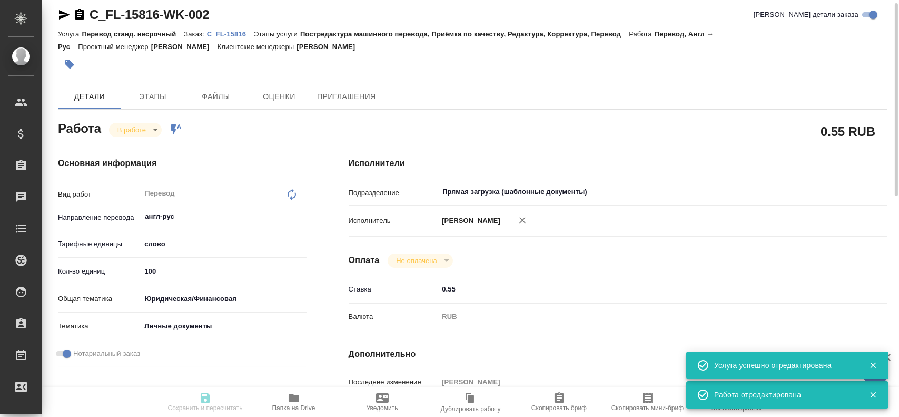
type textarea "x"
type input "C_FL-15816"
type input "Перевод станд. несрочный"
type input "Постредактура машинного перевода, Приёмка по качеству, Редактура, Корректура, П…"
type input "Димитриева Юлия"
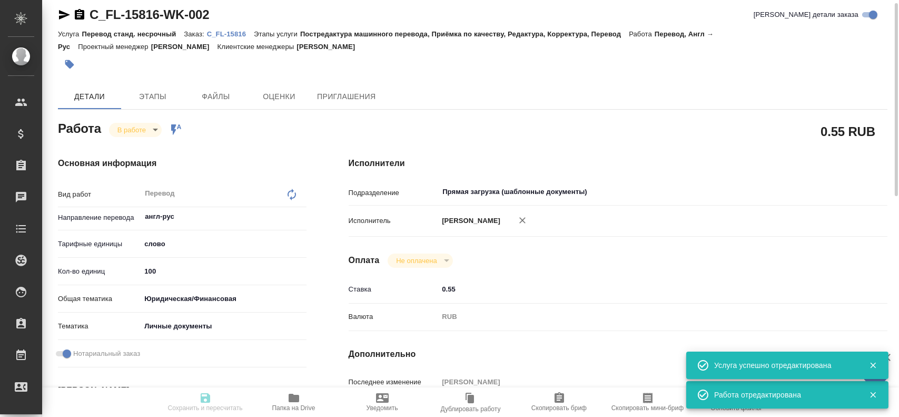
type input "/Clients/FL_C/Orders/C_FL-15816"
type textarea "Маруфов Исломбек Мусажон угли"
type textarea "x"
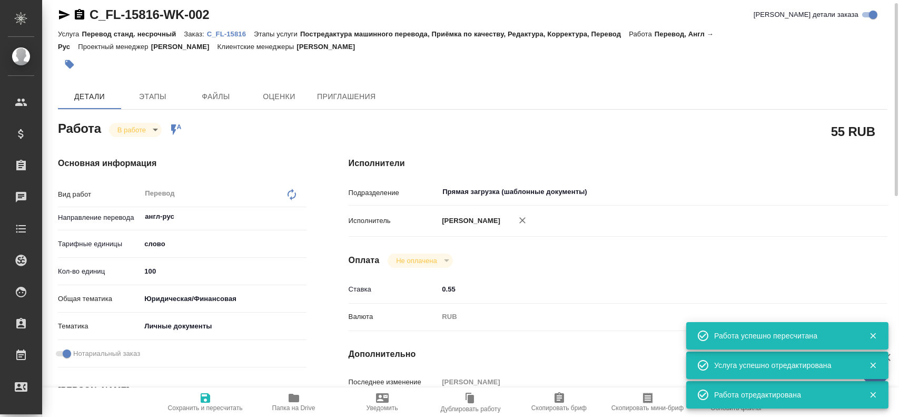
type textarea "x"
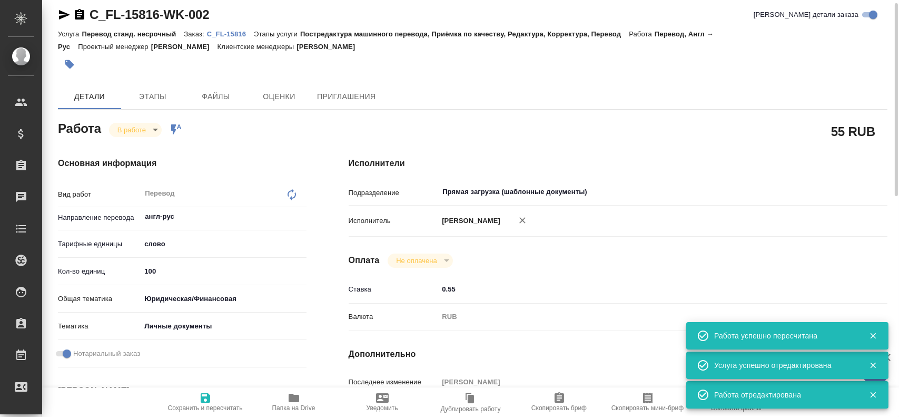
type textarea "x"
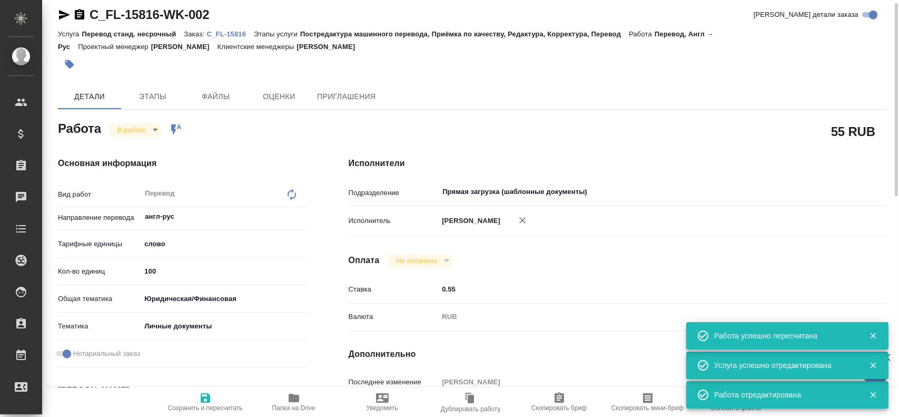
type textarea "x"
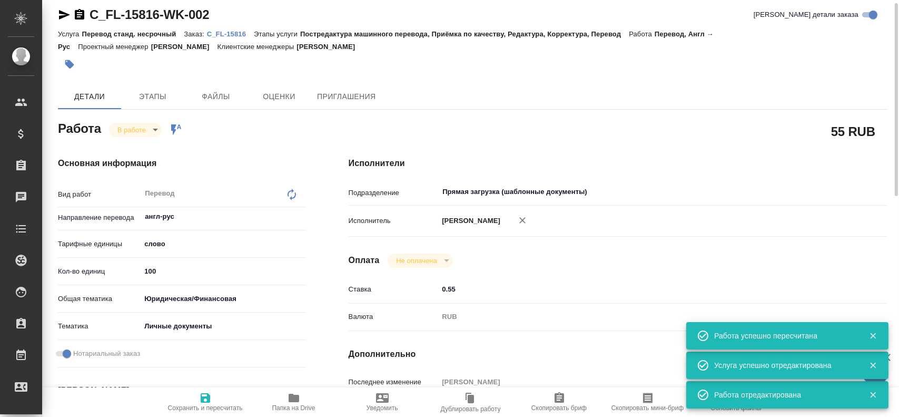
type textarea "x"
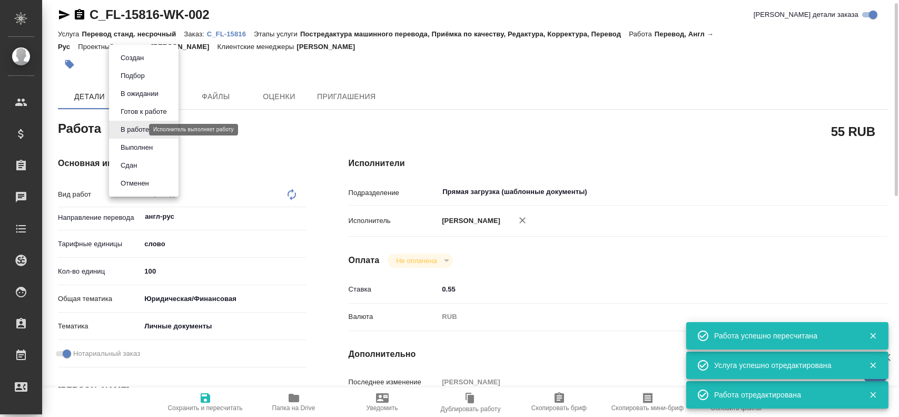
click at [127, 131] on body "🙏 .cls-1 fill:#fff; AWATERA Gusev Alexandr Клиенты Спецификации Заказы 0 Чаты T…" at bounding box center [449, 208] width 899 height 417
type textarea "x"
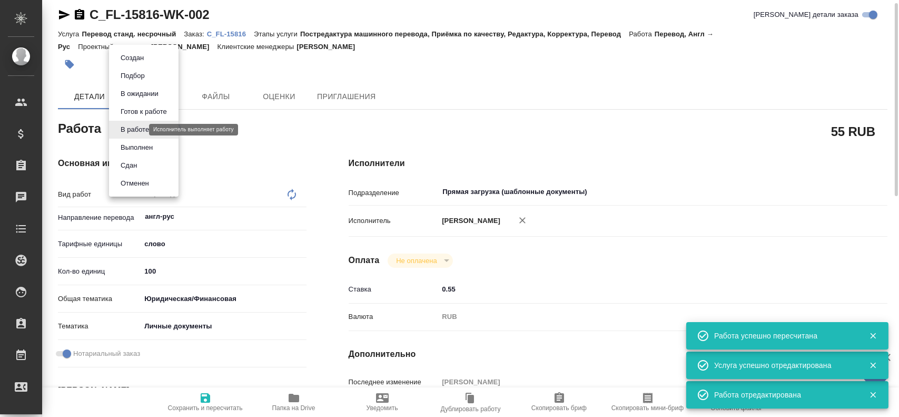
type textarea "x"
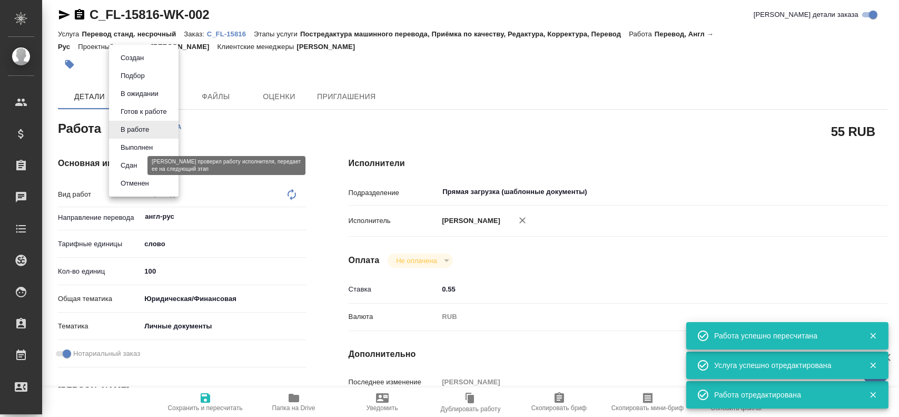
click at [121, 161] on button "Сдан" at bounding box center [128, 166] width 23 height 12
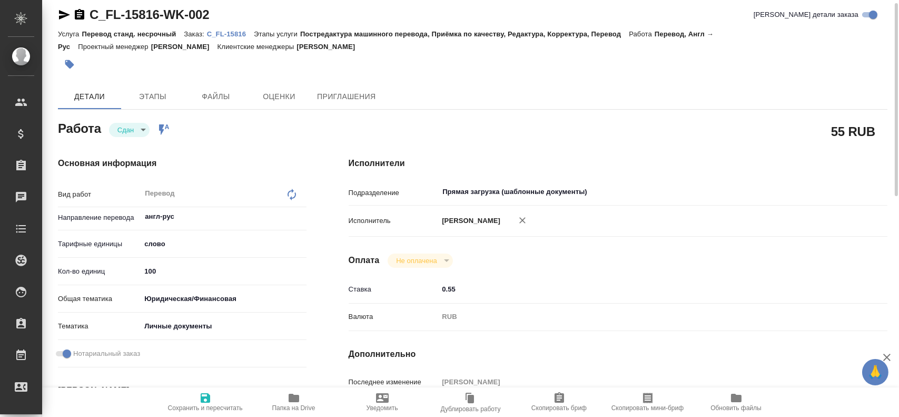
type textarea "x"
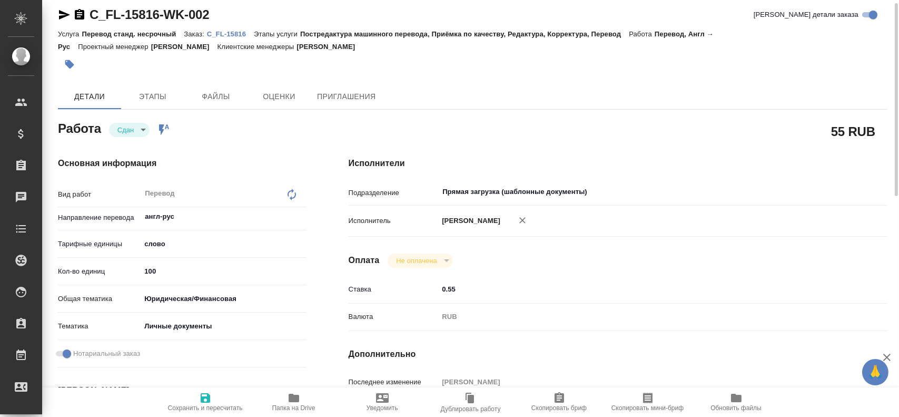
type textarea "x"
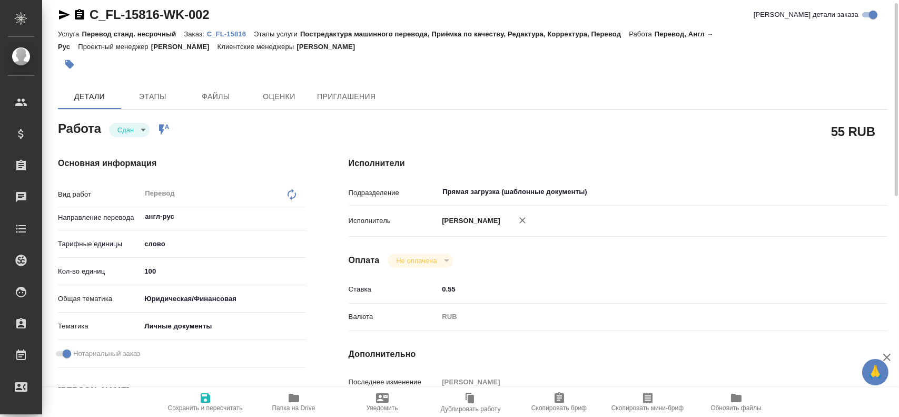
type textarea "x"
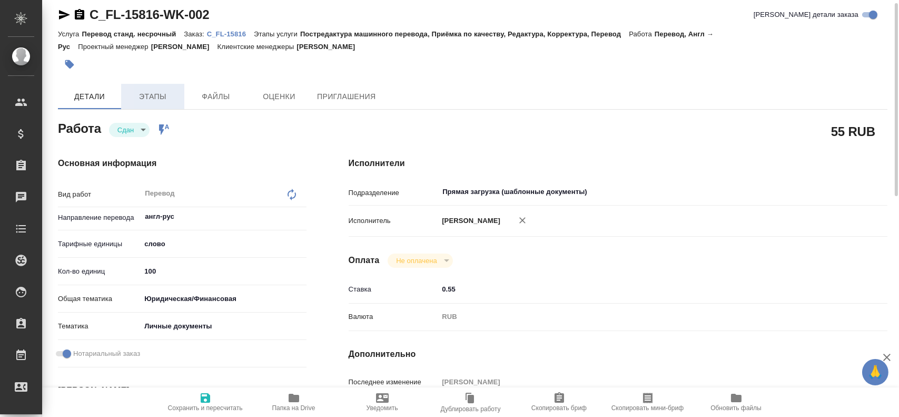
type textarea "x"
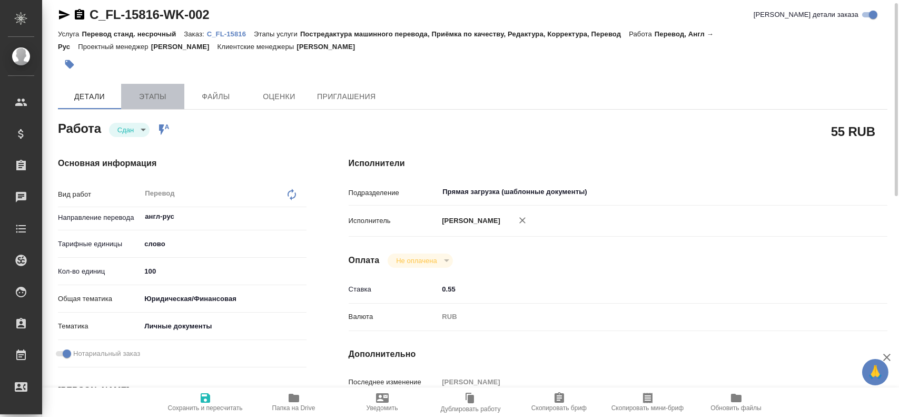
click at [140, 99] on span "Этапы" at bounding box center [152, 96] width 51 height 13
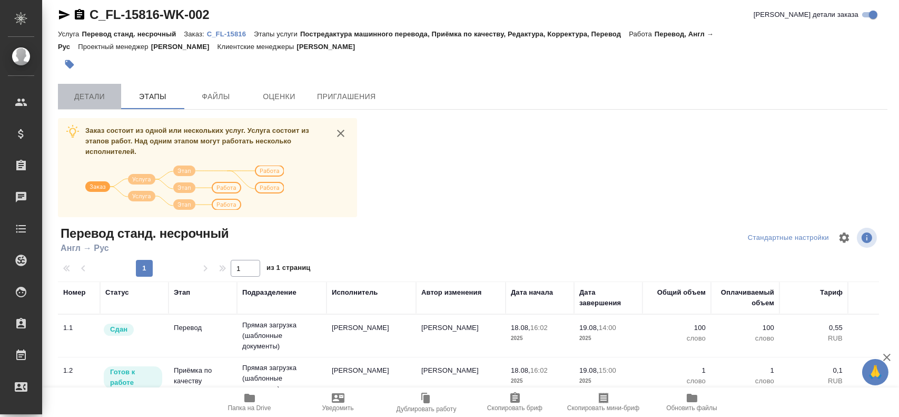
click at [90, 97] on span "Детали" at bounding box center [89, 96] width 51 height 13
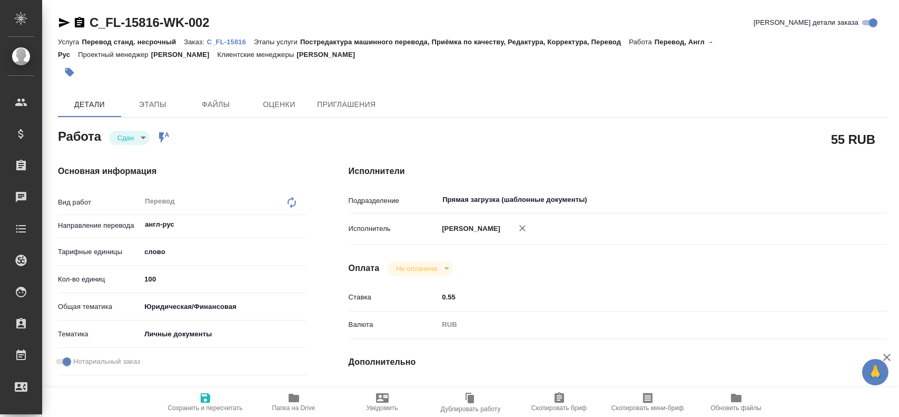
type textarea "x"
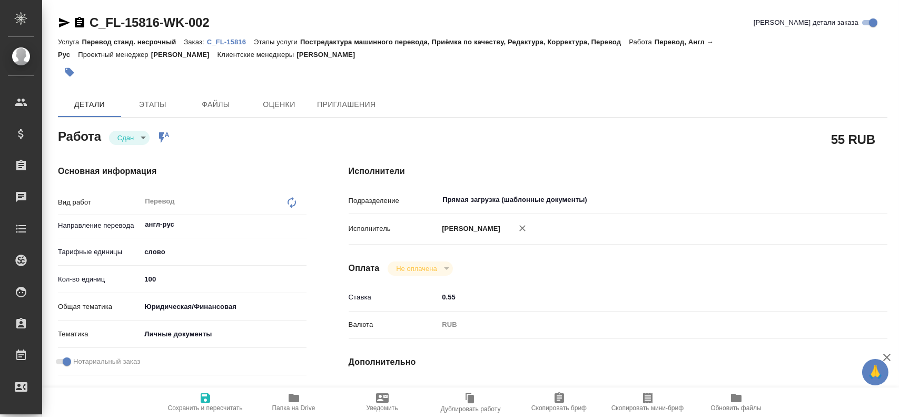
type textarea "x"
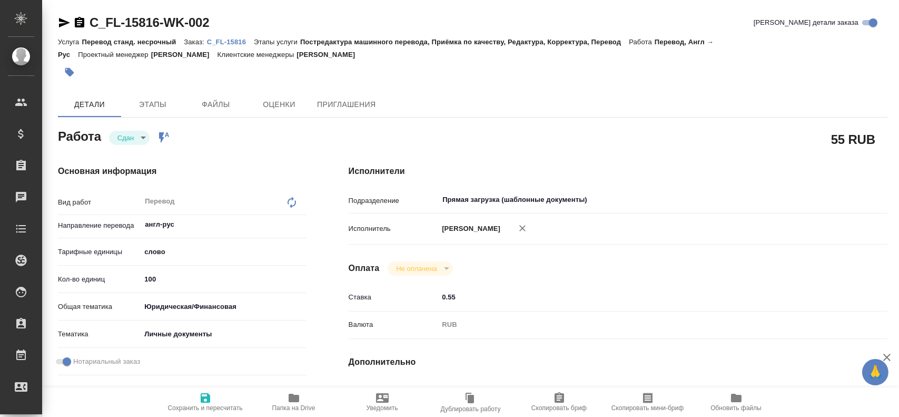
type textarea "x"
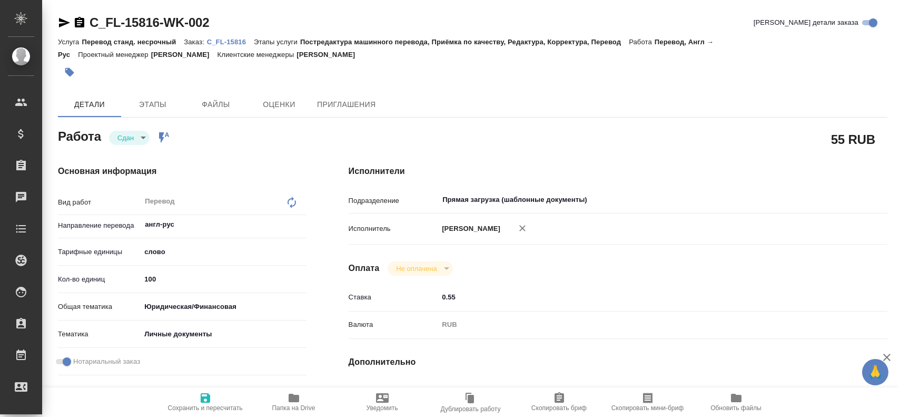
type textarea "x"
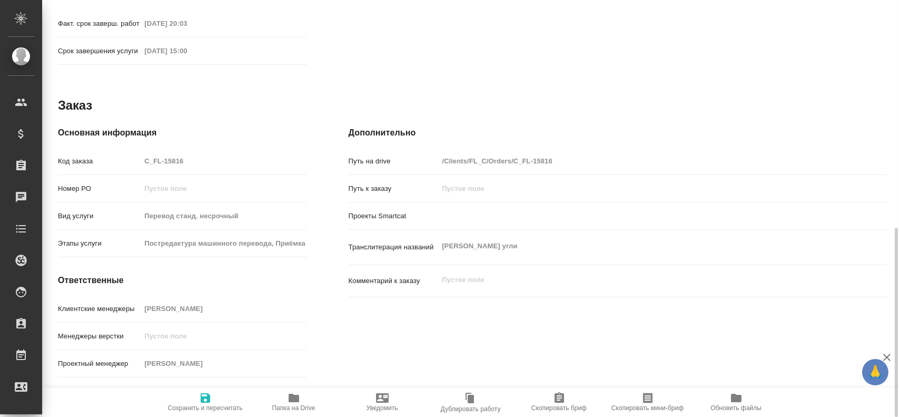
scroll to position [508, 0]
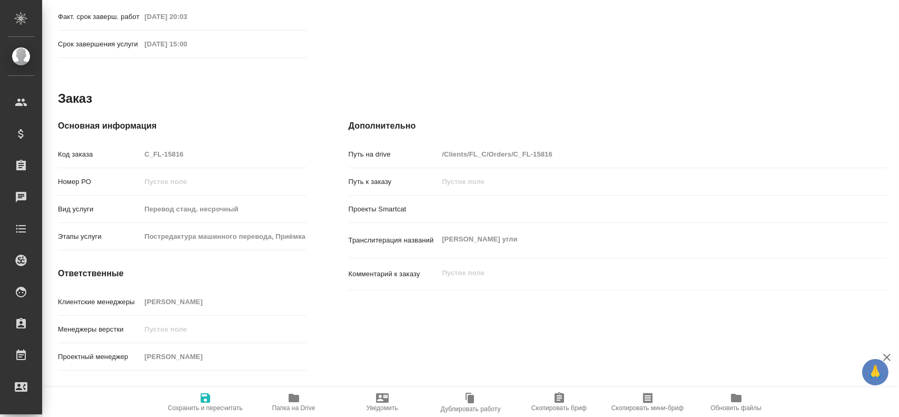
drag, startPoint x: 192, startPoint y: 151, endPoint x: 129, endPoint y: 143, distance: 63.6
click at [128, 145] on div "Код заказа C_FL-15816" at bounding box center [182, 154] width 249 height 18
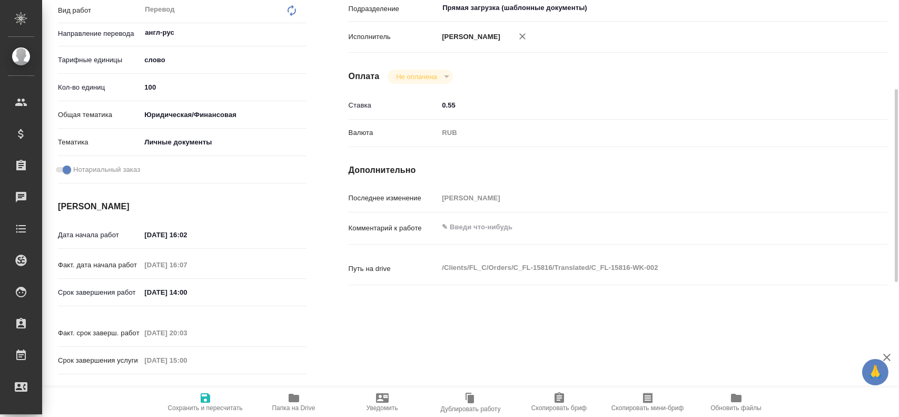
scroll to position [86, 0]
